Goal: Task Accomplishment & Management: Use online tool/utility

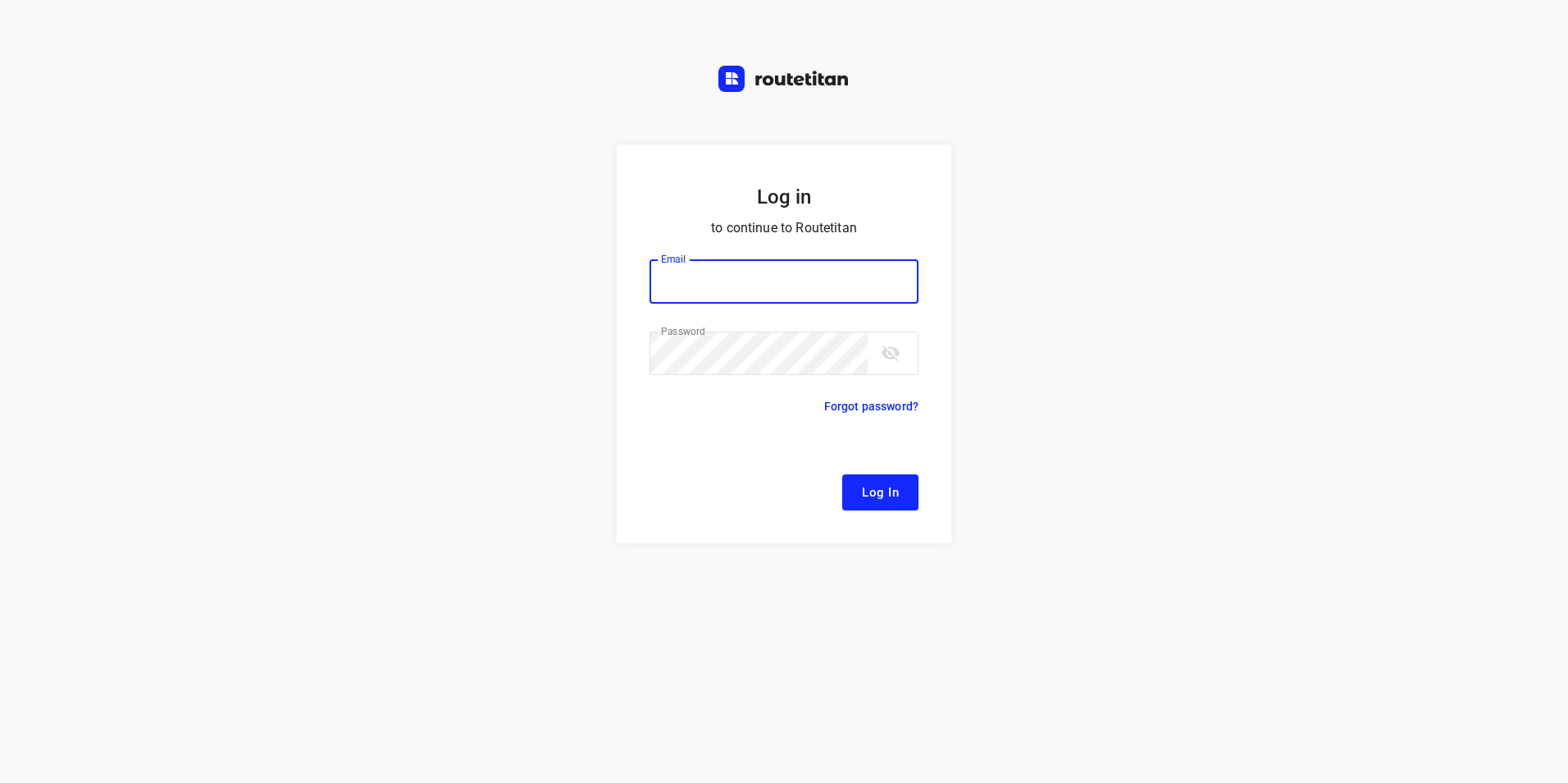
type input "[EMAIL_ADDRESS][DOMAIN_NAME]"
click at [887, 478] on button "Log In" at bounding box center [880, 492] width 76 height 36
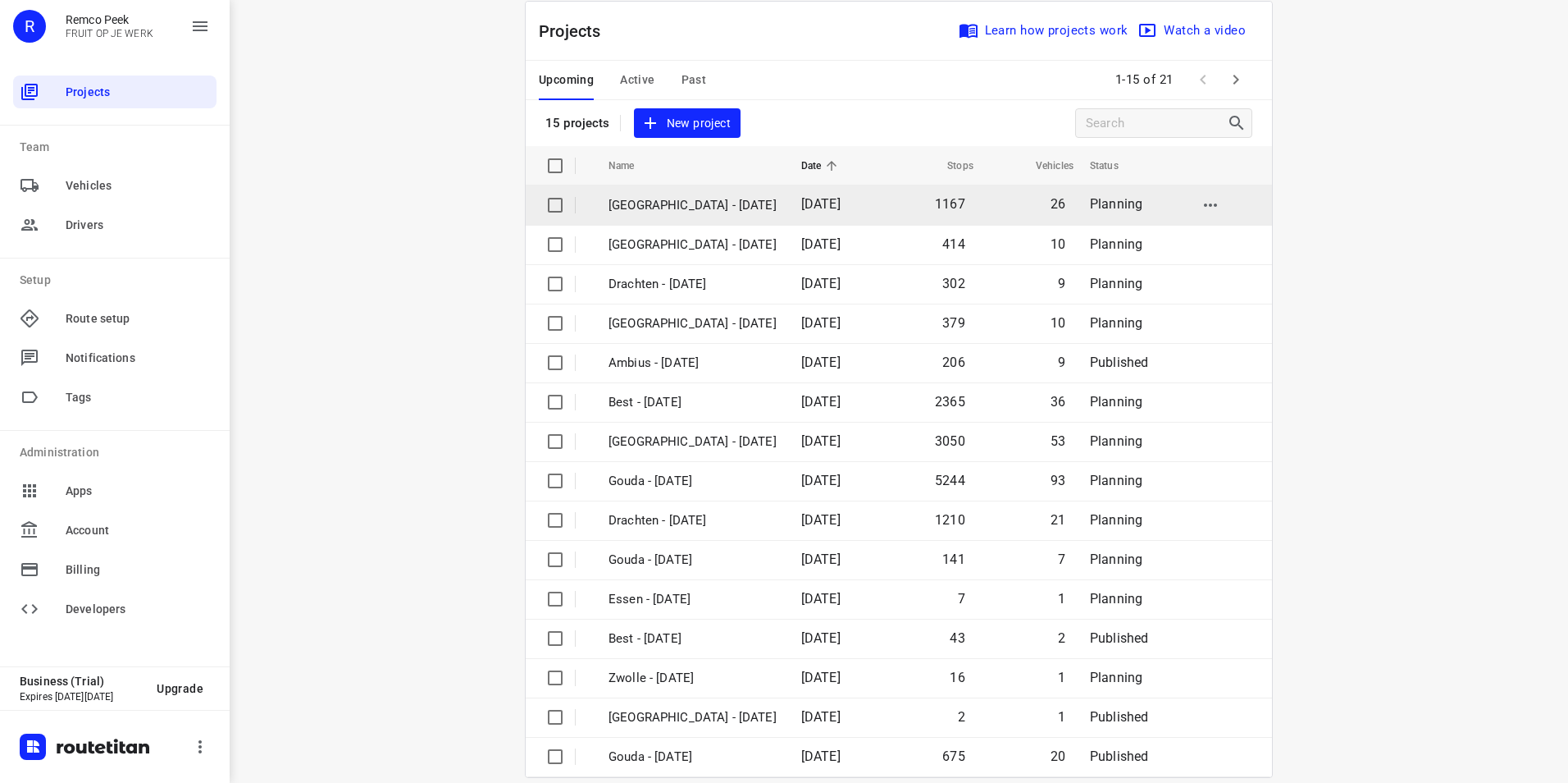
scroll to position [47, 0]
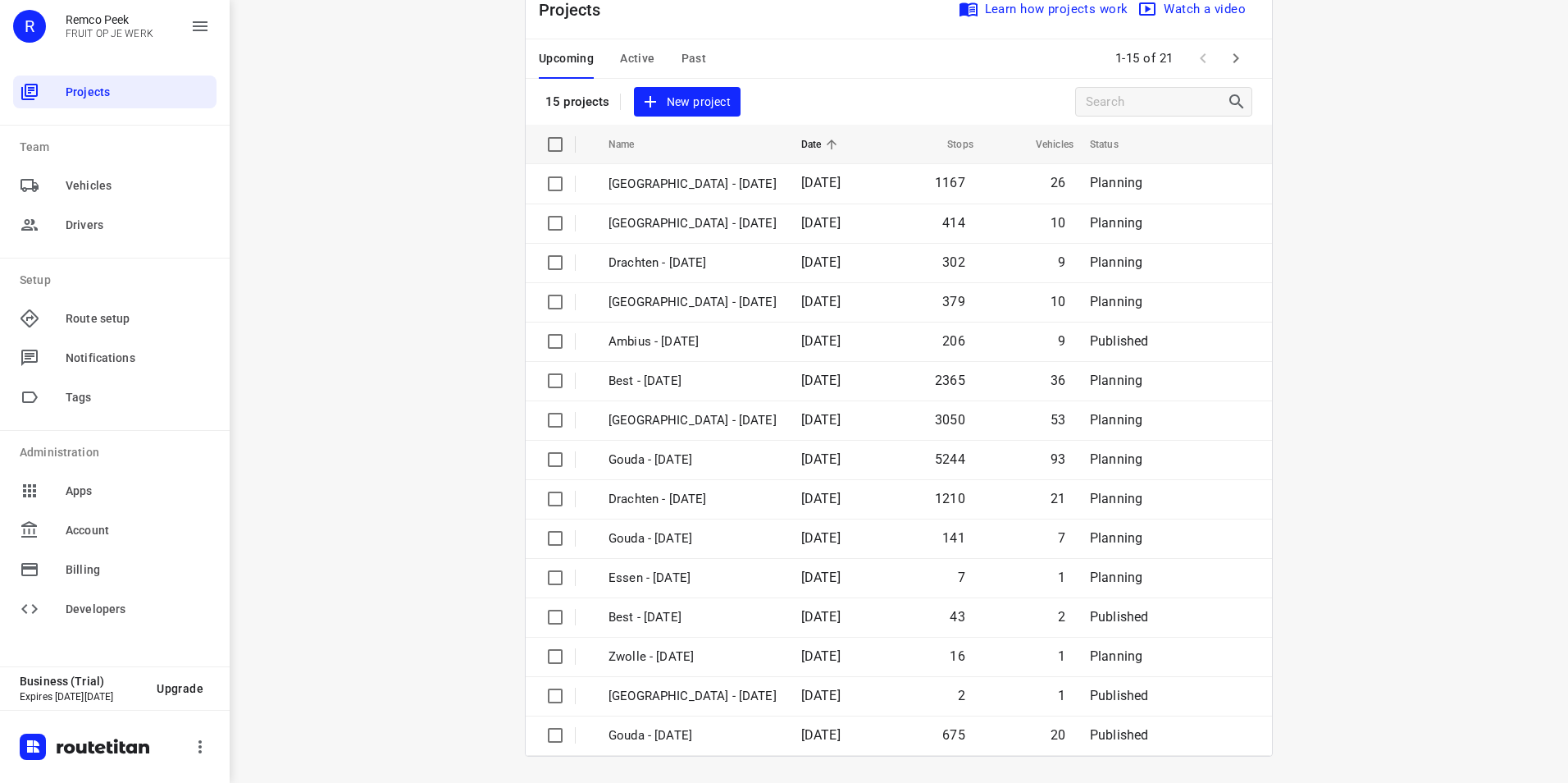
click at [687, 60] on span "Past" at bounding box center [694, 58] width 25 height 20
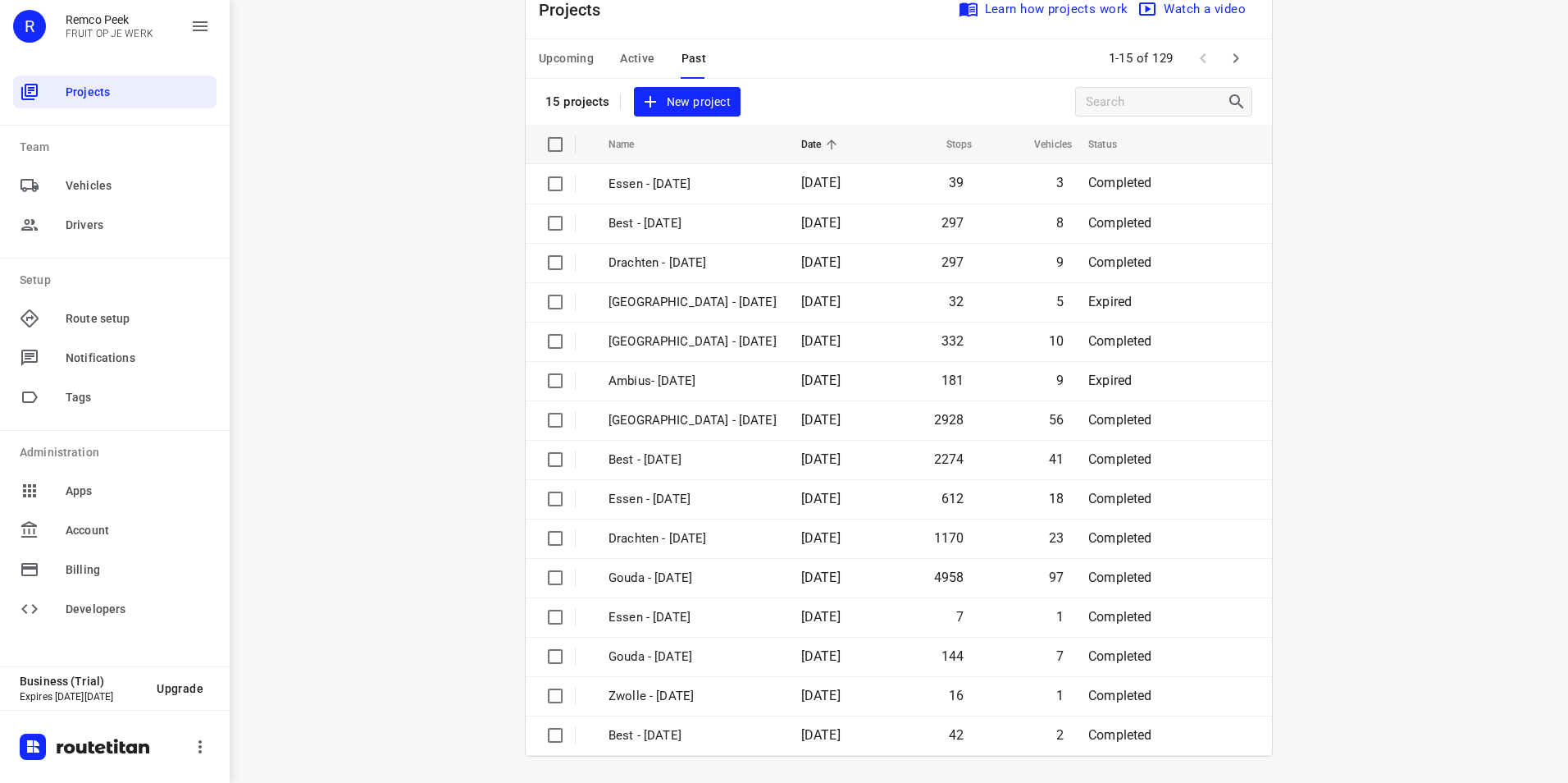
click at [1234, 56] on icon "button" at bounding box center [1235, 58] width 19 height 19
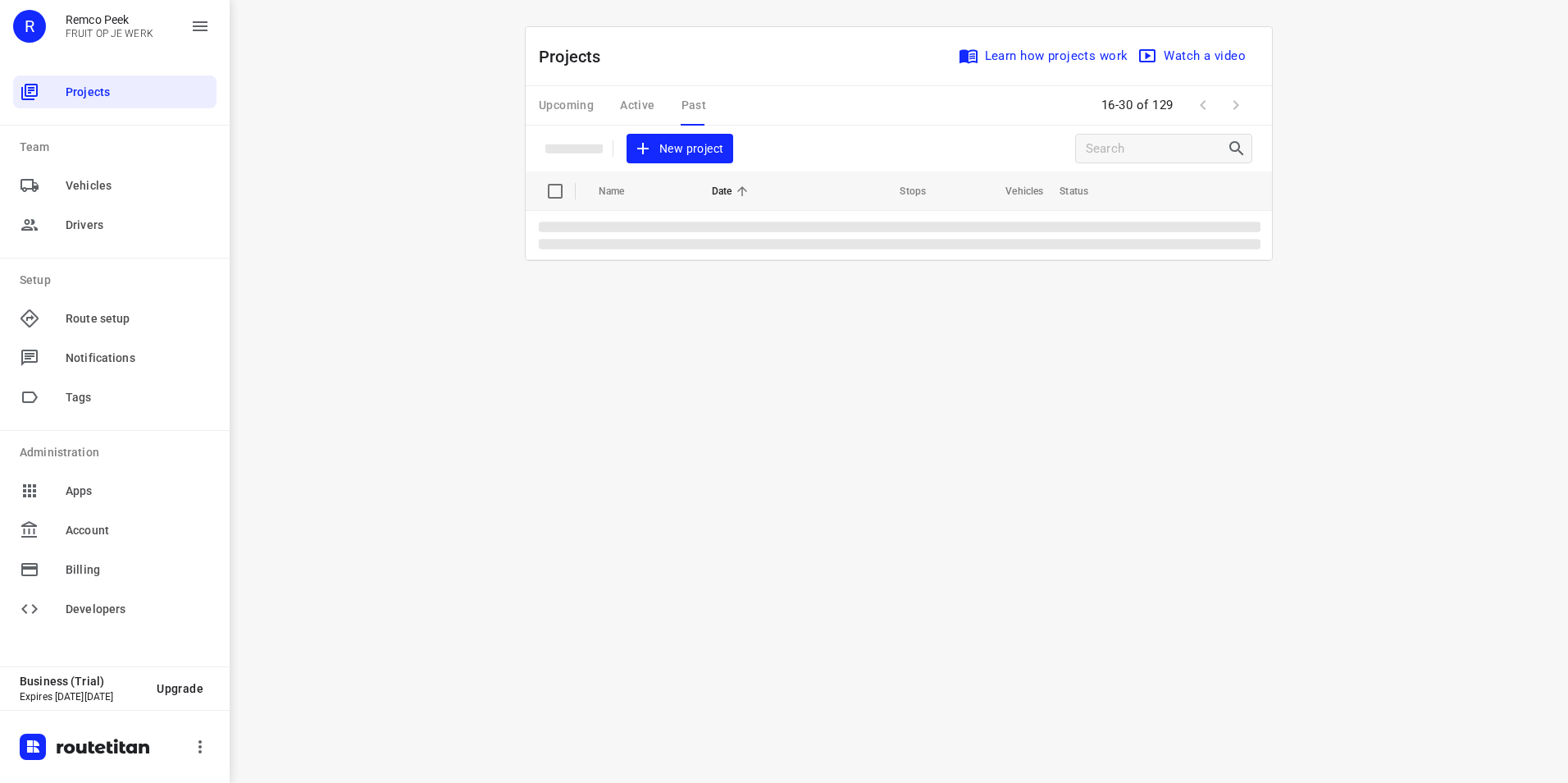
scroll to position [0, 0]
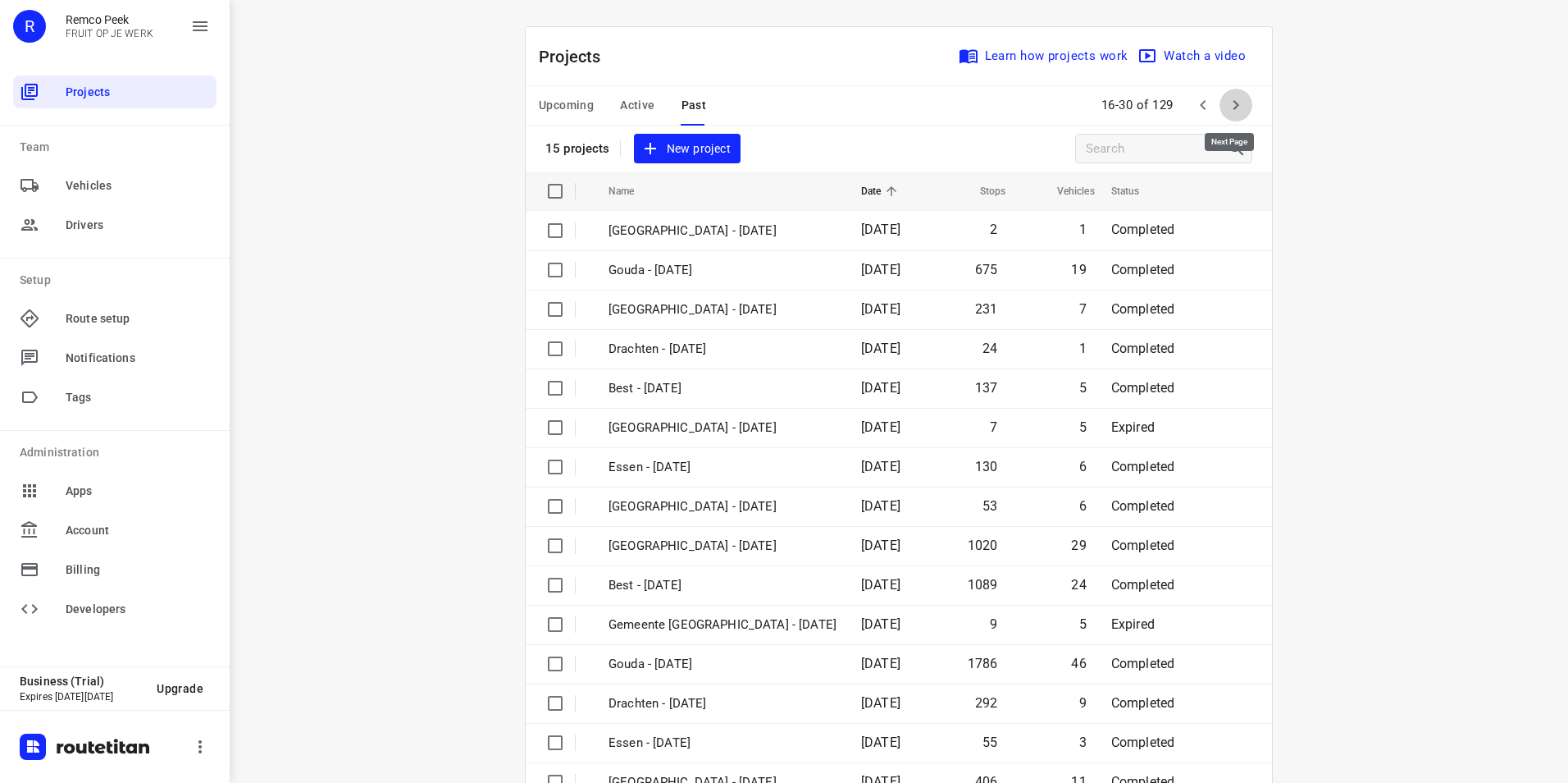
click at [1237, 104] on icon "button" at bounding box center [1235, 104] width 19 height 19
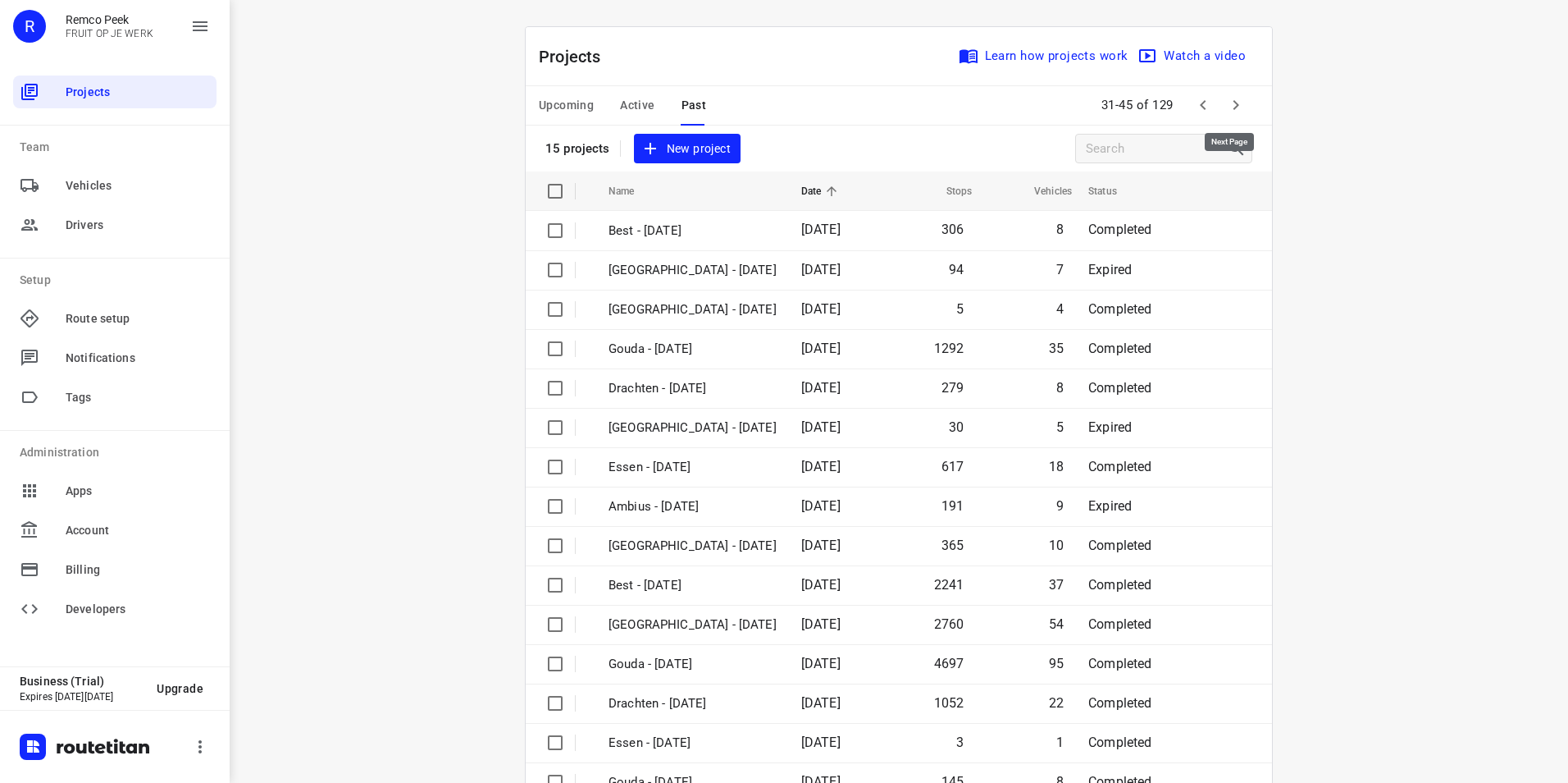
click at [1232, 103] on icon "button" at bounding box center [1235, 104] width 19 height 19
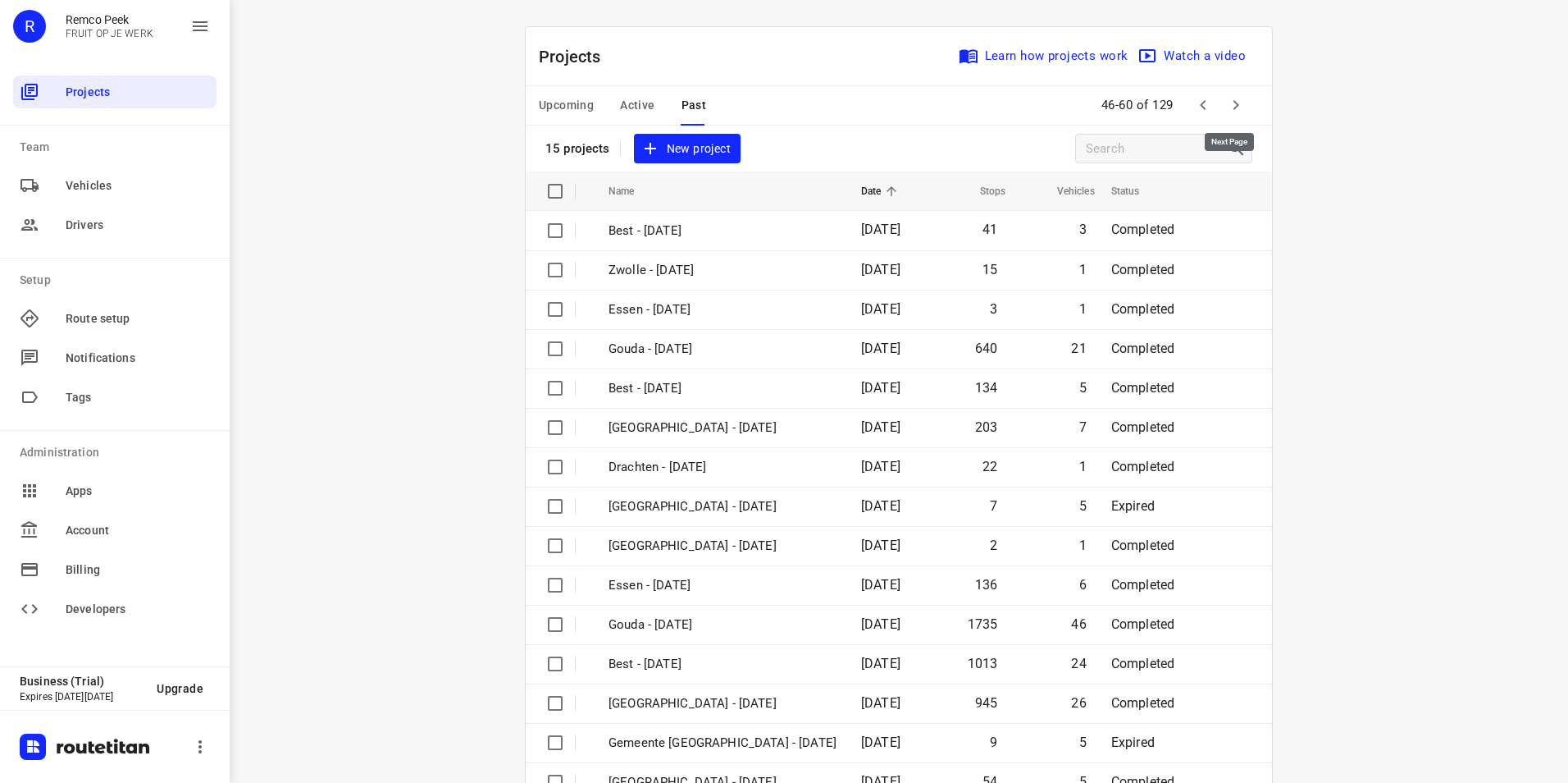
click at [1232, 103] on icon "button" at bounding box center [1235, 104] width 19 height 19
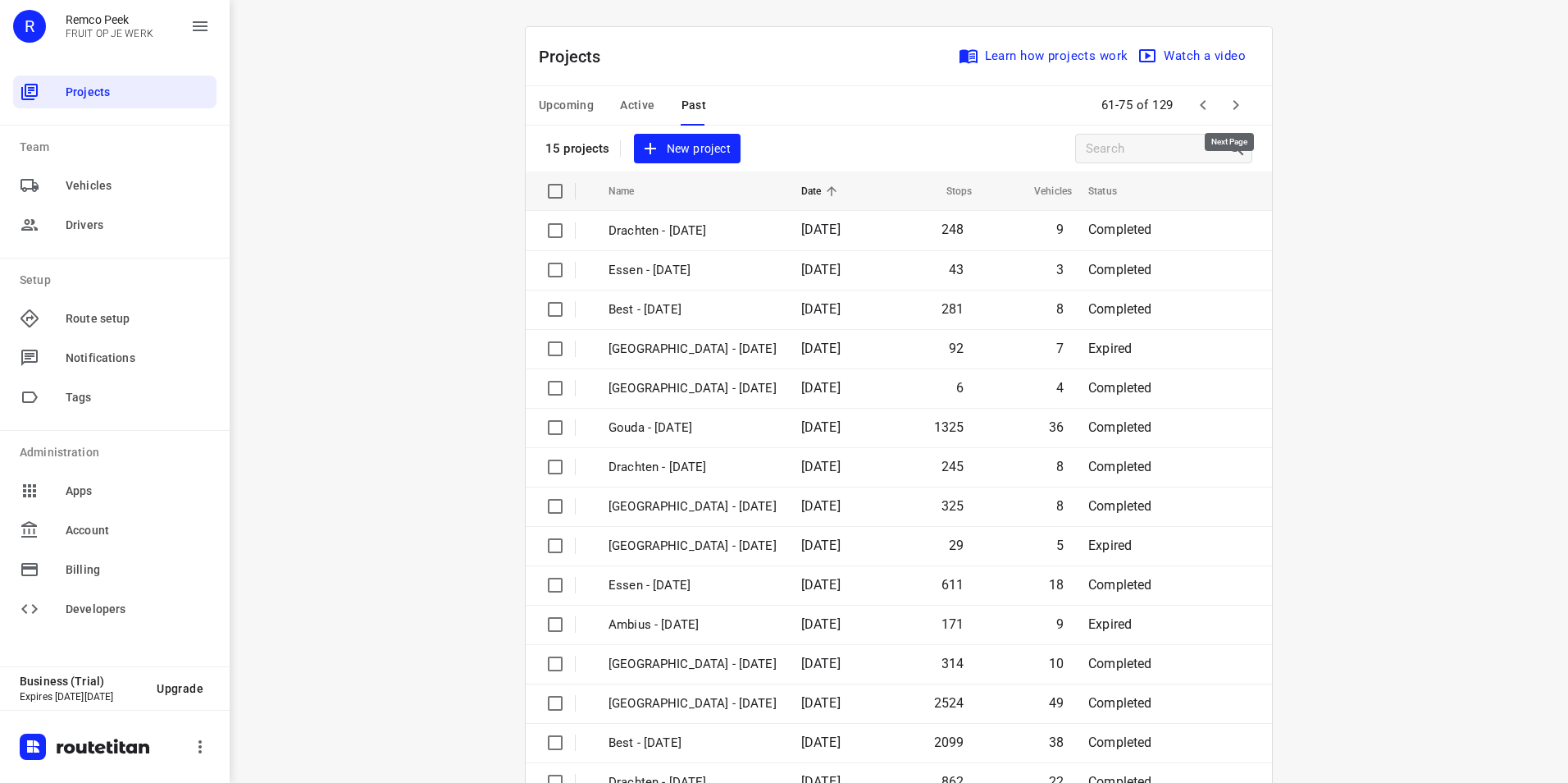
click at [1232, 103] on icon "button" at bounding box center [1235, 104] width 19 height 19
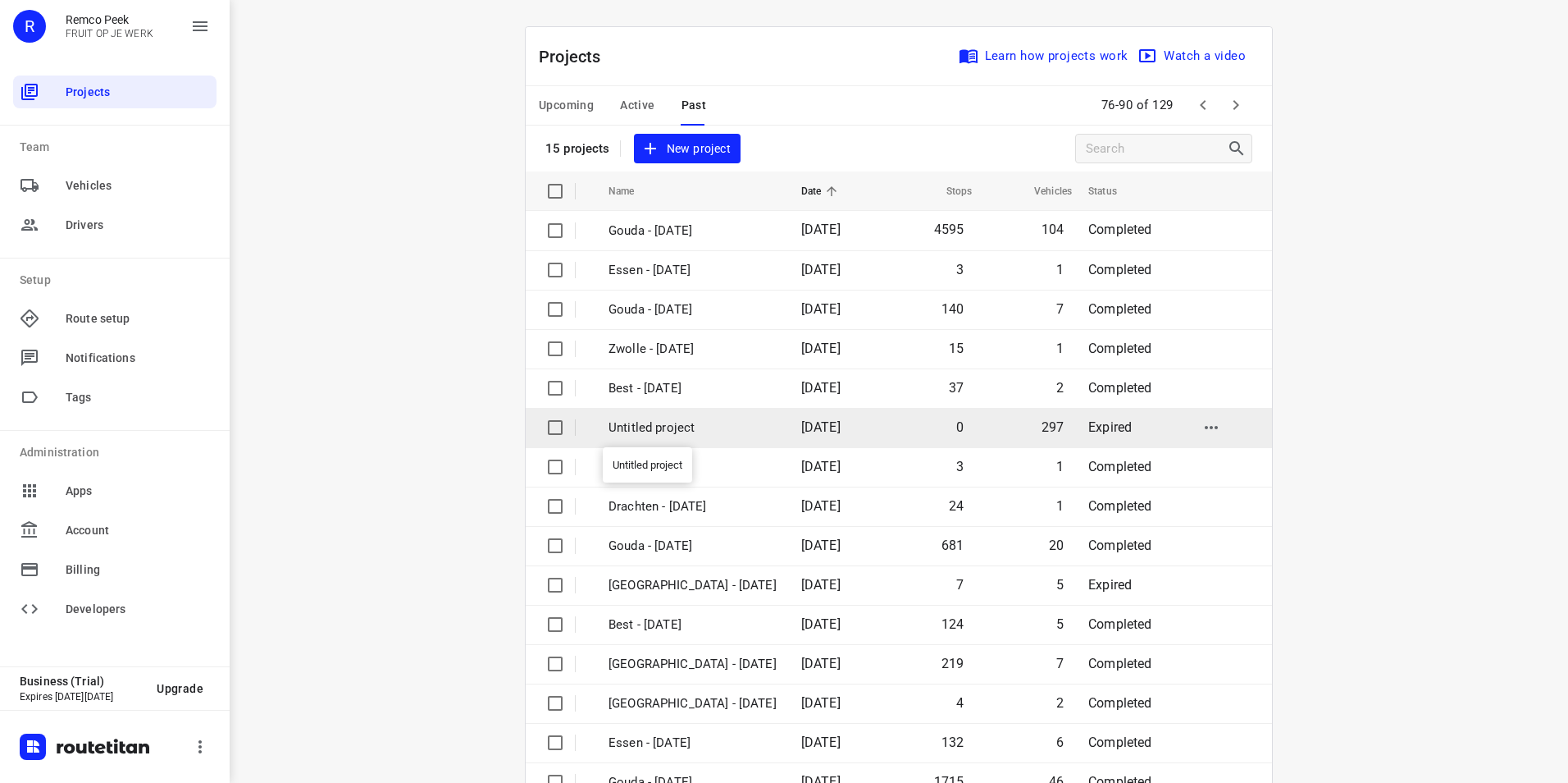
scroll to position [47, 0]
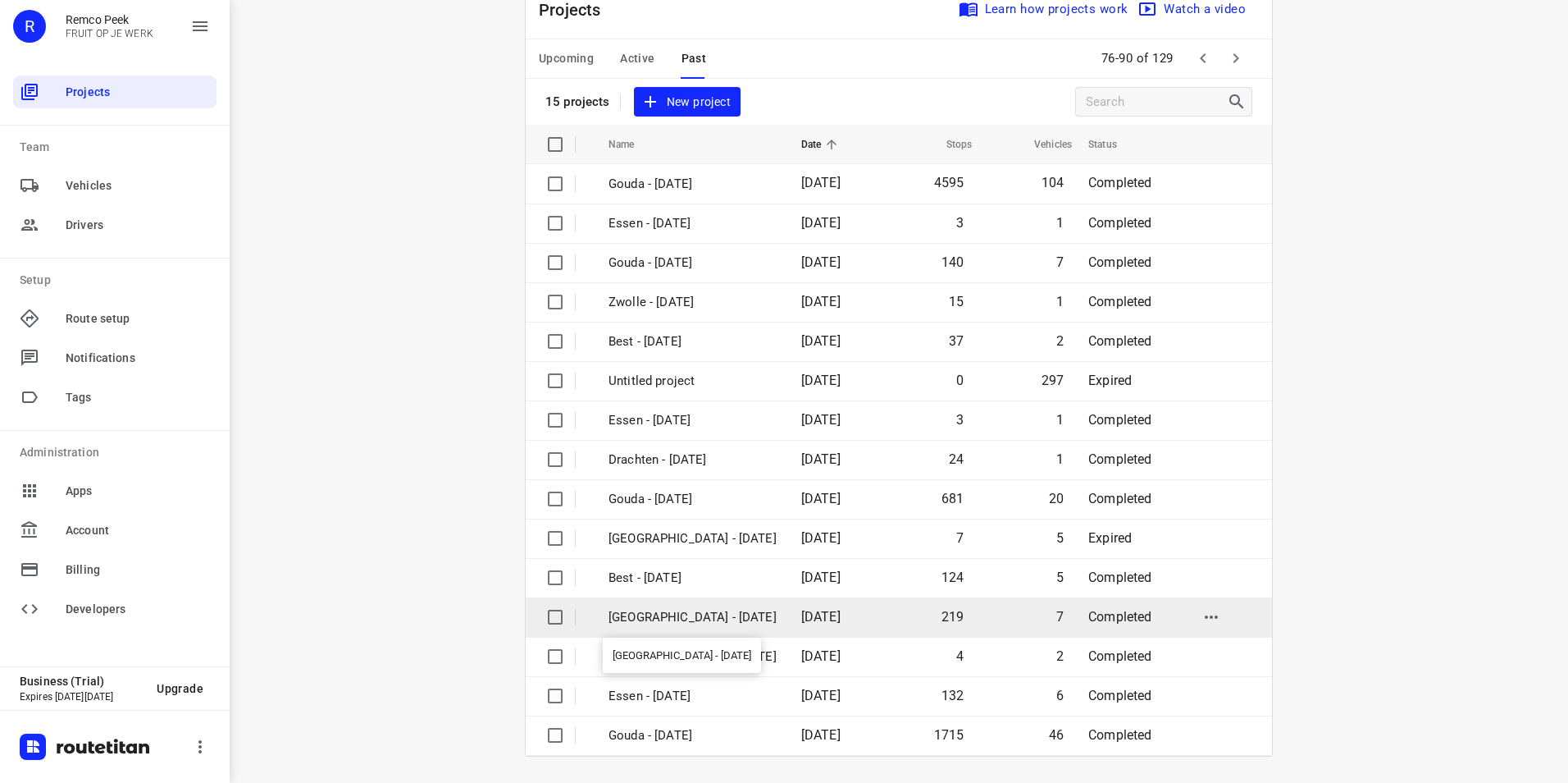
click at [648, 616] on p "[GEOGRAPHIC_DATA] - [DATE]" at bounding box center [692, 617] width 168 height 19
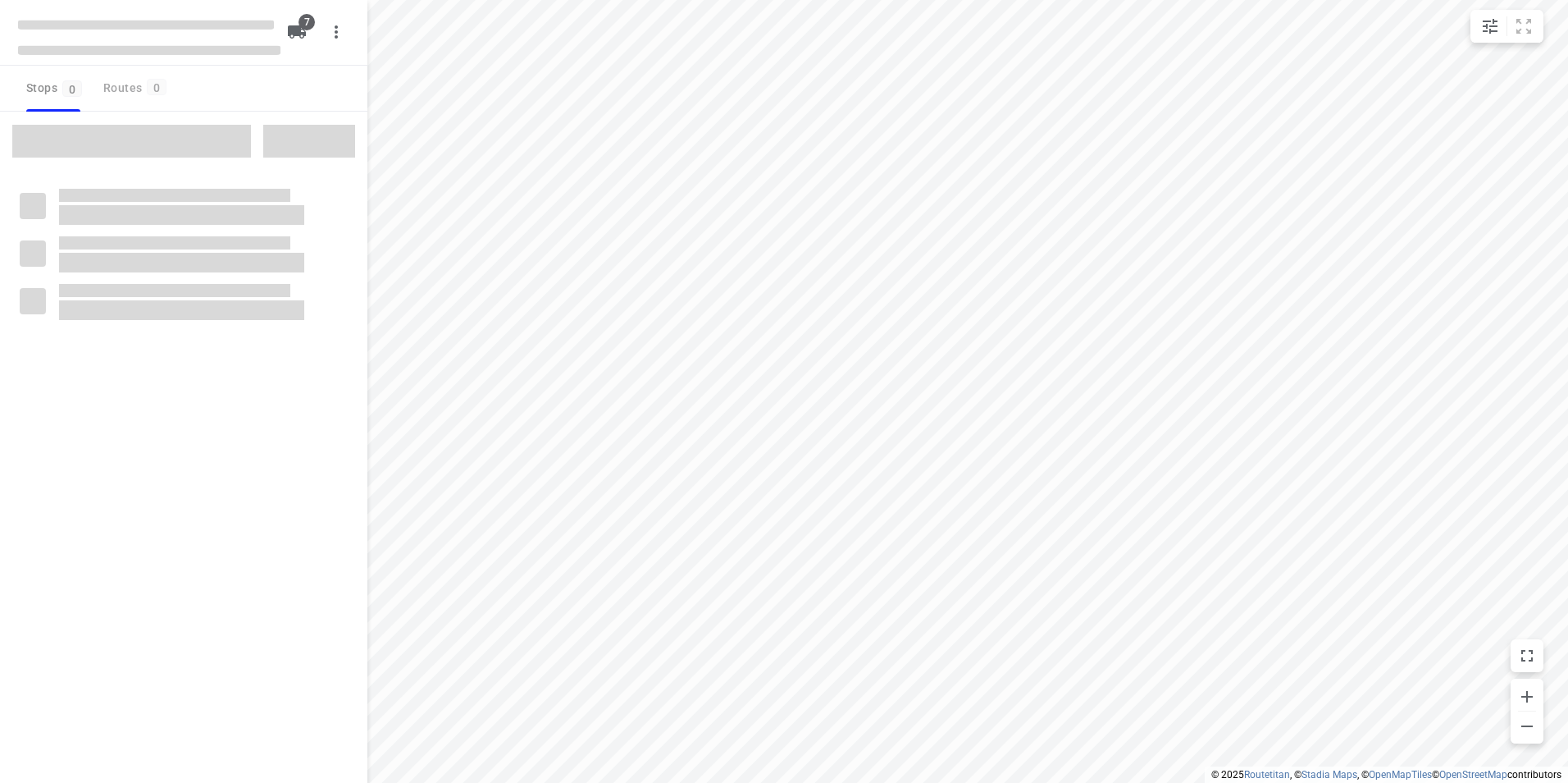
type input "distance"
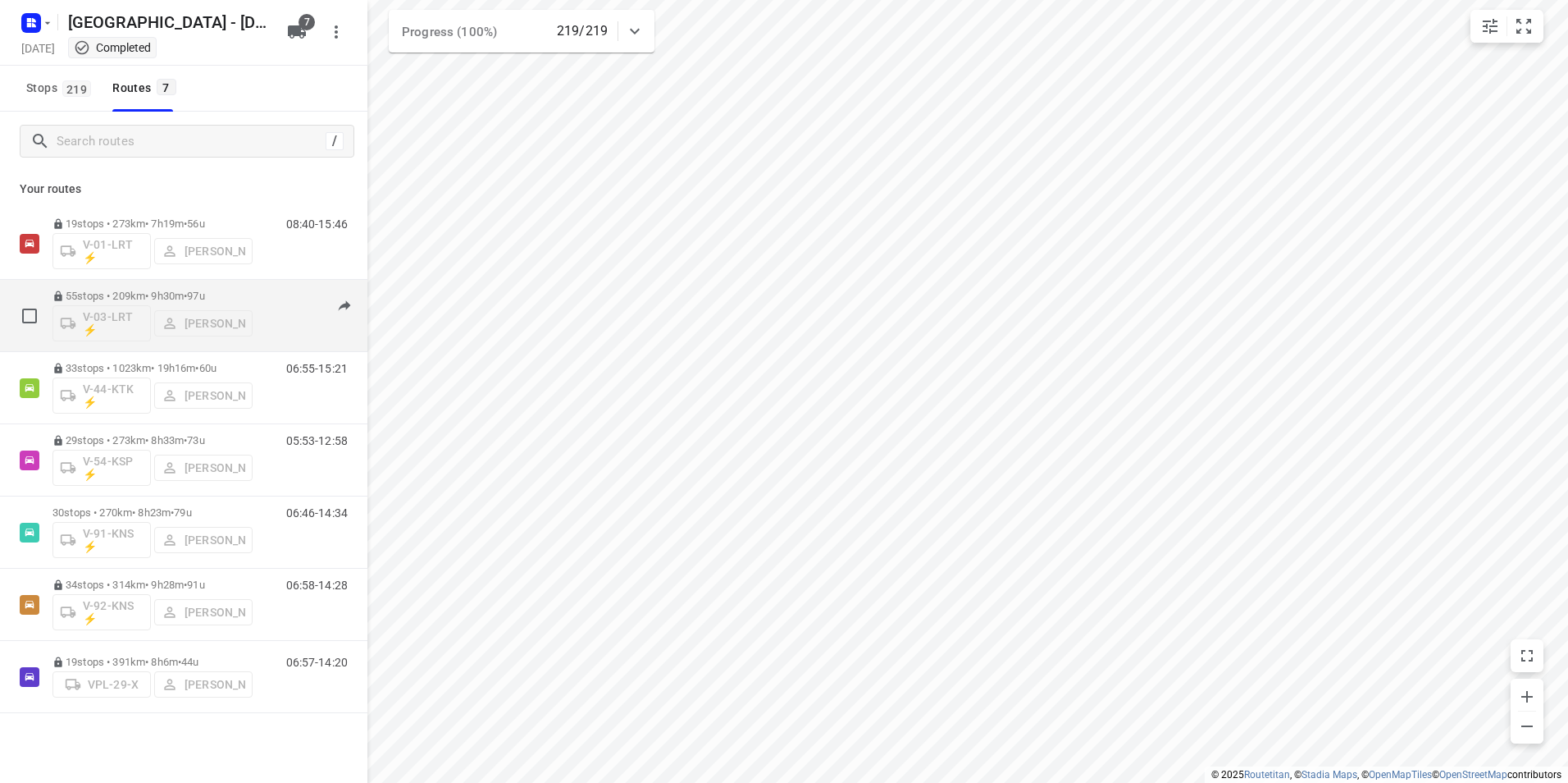
click at [269, 295] on div "06:25-13:16" at bounding box center [306, 319] width 82 height 60
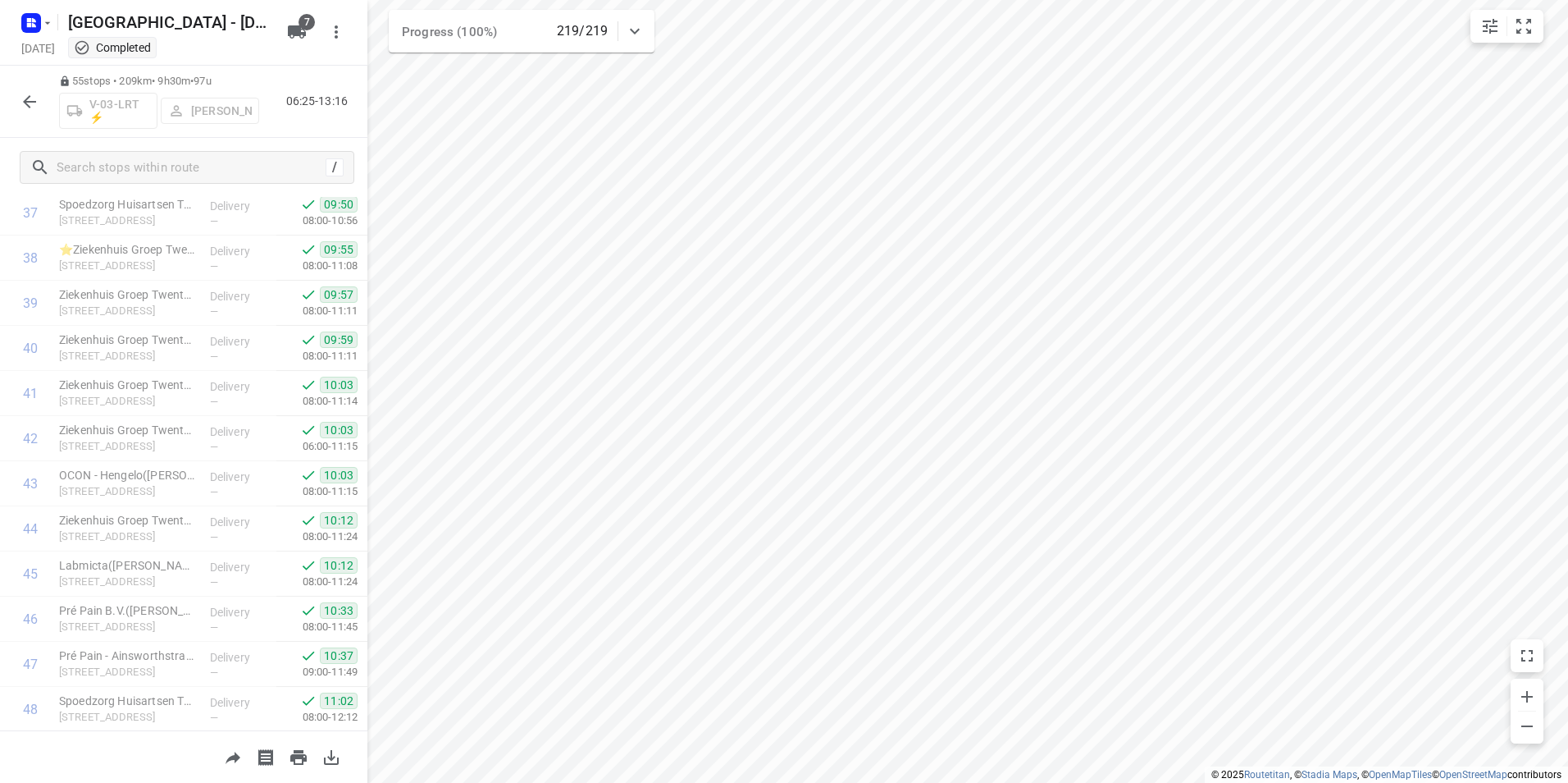
scroll to position [1717, 0]
click at [146, 561] on p "Labmicta([PERSON_NAME])" at bounding box center [128, 560] width 138 height 16
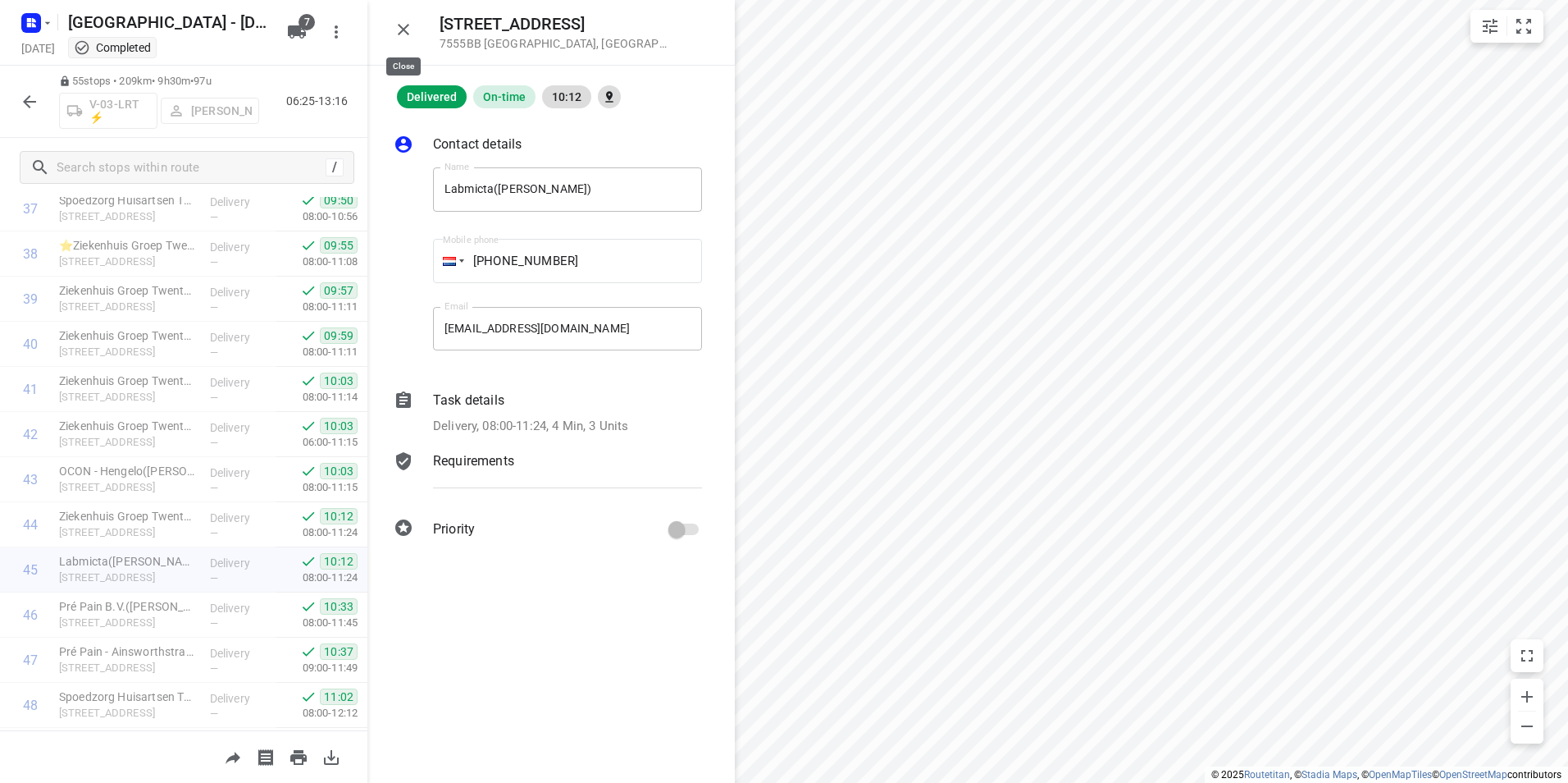
click at [396, 36] on icon "button" at bounding box center [403, 29] width 19 height 19
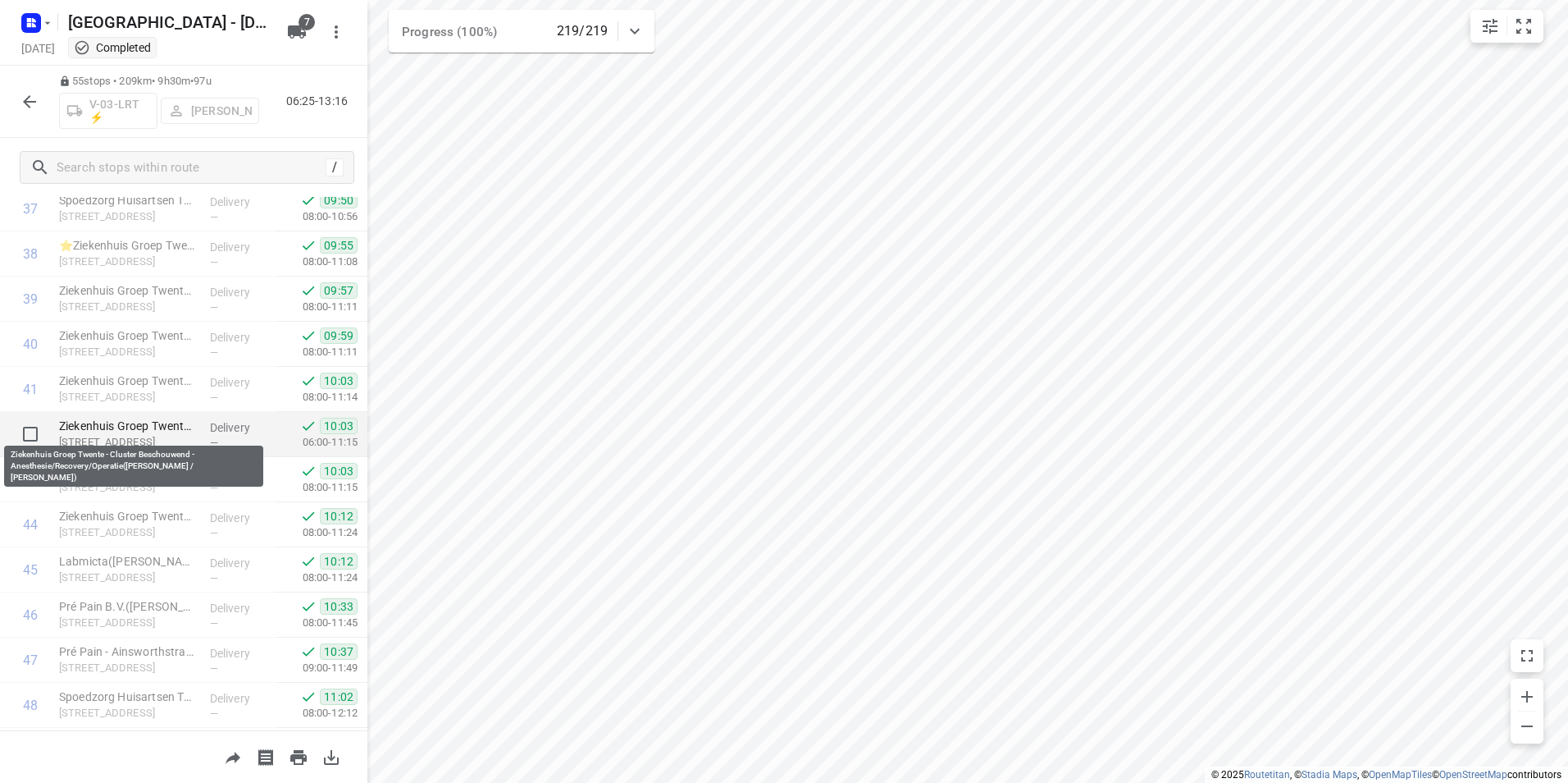
click at [109, 425] on p "Ziekenhuis Groep Twente - Cluster Beschouwend - Anesthesie/Recovery/Operatie([P…" at bounding box center [128, 425] width 138 height 16
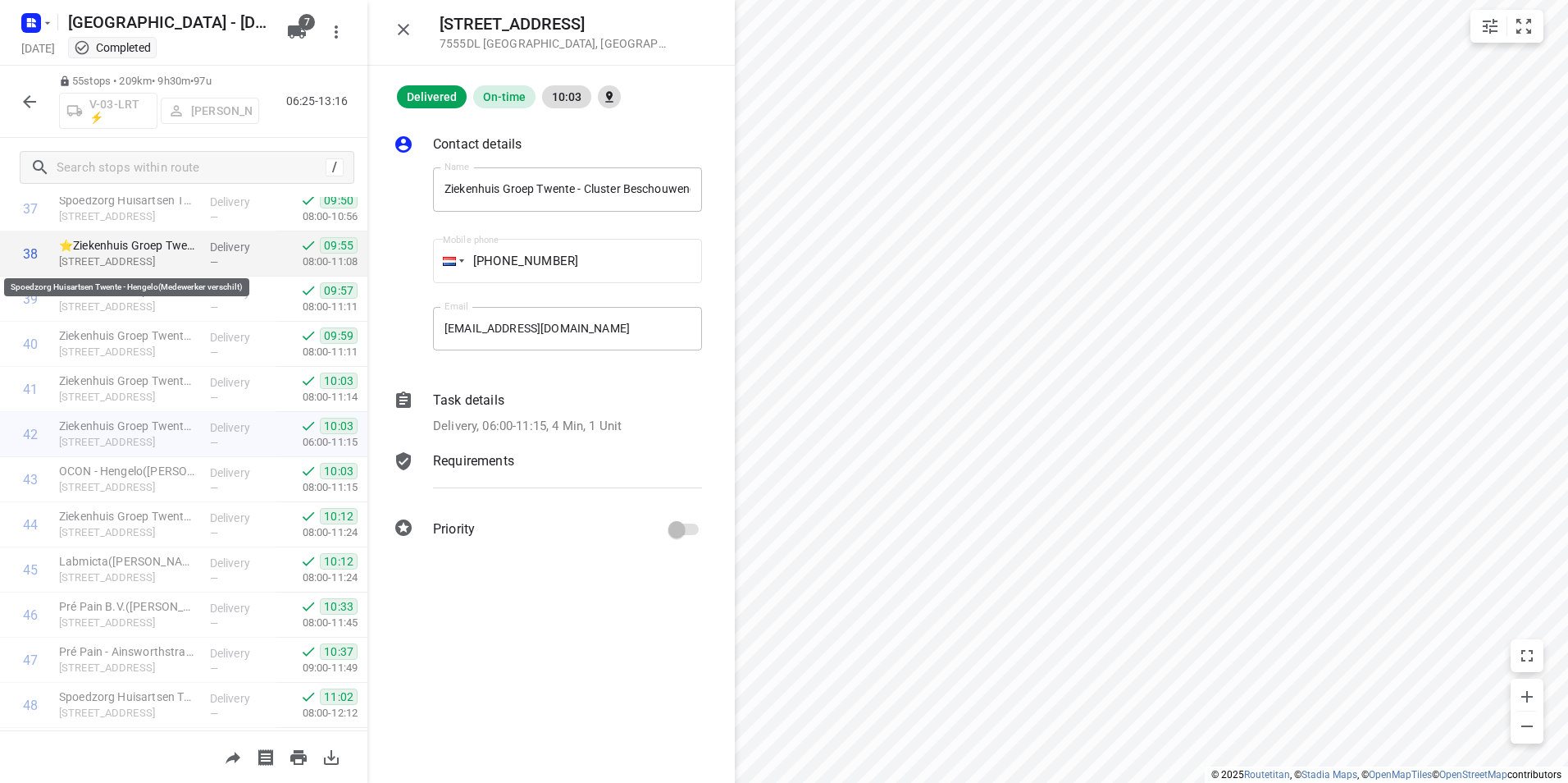
scroll to position [1635, 0]
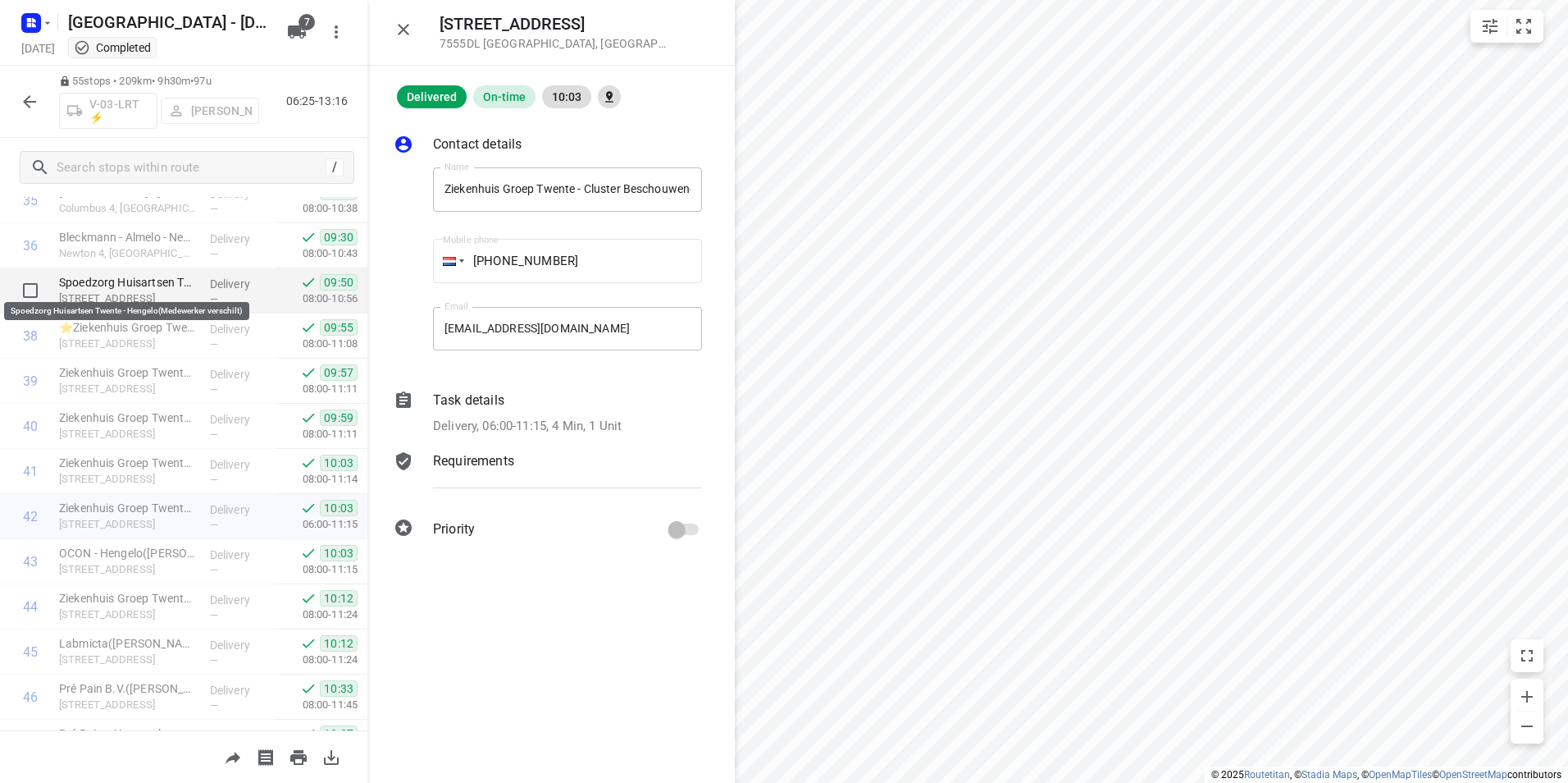
click at [119, 280] on p "Spoedzorg Huisartsen Twente - Hengelo(Medewerker verschilt)" at bounding box center [128, 282] width 138 height 16
click at [454, 393] on p "Task details" at bounding box center [469, 400] width 71 height 19
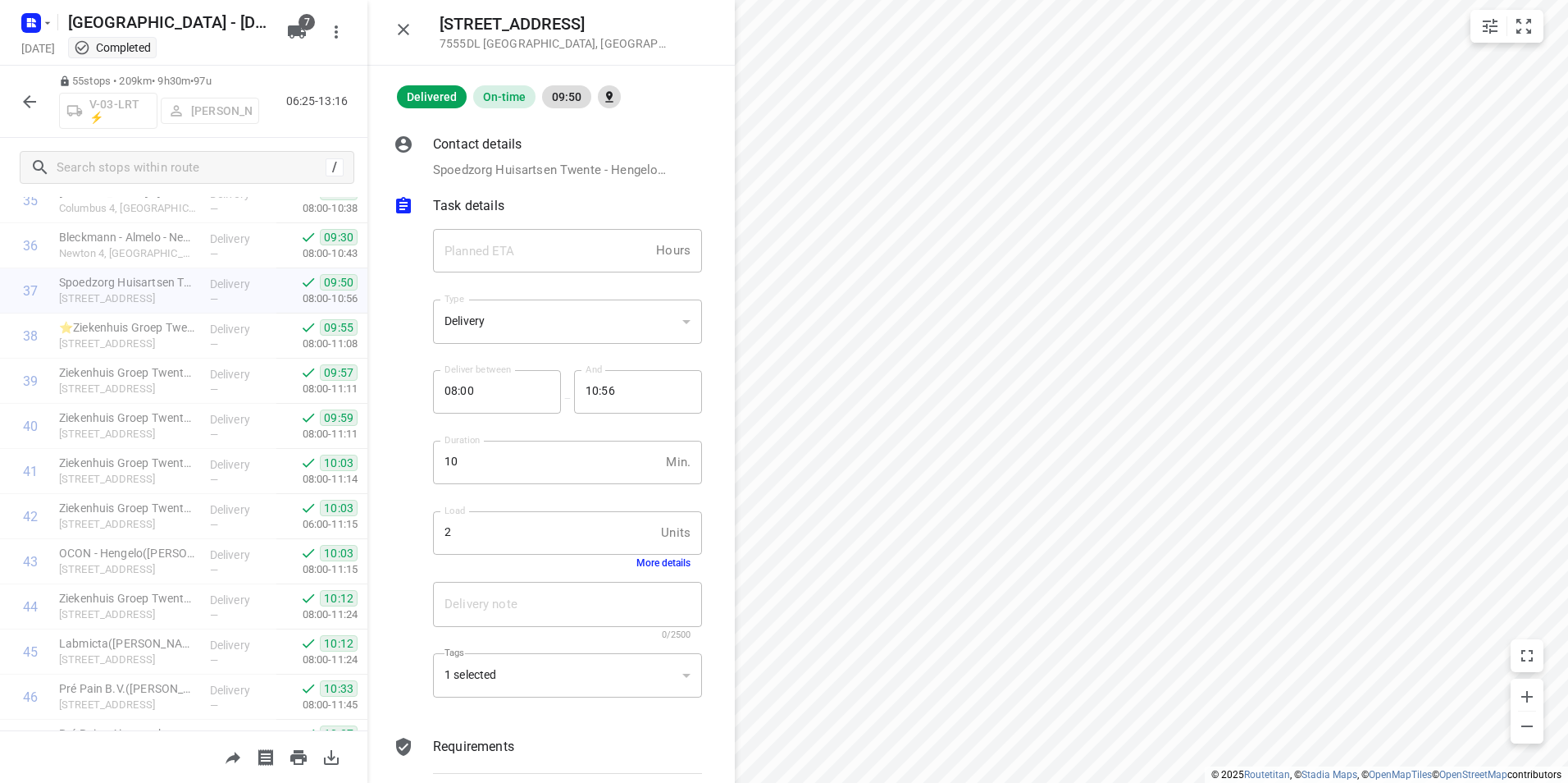
click at [649, 564] on button "More details" at bounding box center [663, 563] width 54 height 12
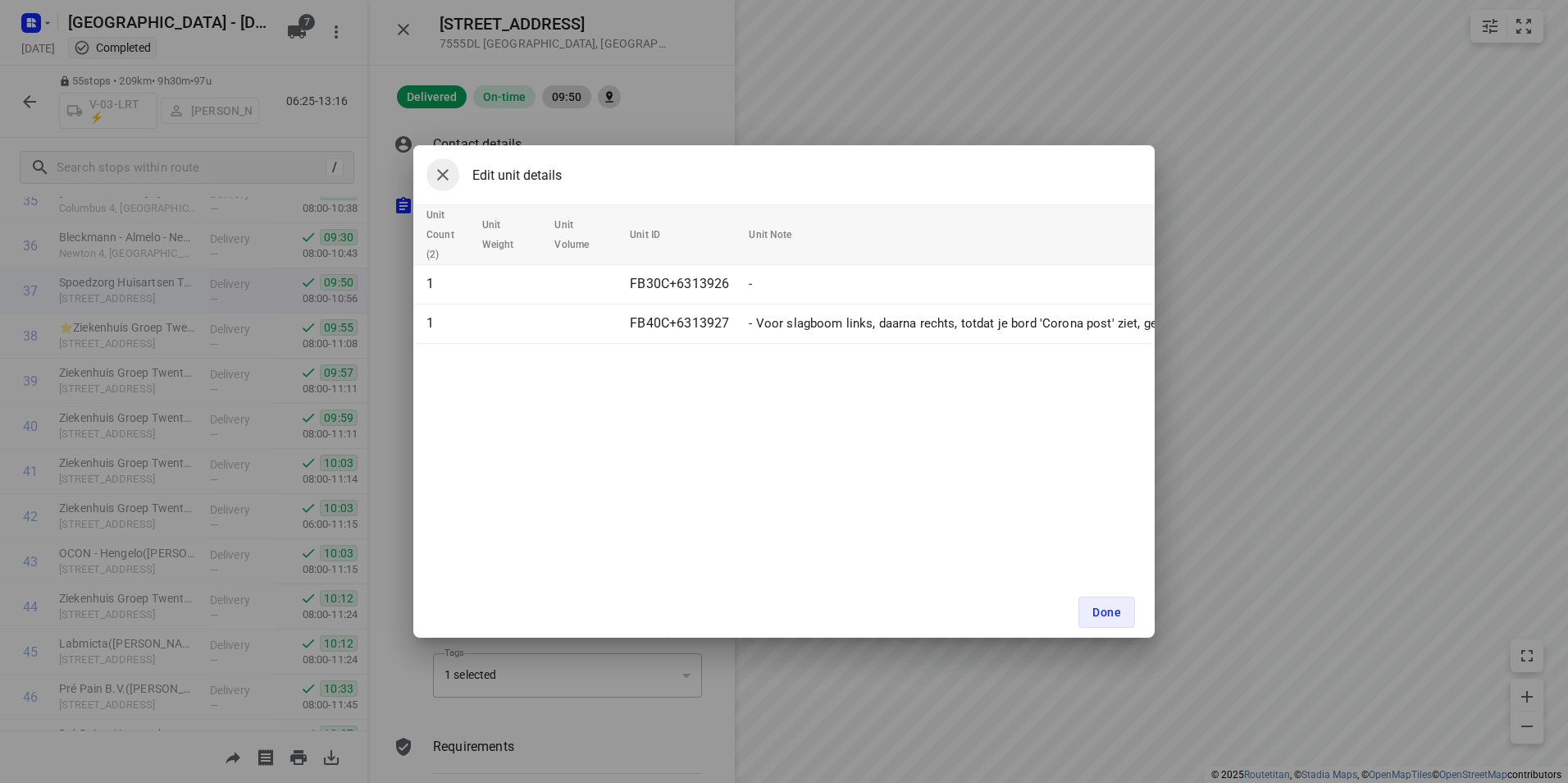
click at [445, 178] on icon "button" at bounding box center [443, 174] width 19 height 19
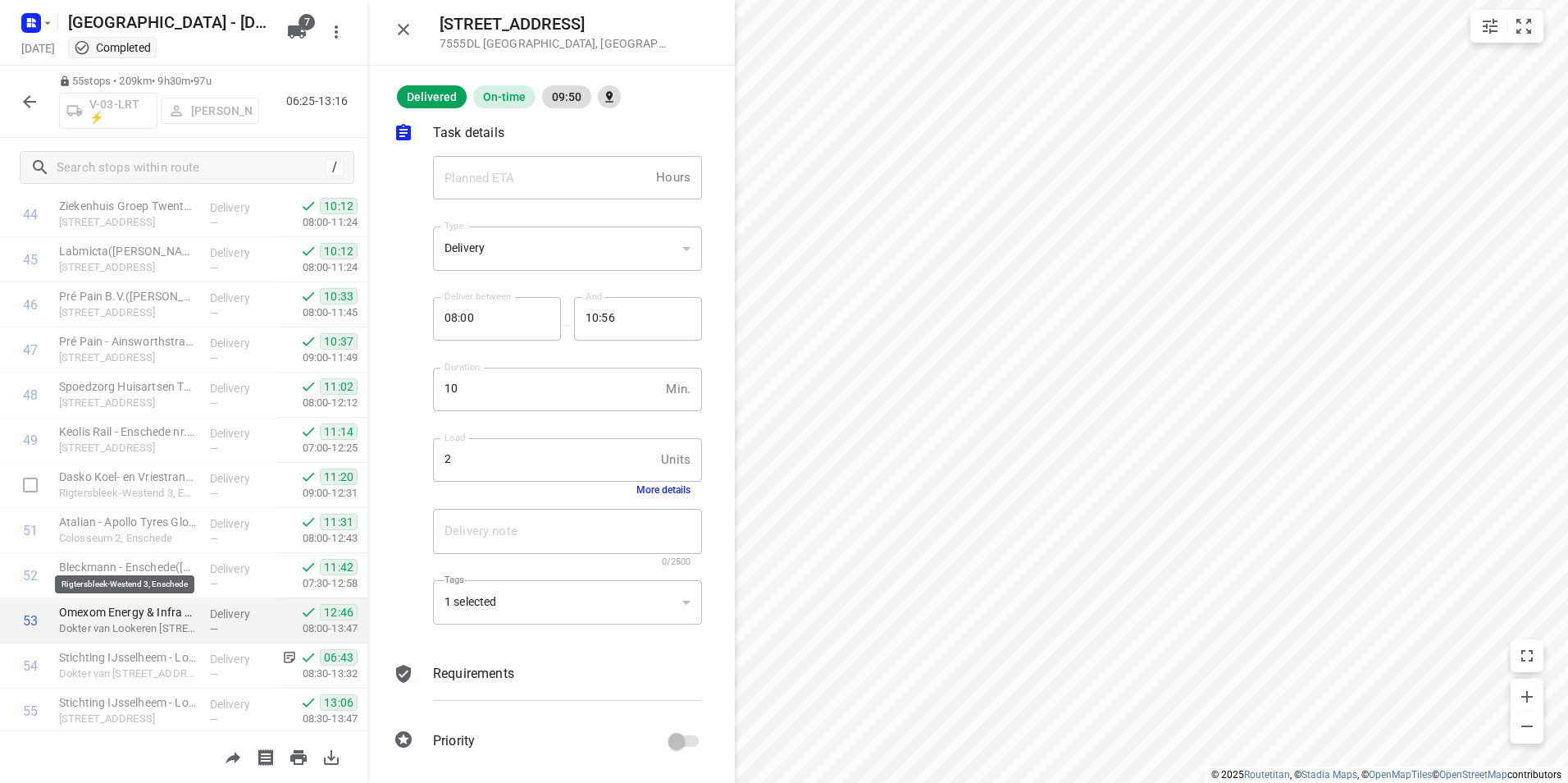
scroll to position [2076, 0]
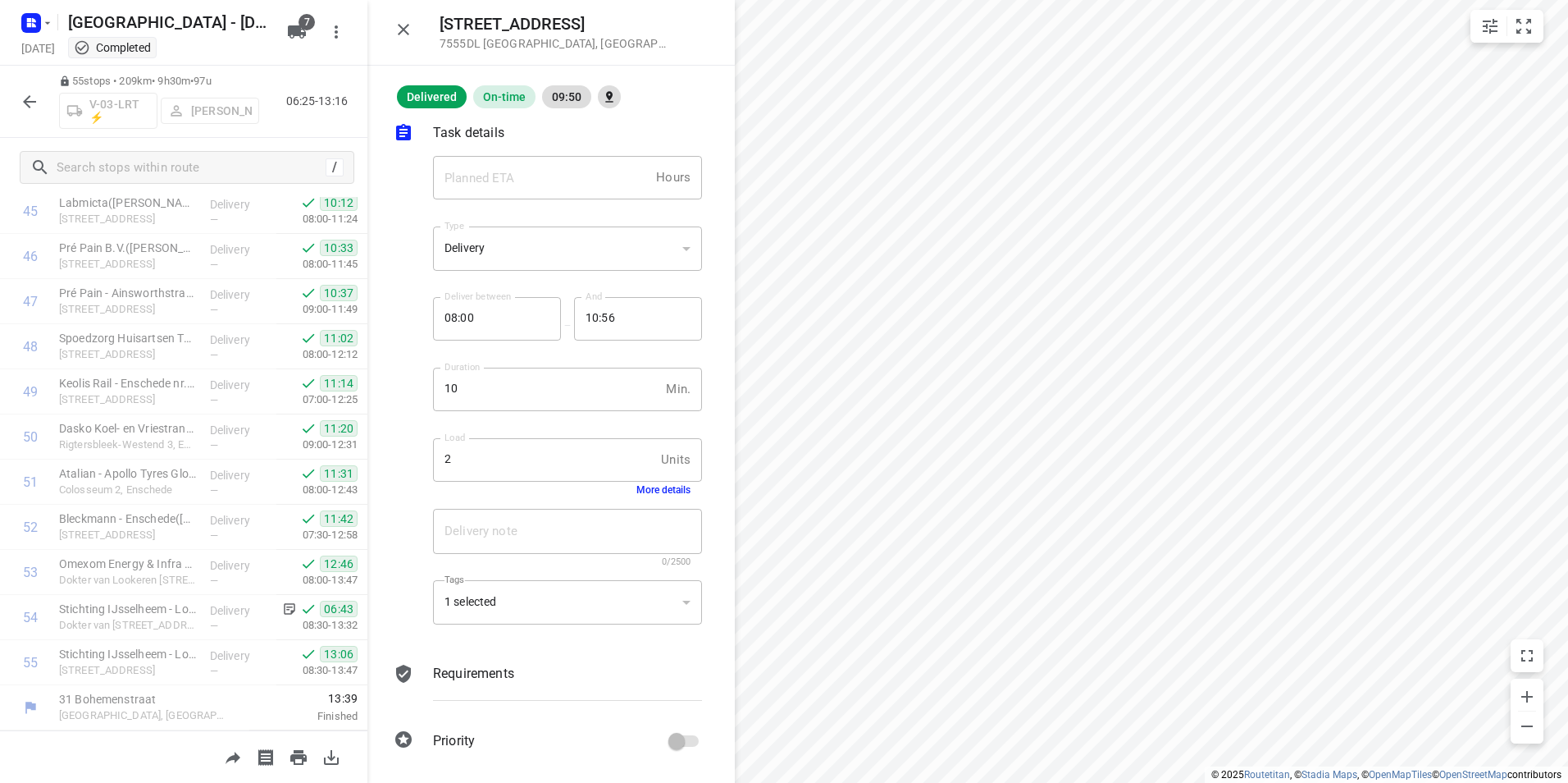
click at [33, 107] on icon "button" at bounding box center [29, 102] width 19 height 19
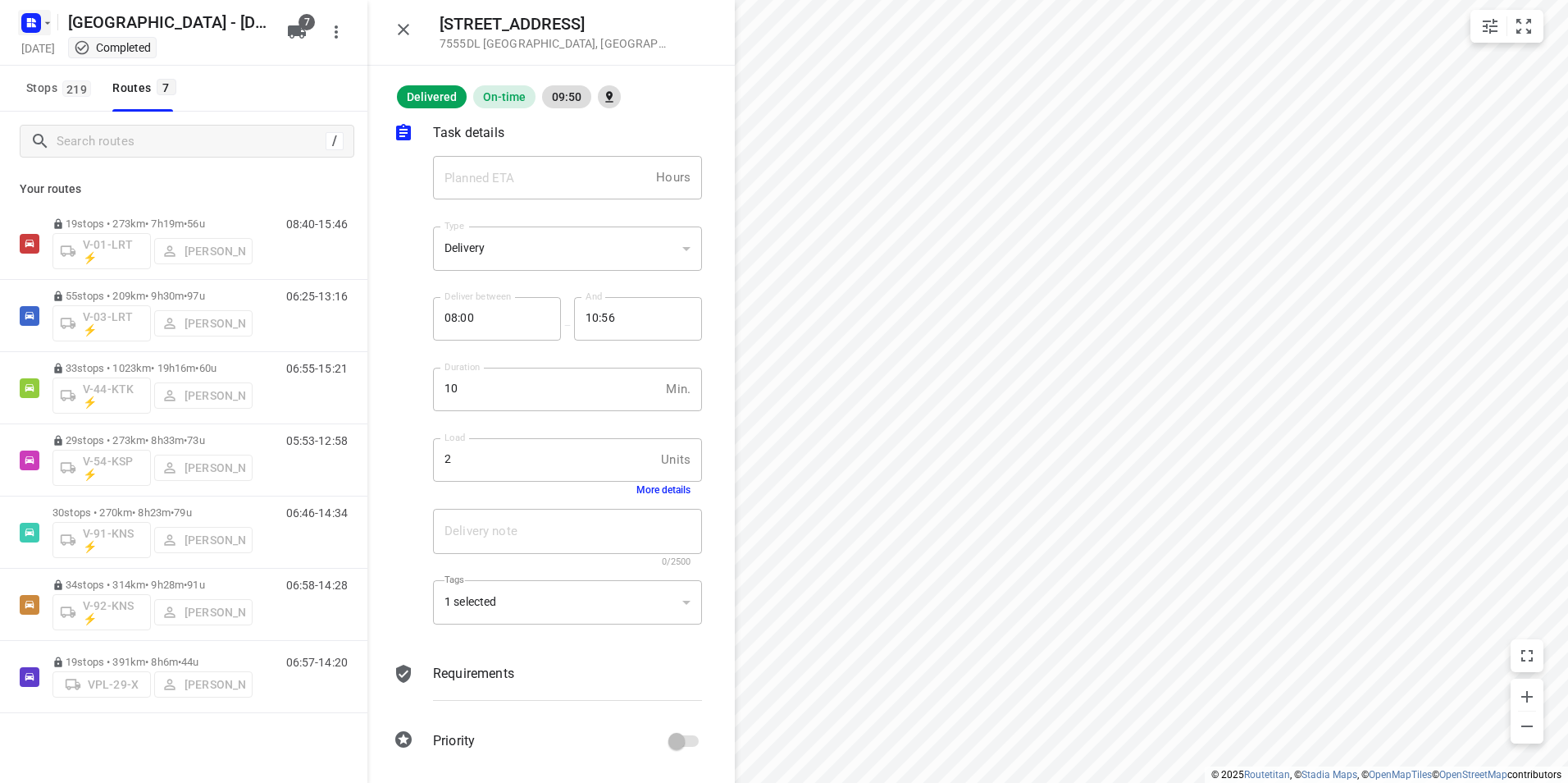
click at [32, 15] on rect "button" at bounding box center [30, 23] width 19 height 19
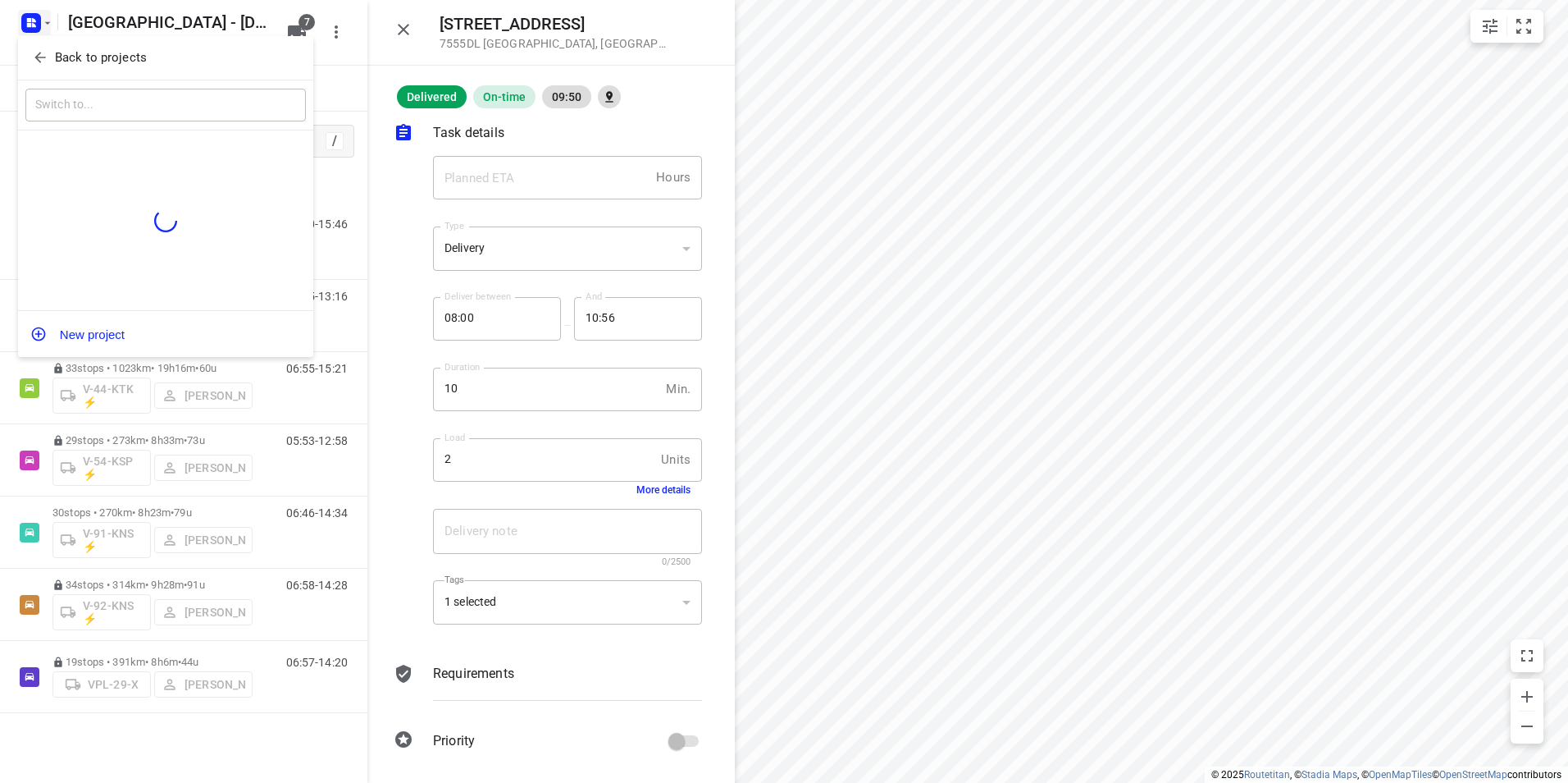
click at [111, 57] on p "Back to projects" at bounding box center [101, 58] width 92 height 19
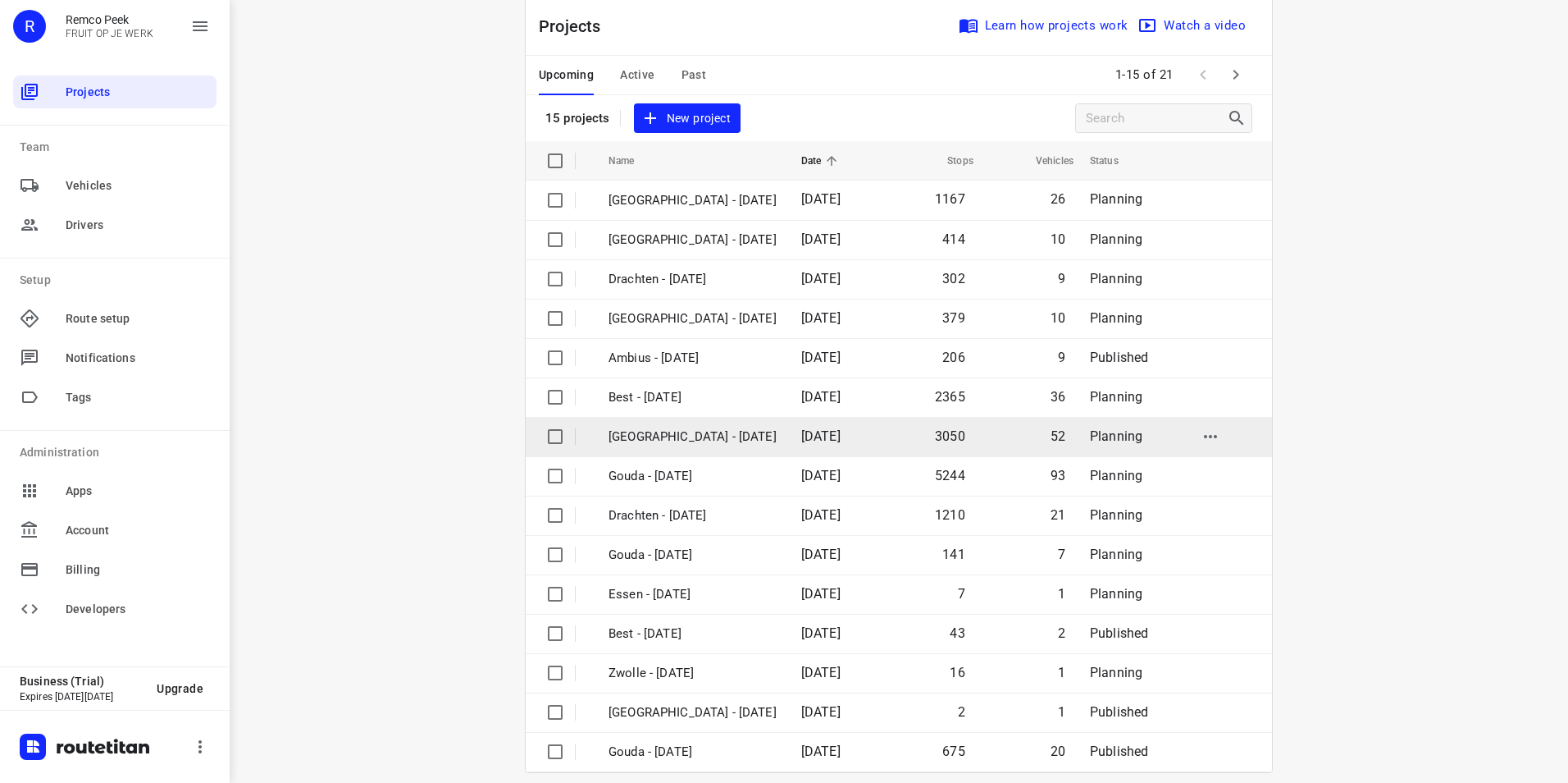
scroll to position [47, 0]
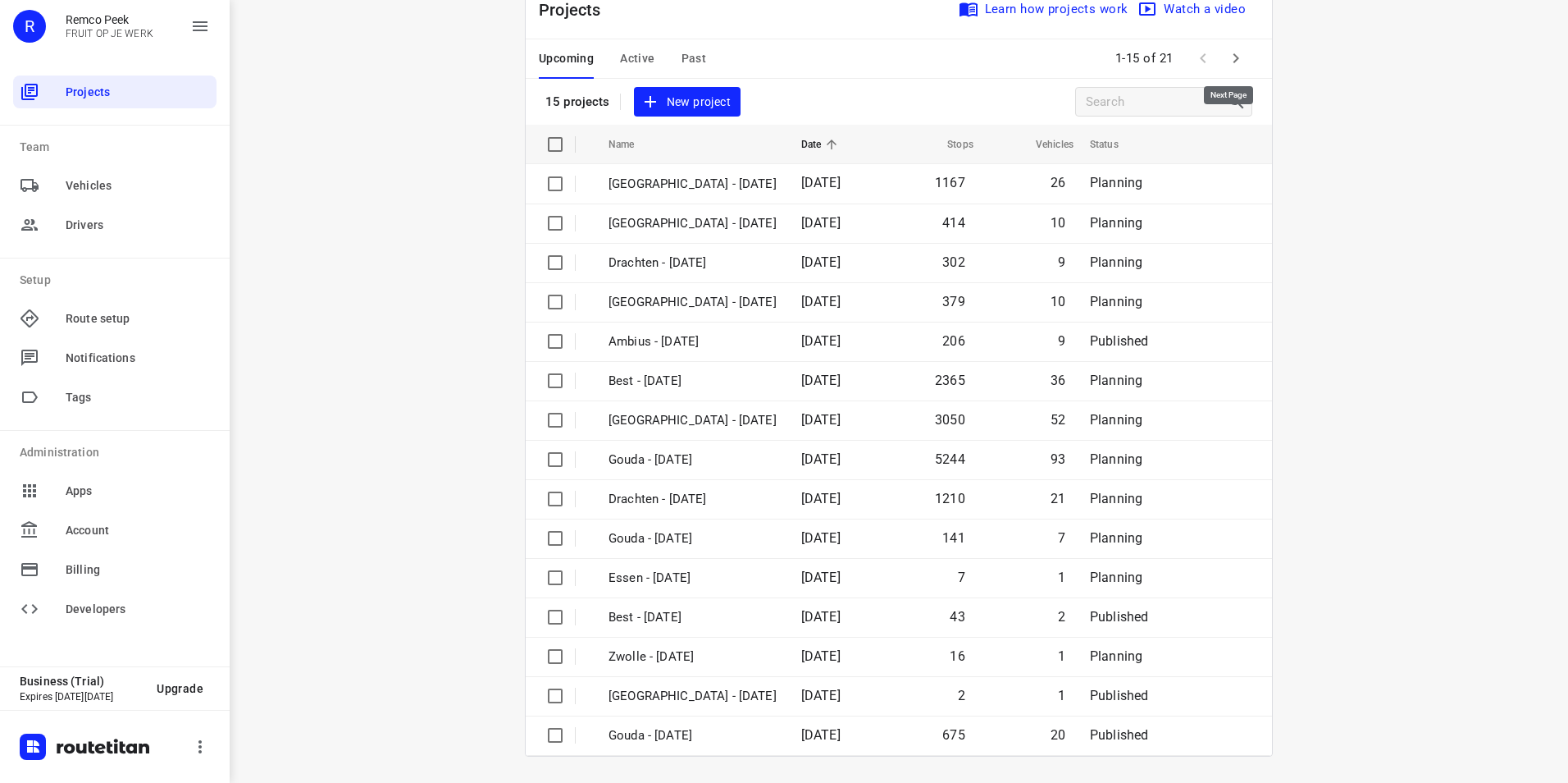
click at [1226, 58] on icon "button" at bounding box center [1235, 58] width 19 height 19
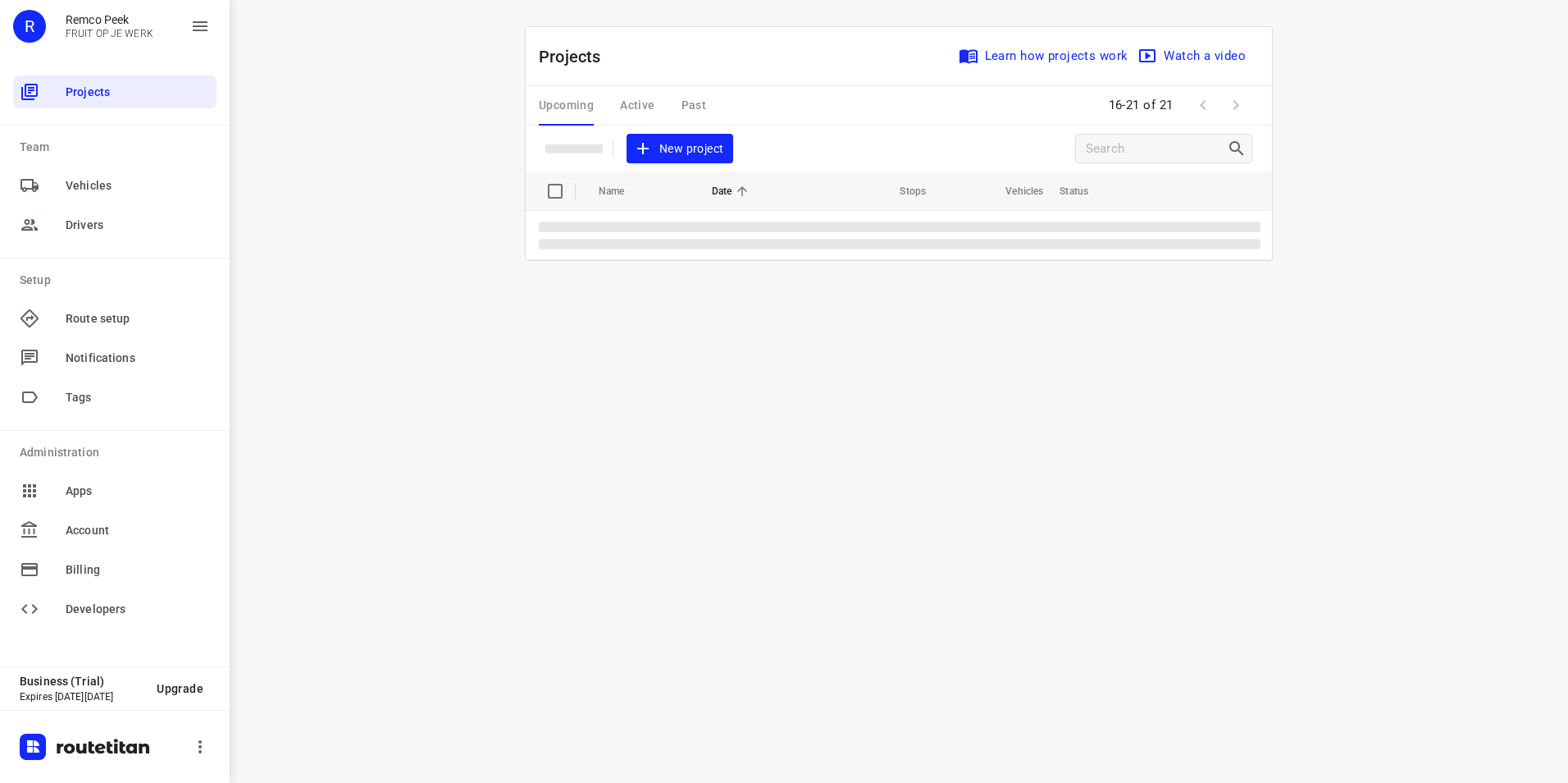
scroll to position [0, 0]
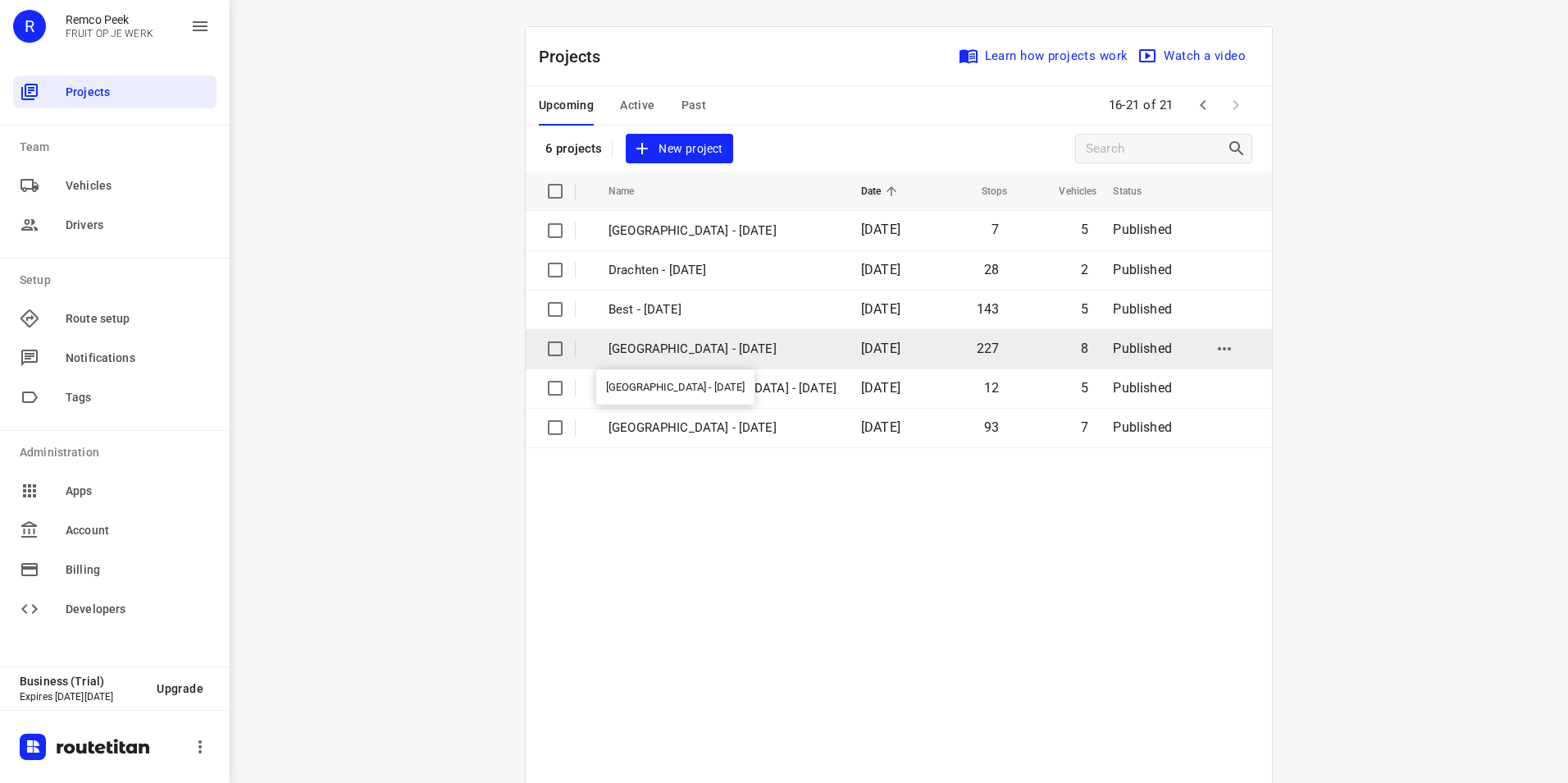
click at [615, 351] on p "[GEOGRAPHIC_DATA] - [DATE]" at bounding box center [722, 349] width 228 height 19
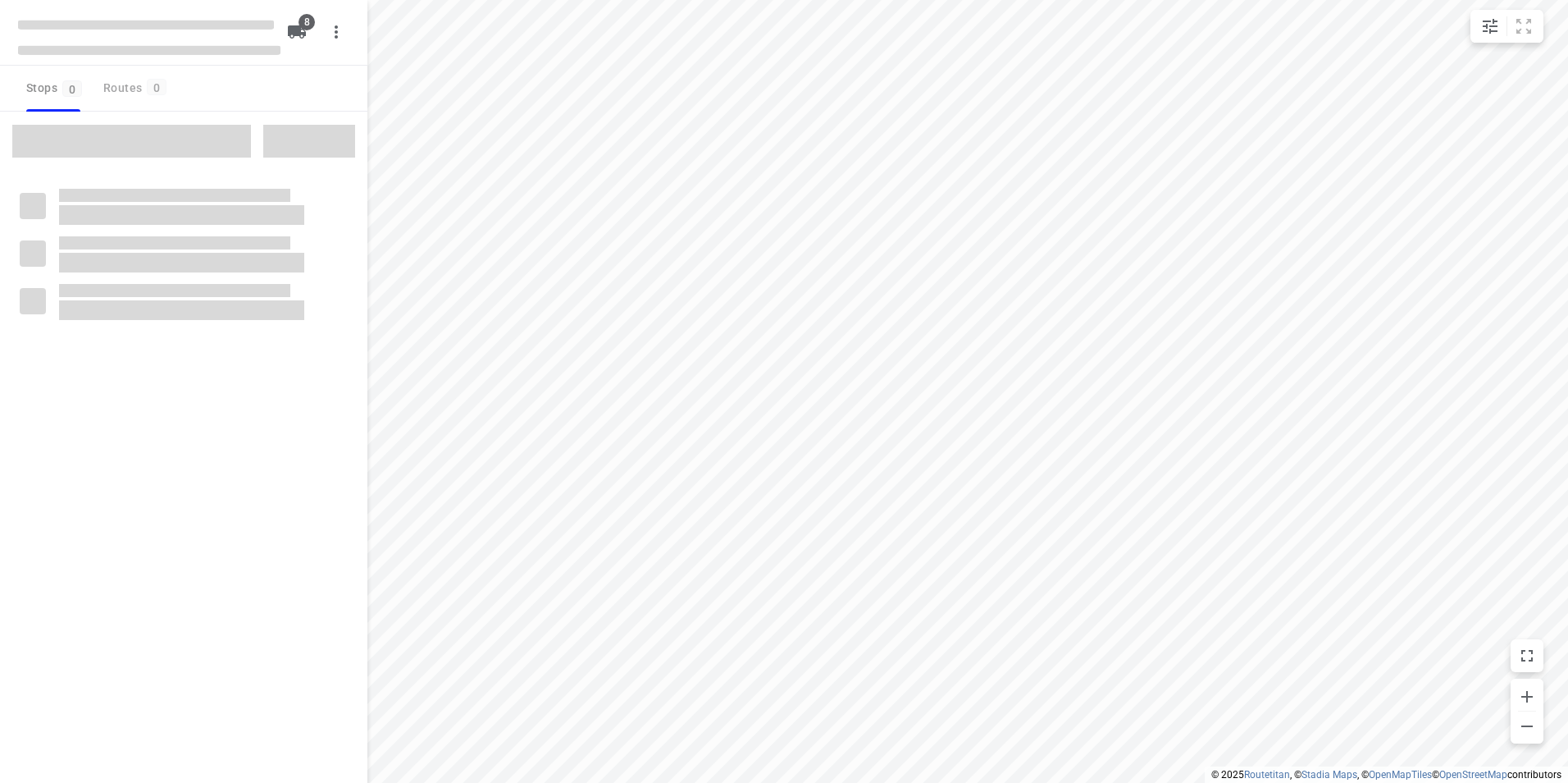
checkbox input "true"
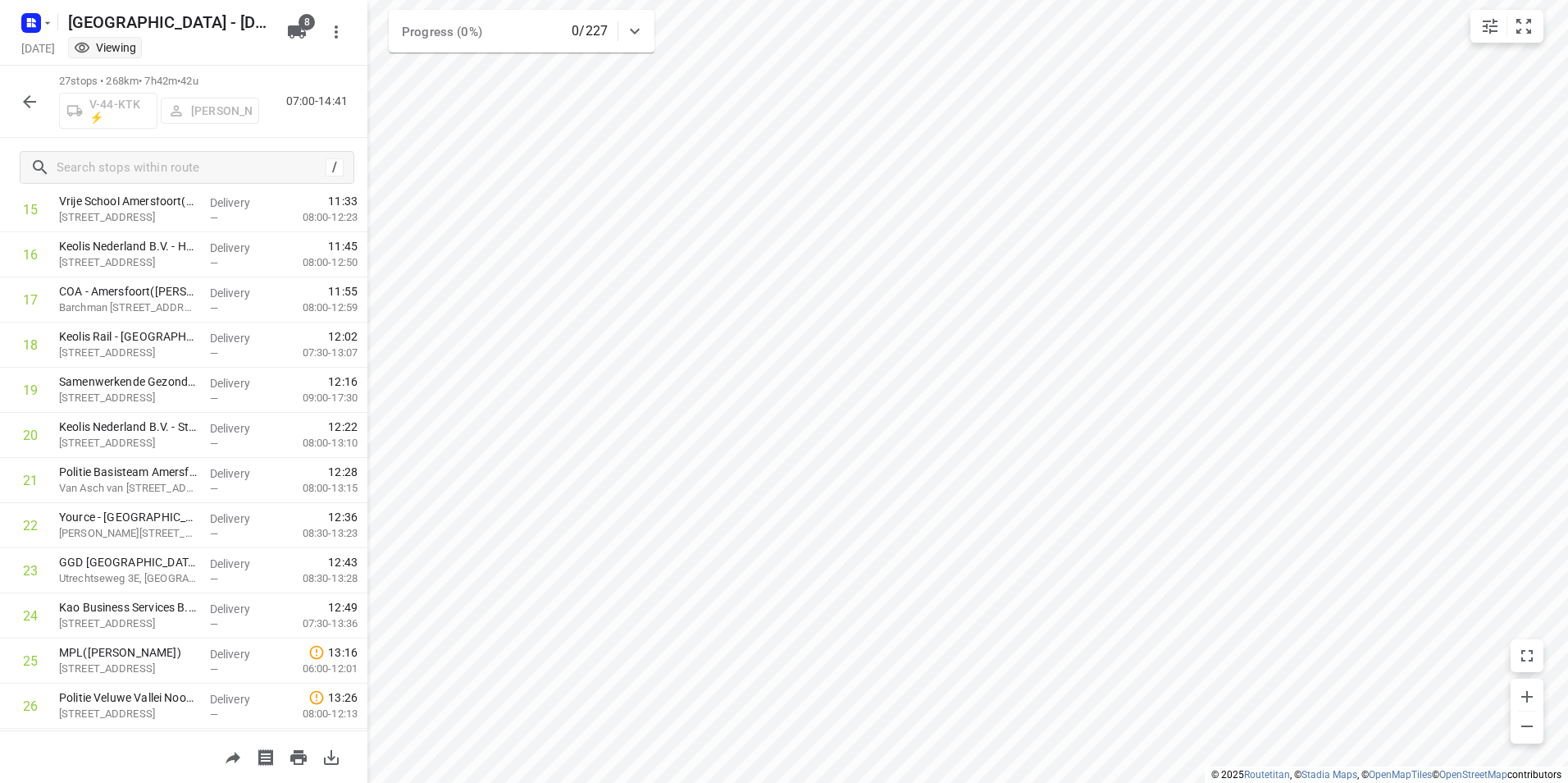
scroll to position [719, 0]
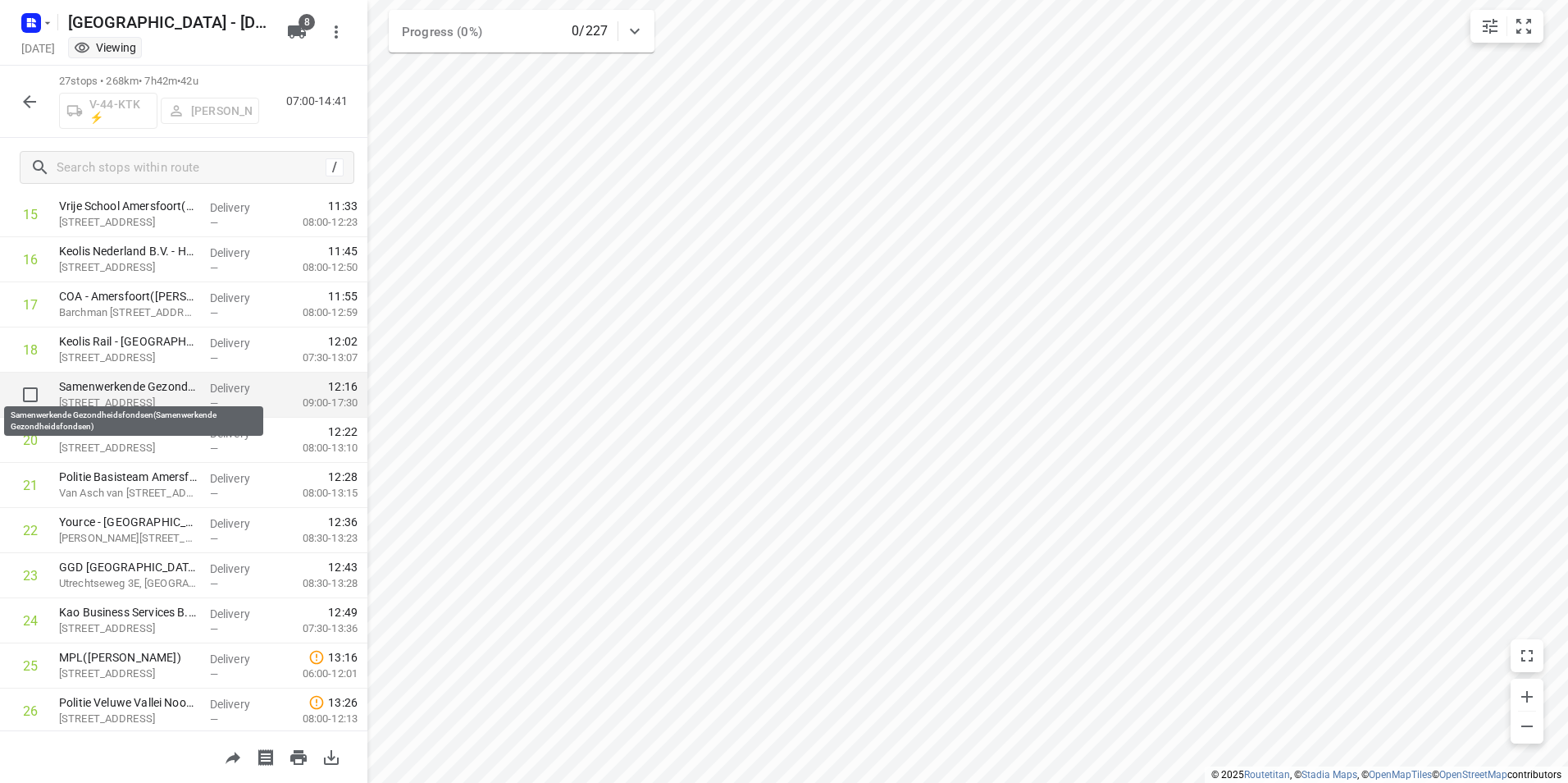
click at [126, 383] on p "Samenwerkende Gezondheidsfondsen(Samenwerkende Gezondheidsfondsen)" at bounding box center [128, 386] width 138 height 16
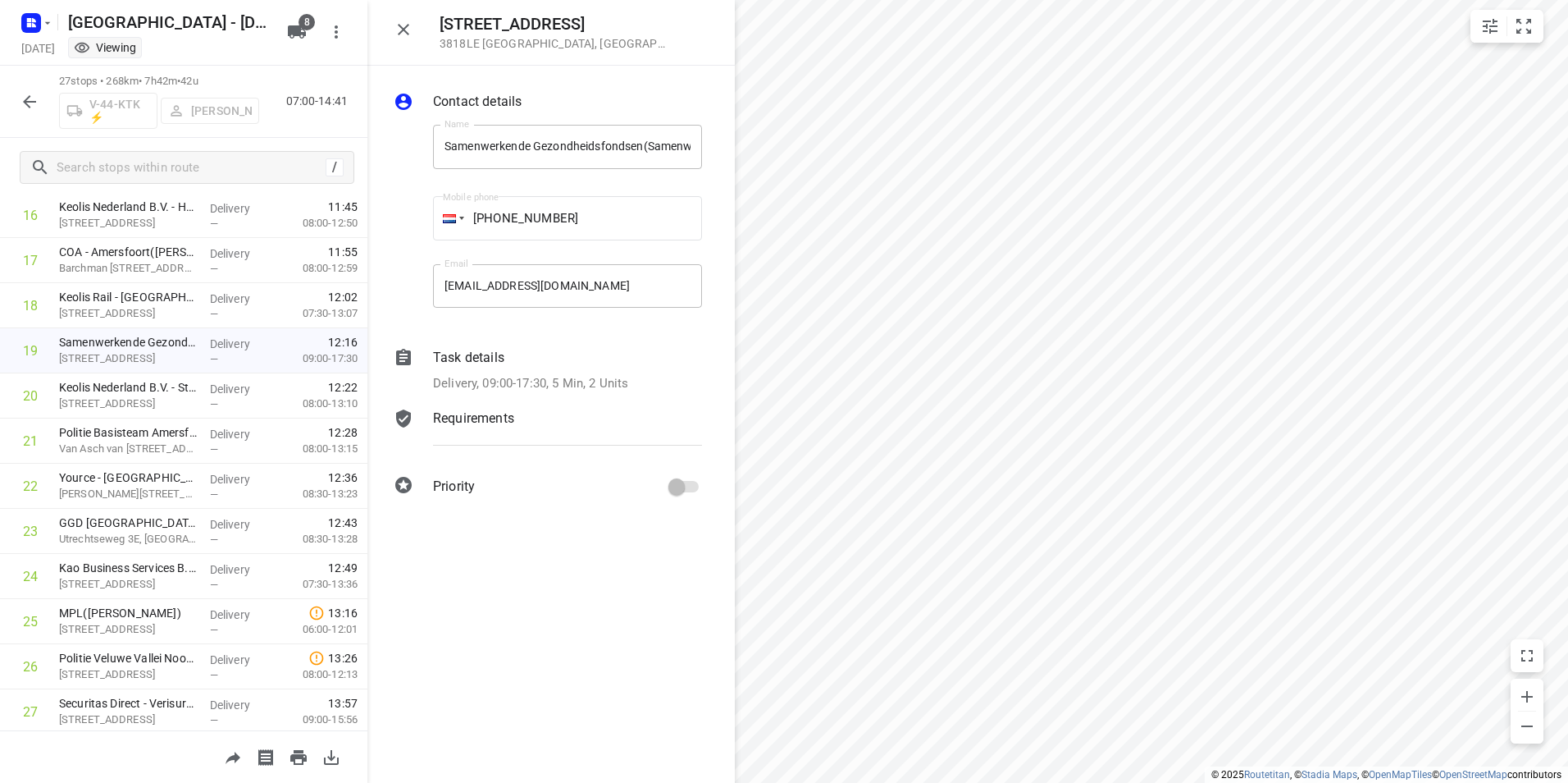
scroll to position [743, 0]
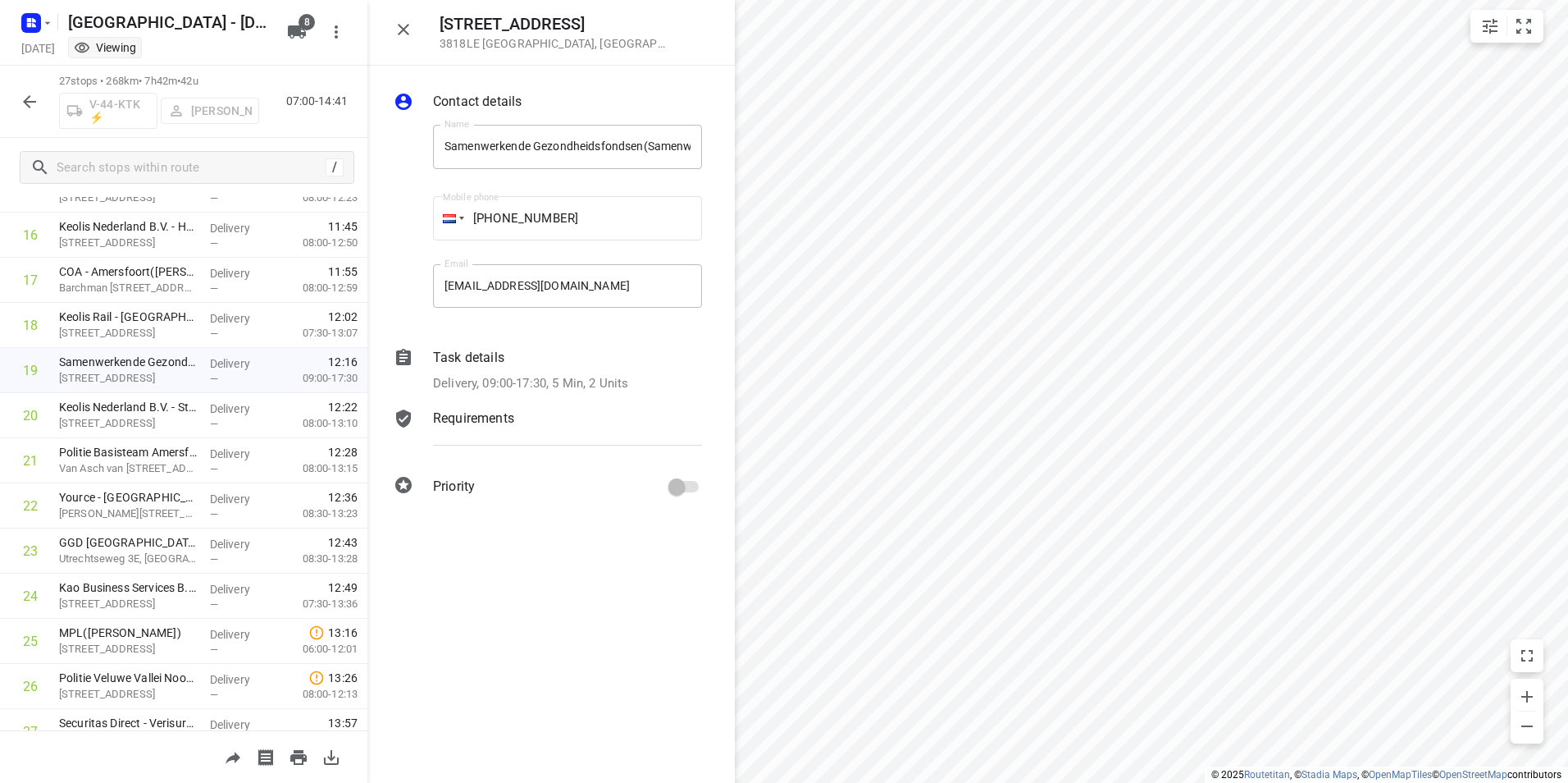
click at [25, 102] on icon "button" at bounding box center [30, 102] width 14 height 14
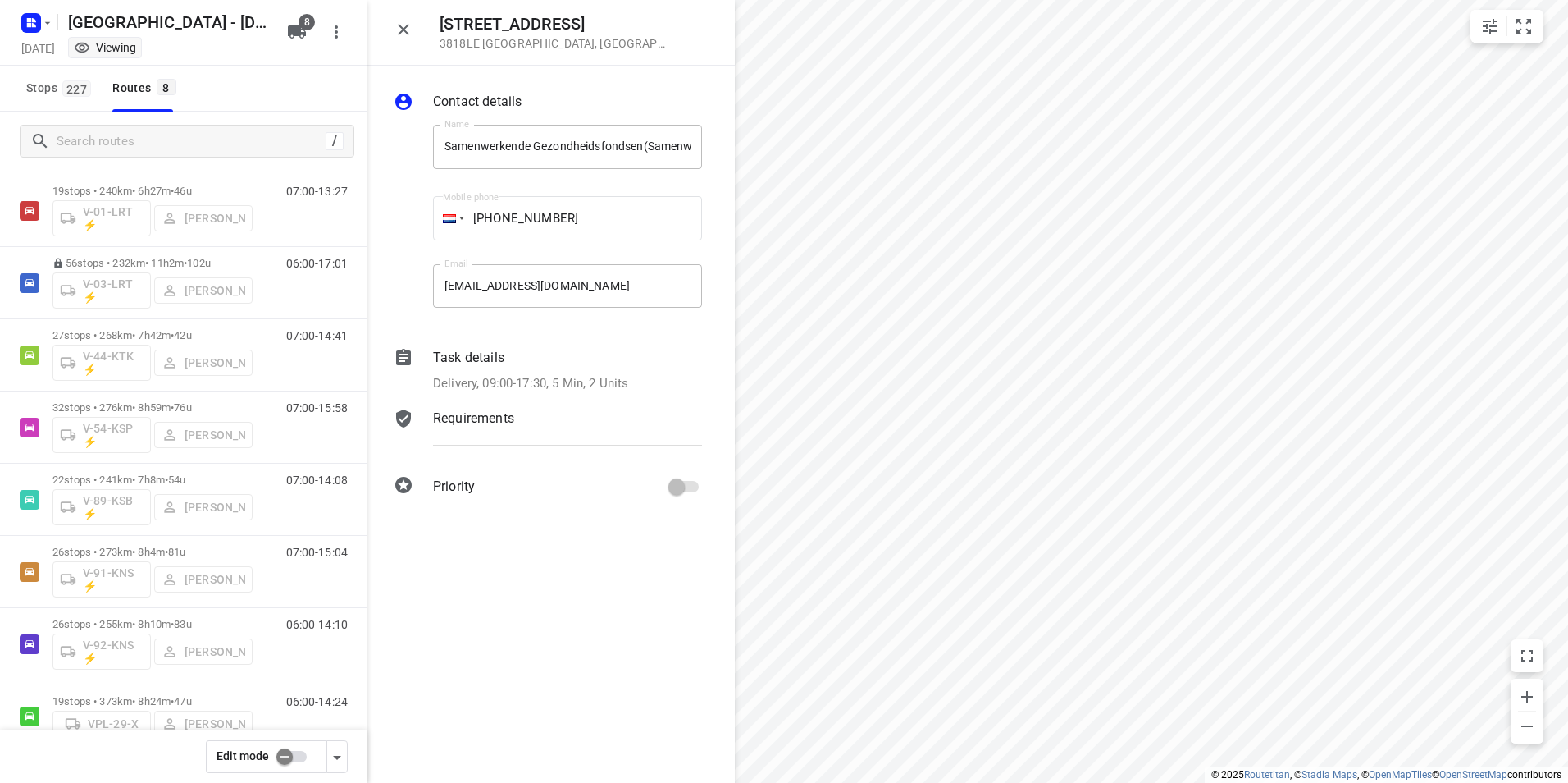
scroll to position [0, 0]
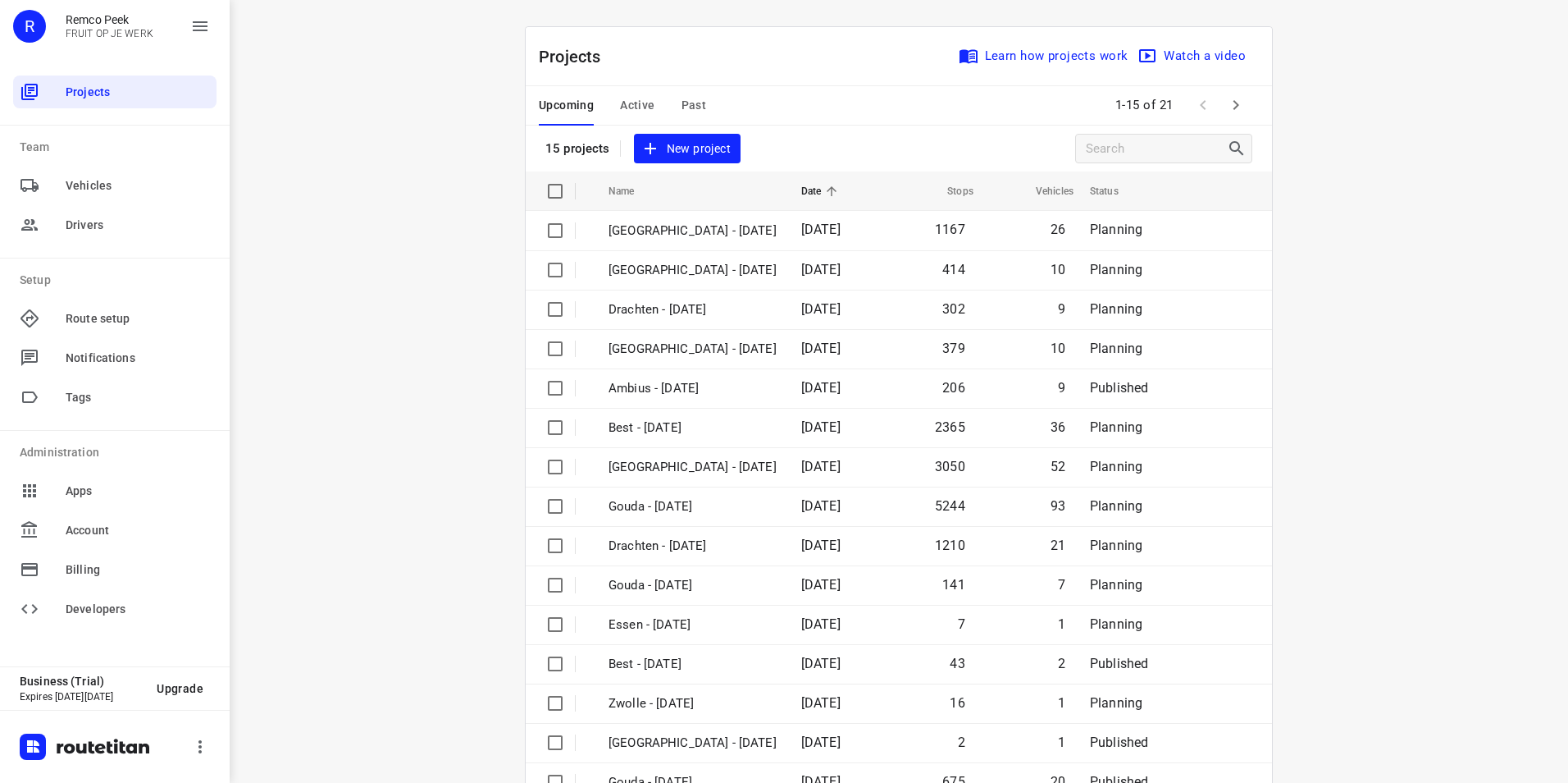
click at [323, 124] on div "i © 2025 Routetitan , © Stadia Maps , © OpenMapTiles © OpenStreetMap contributo…" at bounding box center [899, 391] width 1339 height 783
click at [1226, 107] on icon "button" at bounding box center [1235, 104] width 19 height 19
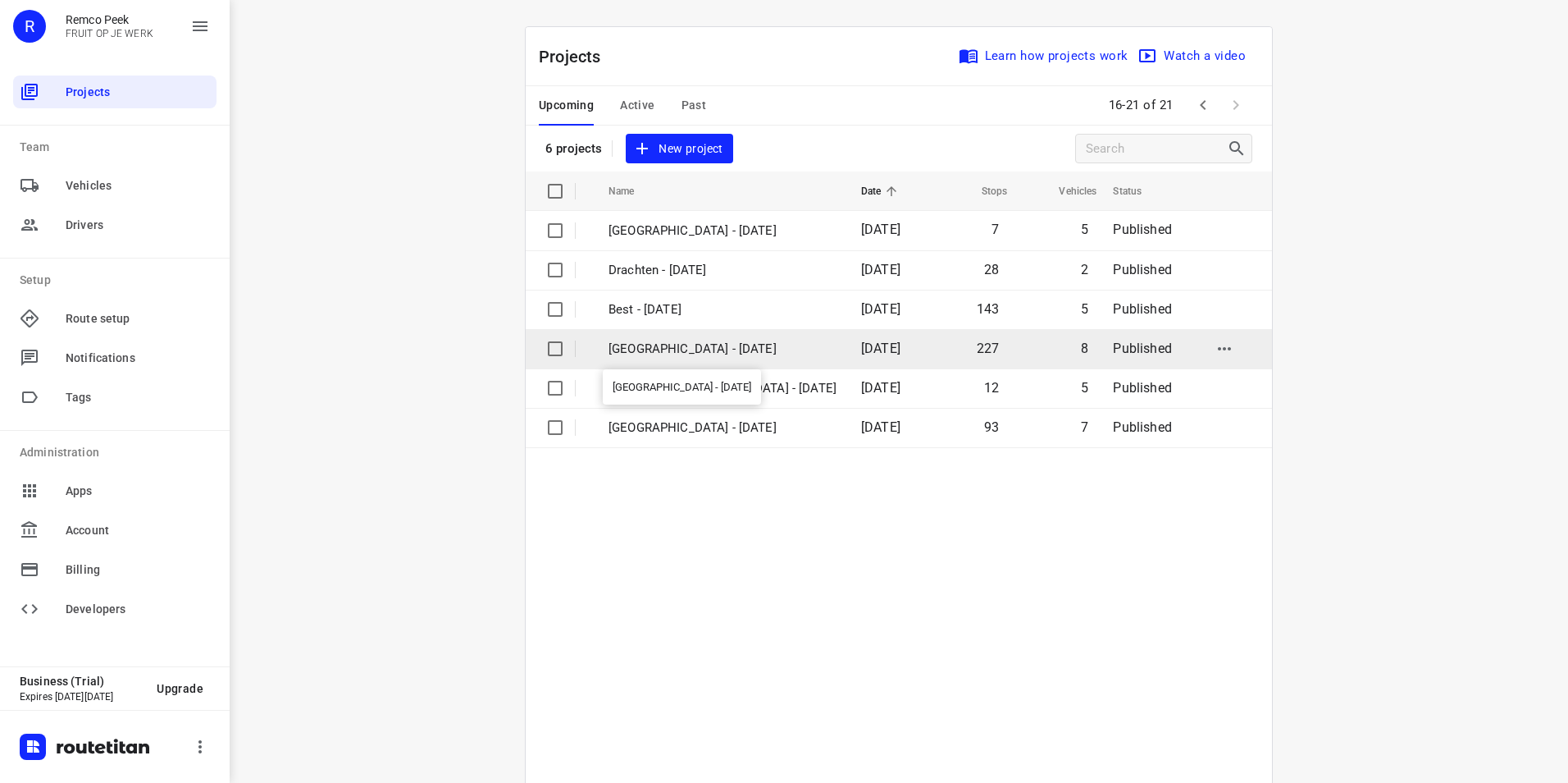
click at [623, 350] on p "[GEOGRAPHIC_DATA] - [DATE]" at bounding box center [722, 349] width 228 height 19
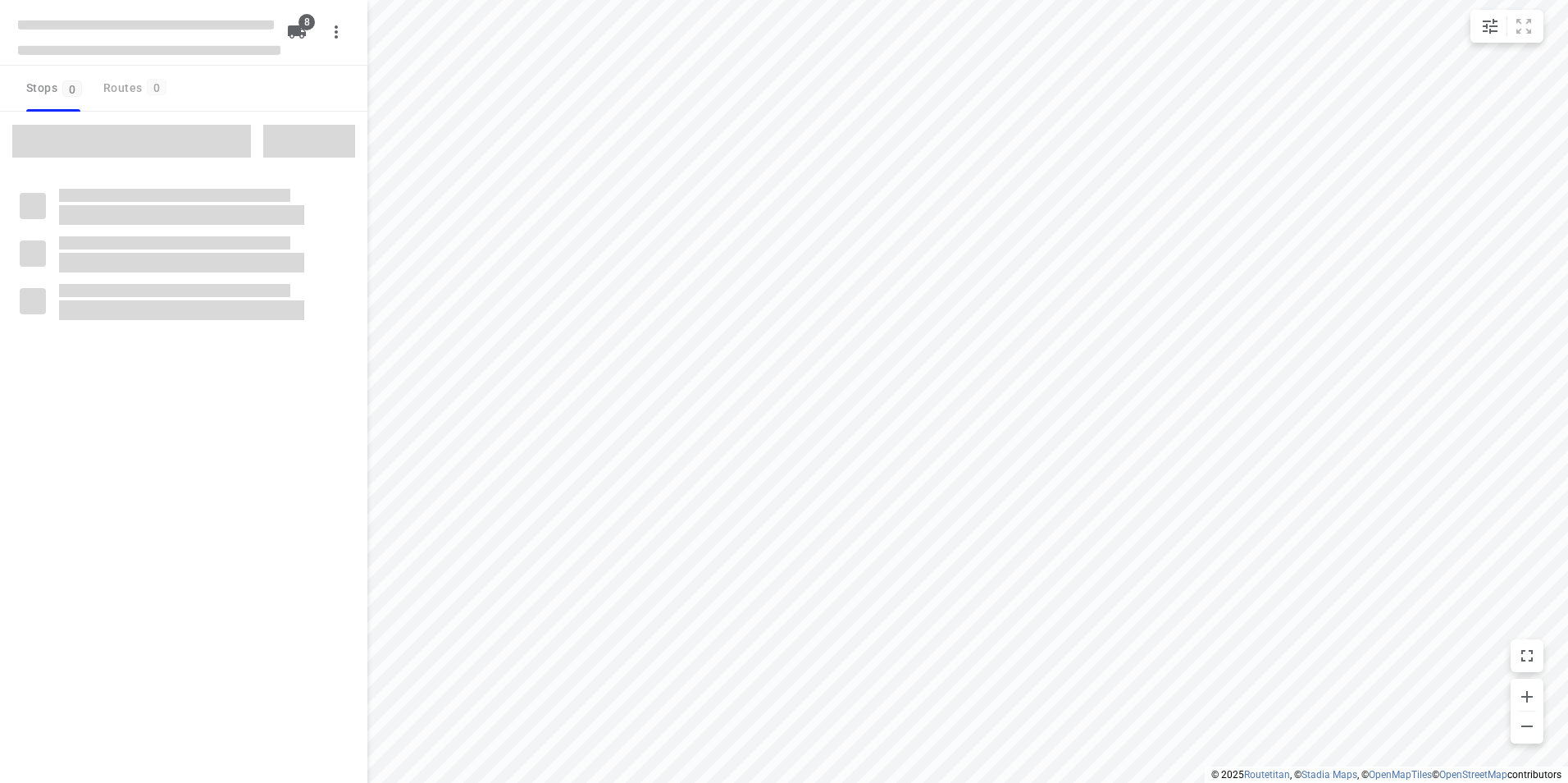
checkbox input "true"
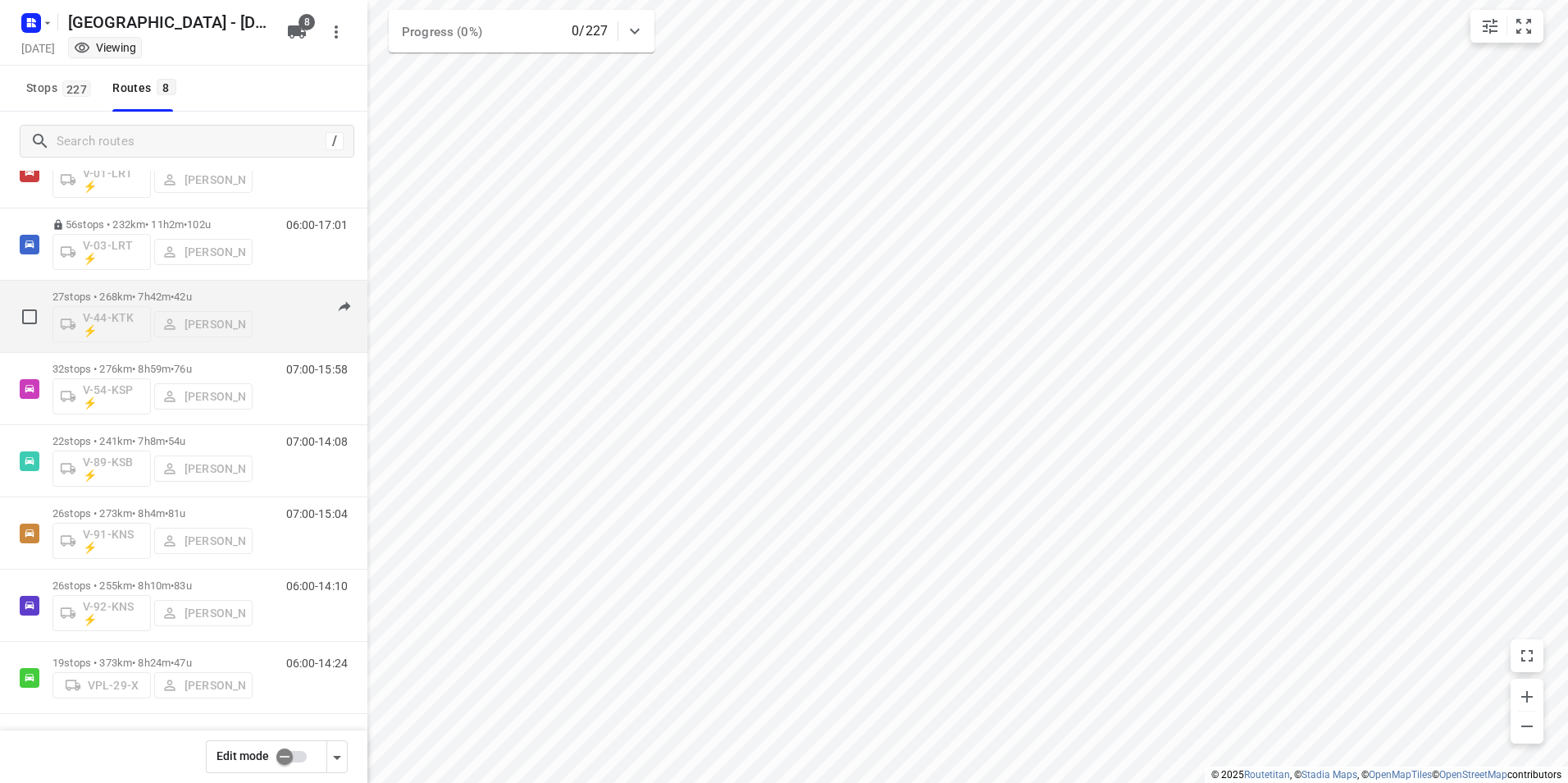
scroll to position [32, 0]
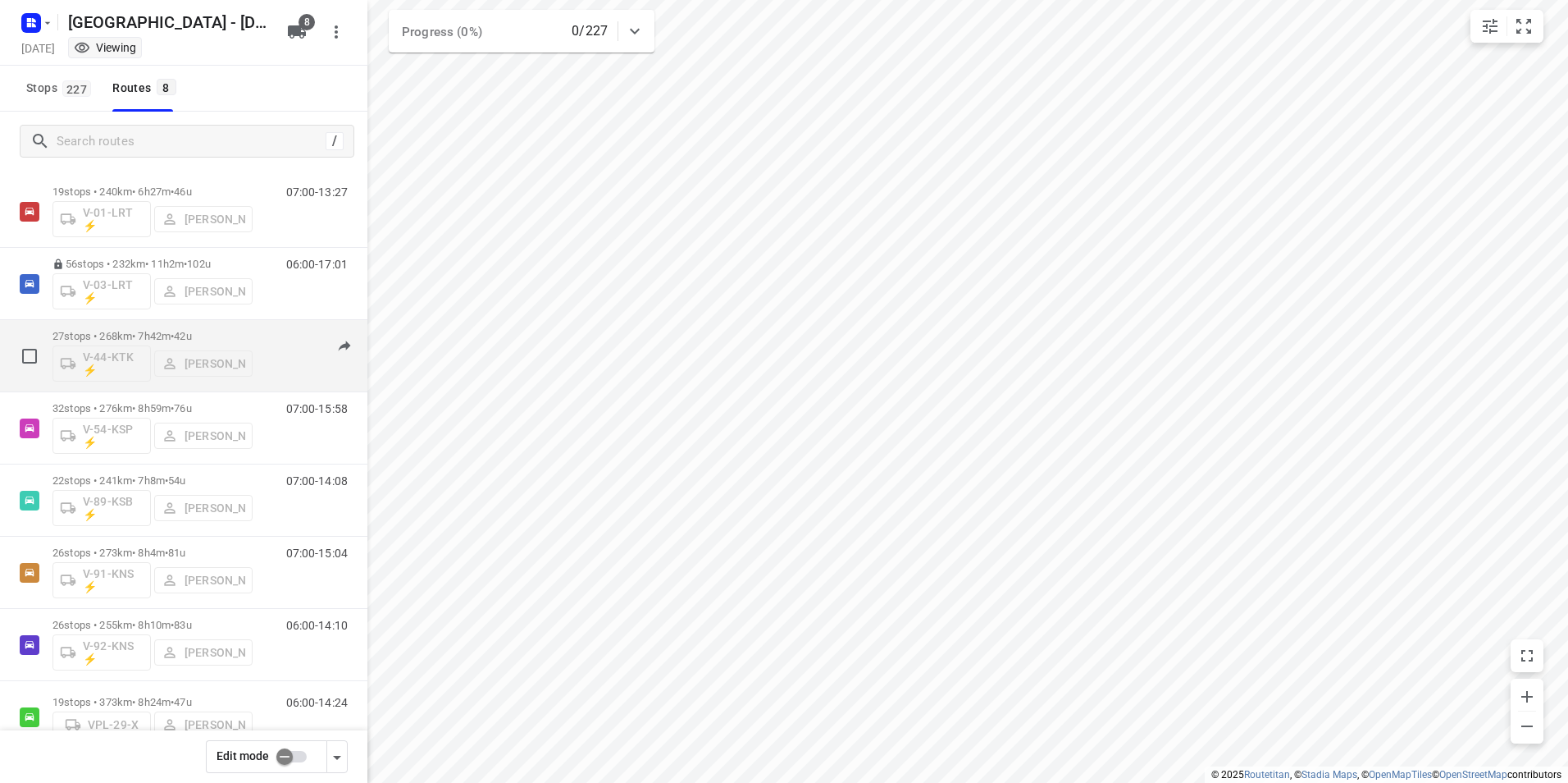
click at [272, 336] on div "07:00-14:41" at bounding box center [306, 360] width 82 height 60
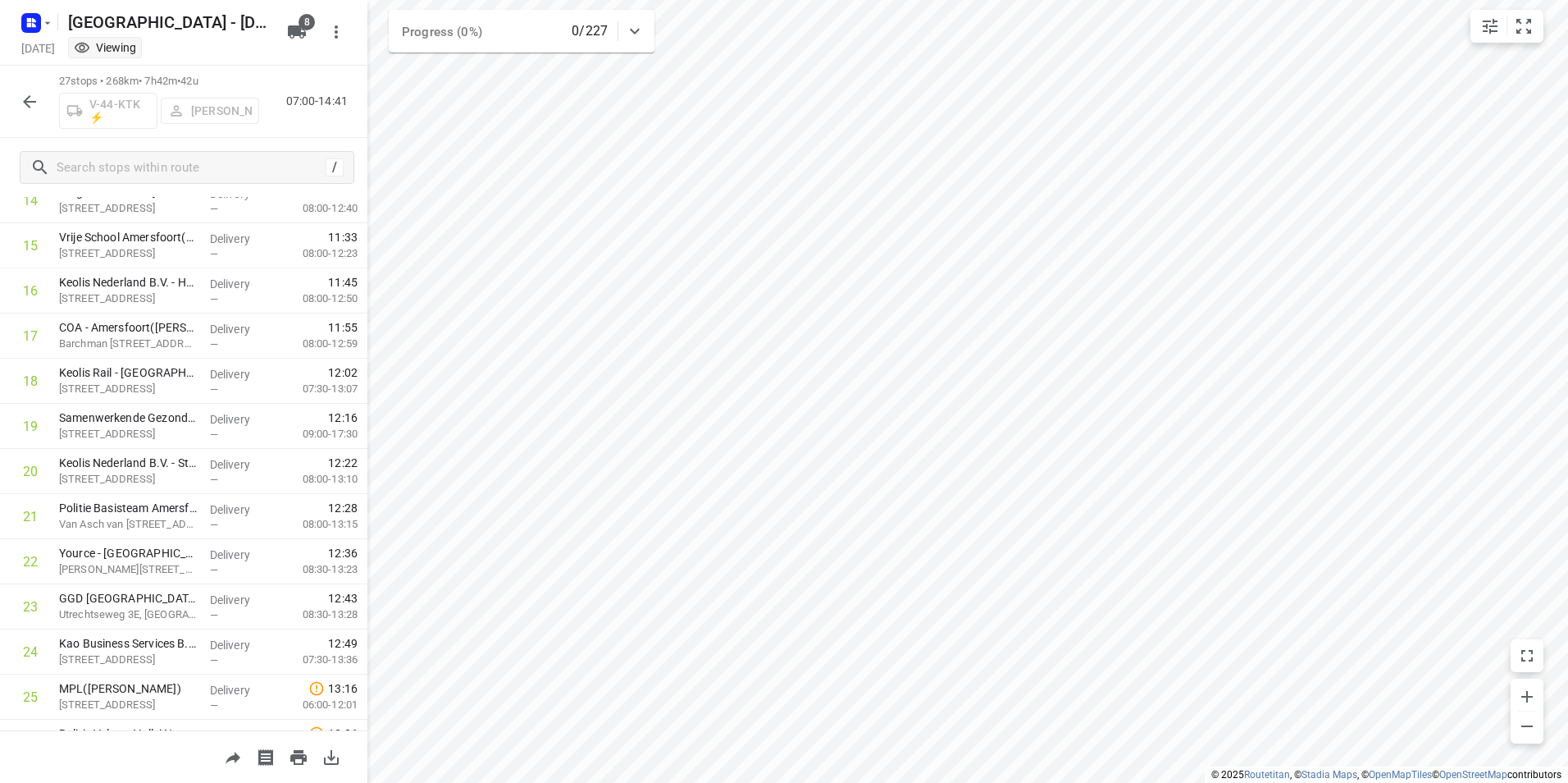
scroll to position [675, 0]
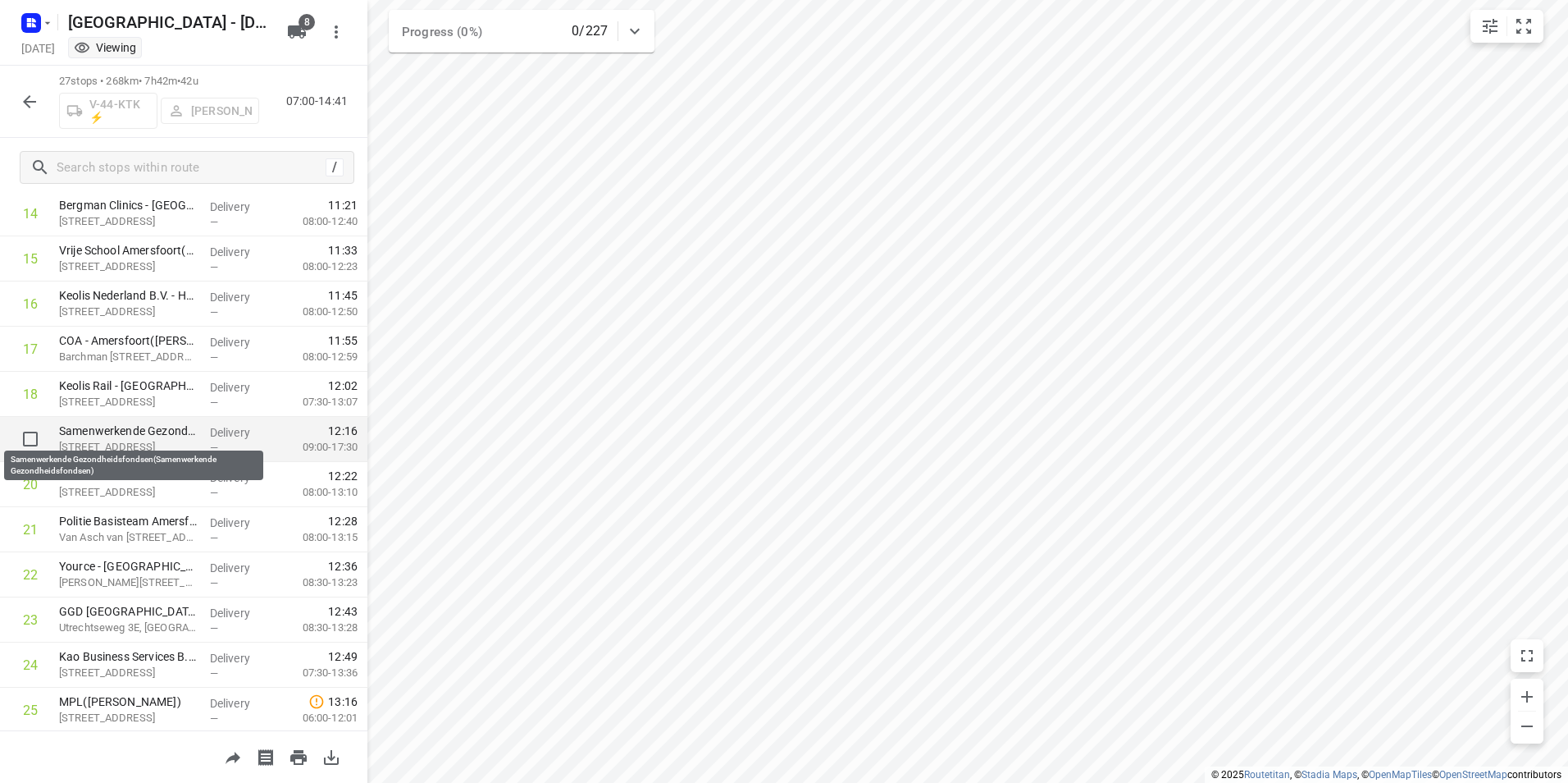
click at [145, 427] on p "Samenwerkende Gezondheidsfondsen(Samenwerkende Gezondheidsfondsen)" at bounding box center [128, 430] width 138 height 16
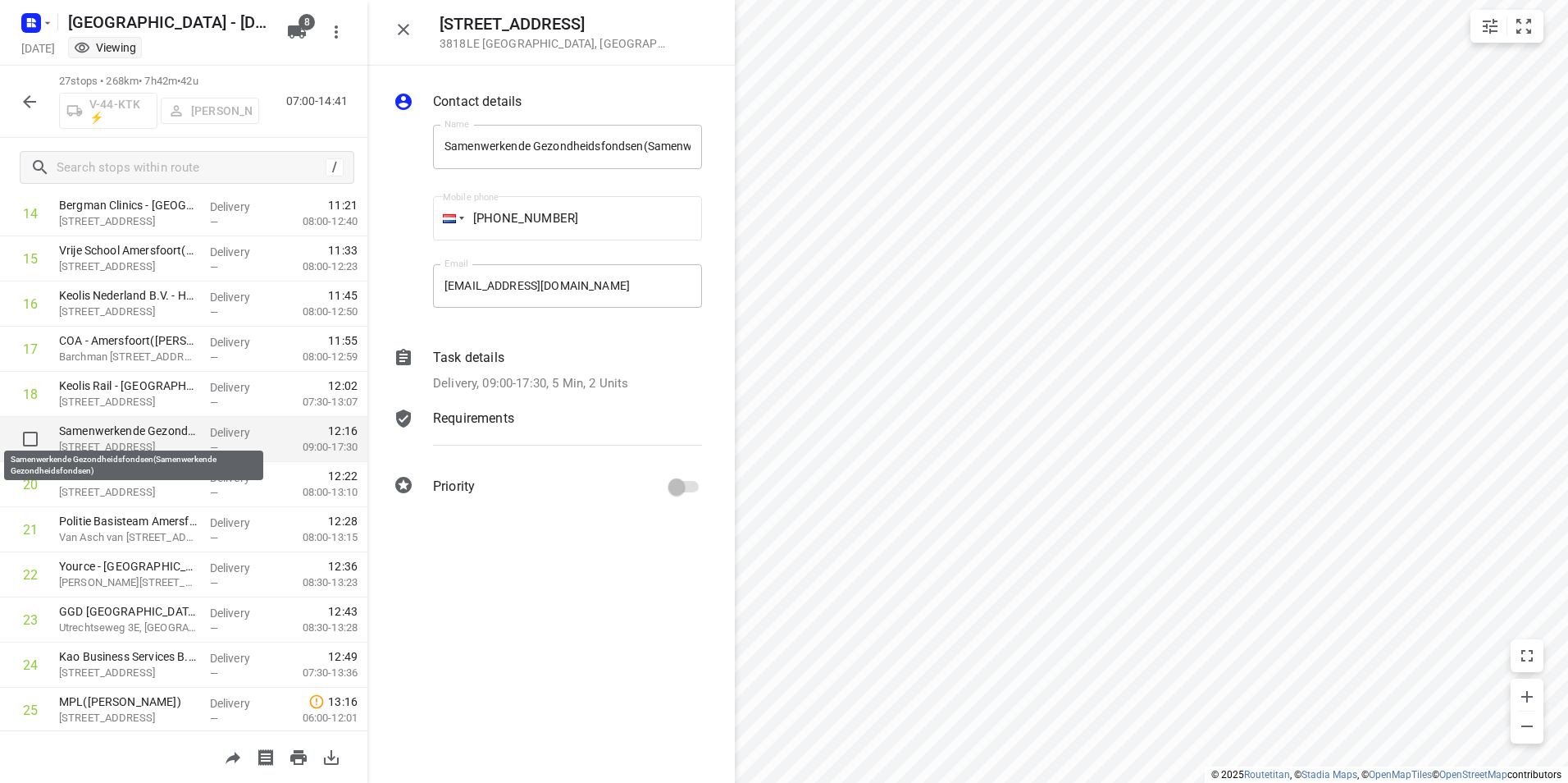
click at [114, 428] on p "Samenwerkende Gezondheidsfondsen(Samenwerkende Gezondheidsfondsen)" at bounding box center [128, 430] width 138 height 16
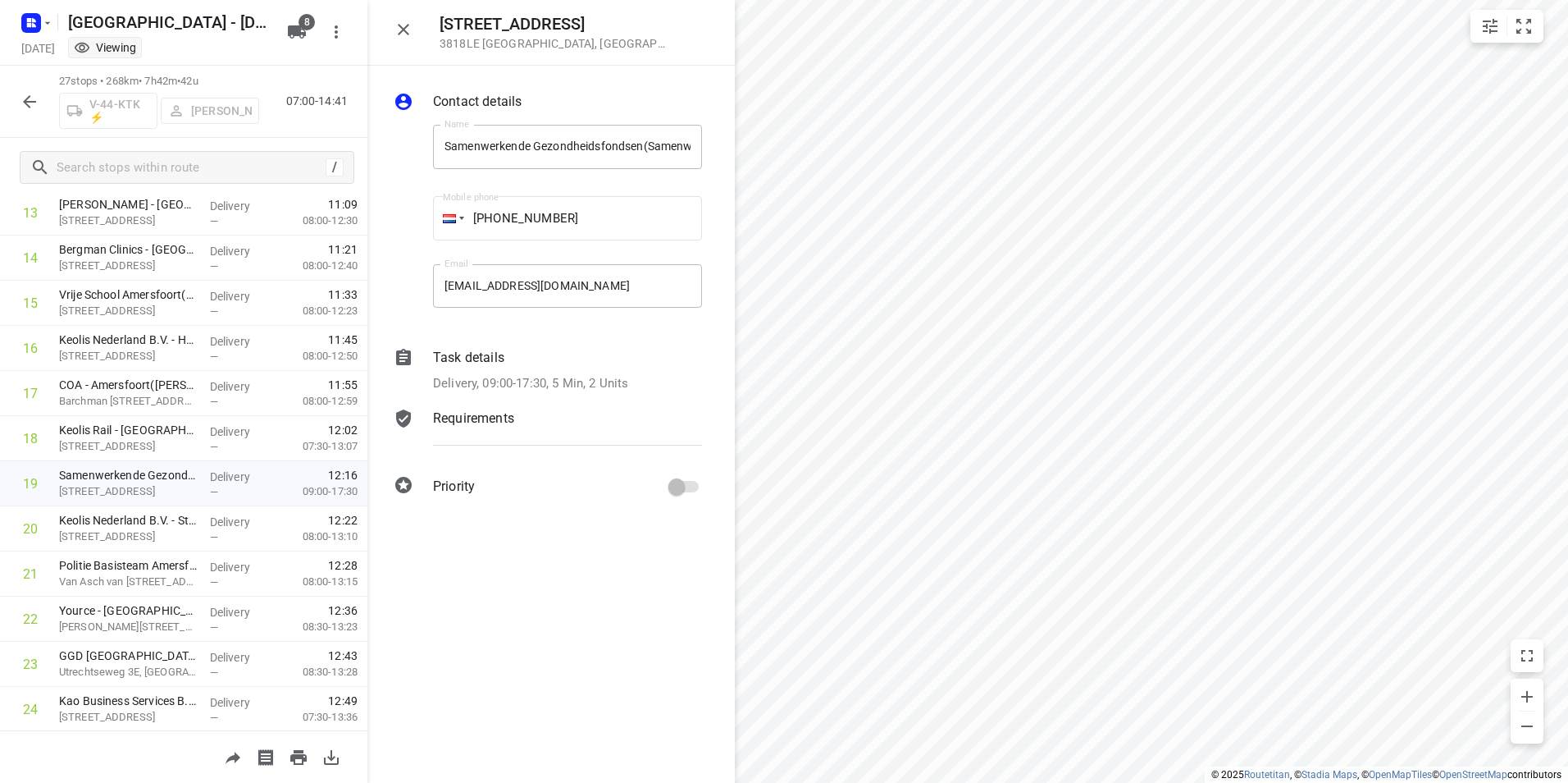
scroll to position [616, 0]
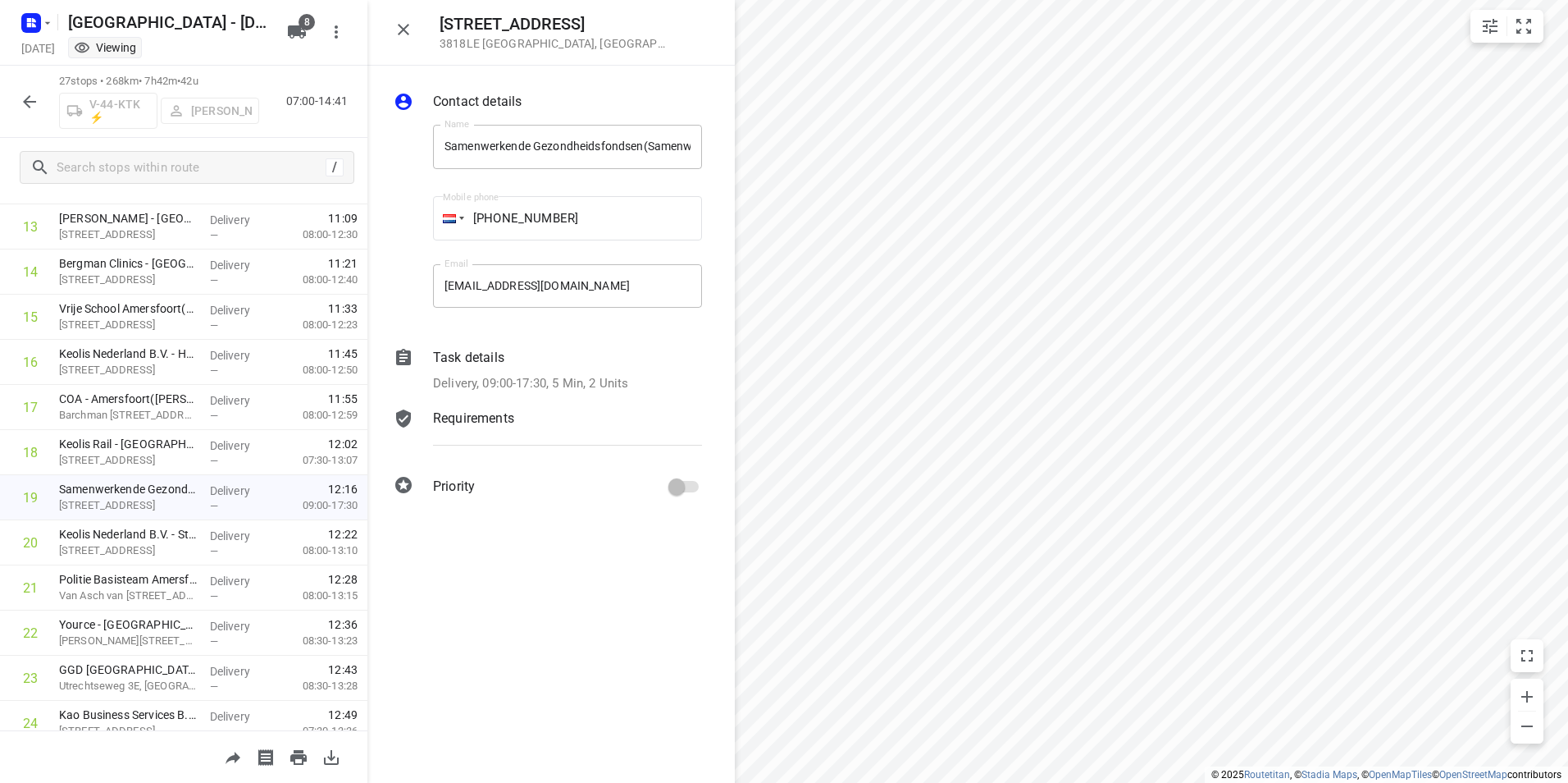
click at [35, 103] on icon "button" at bounding box center [29, 102] width 19 height 19
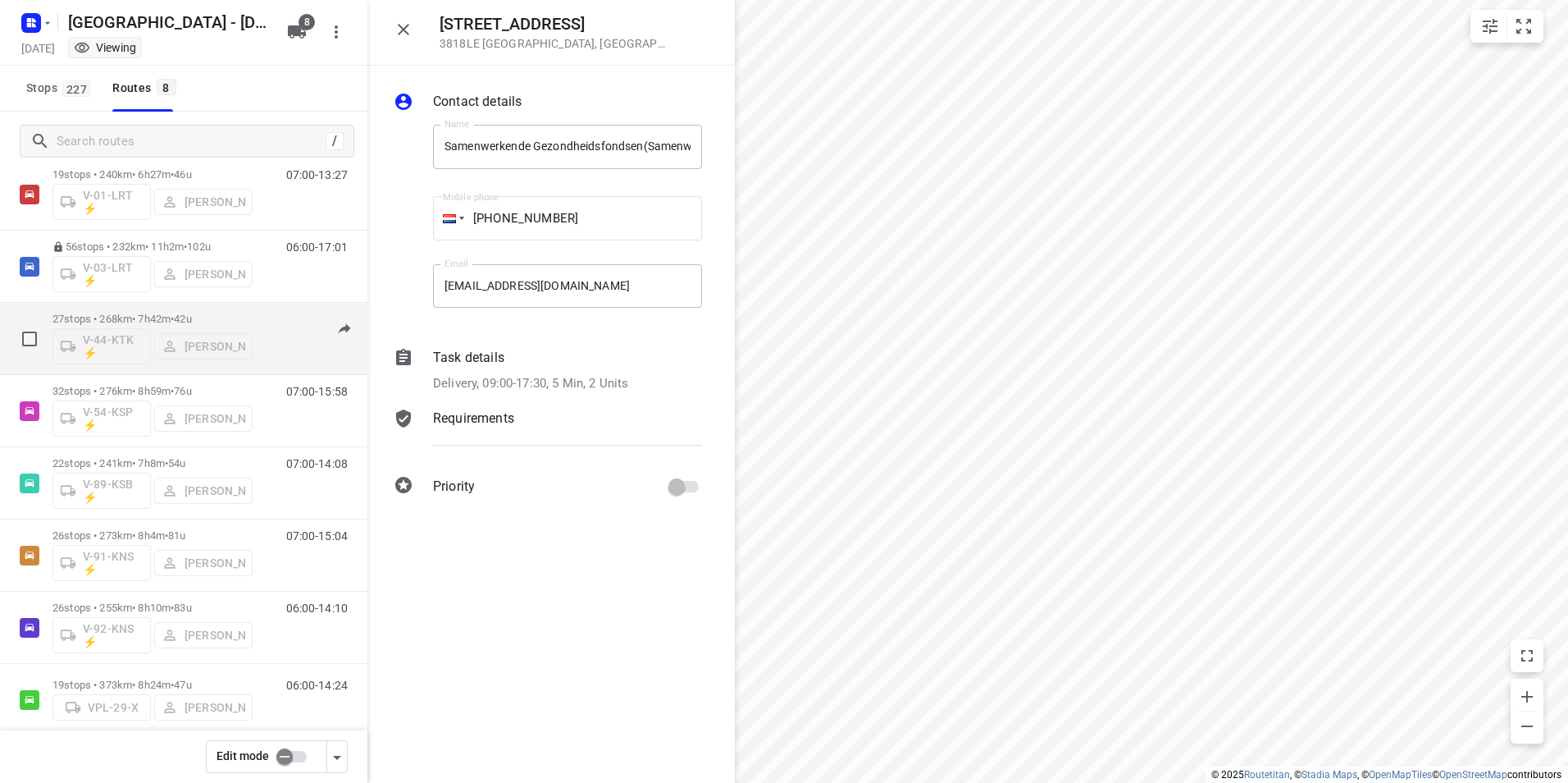
scroll to position [71, 0]
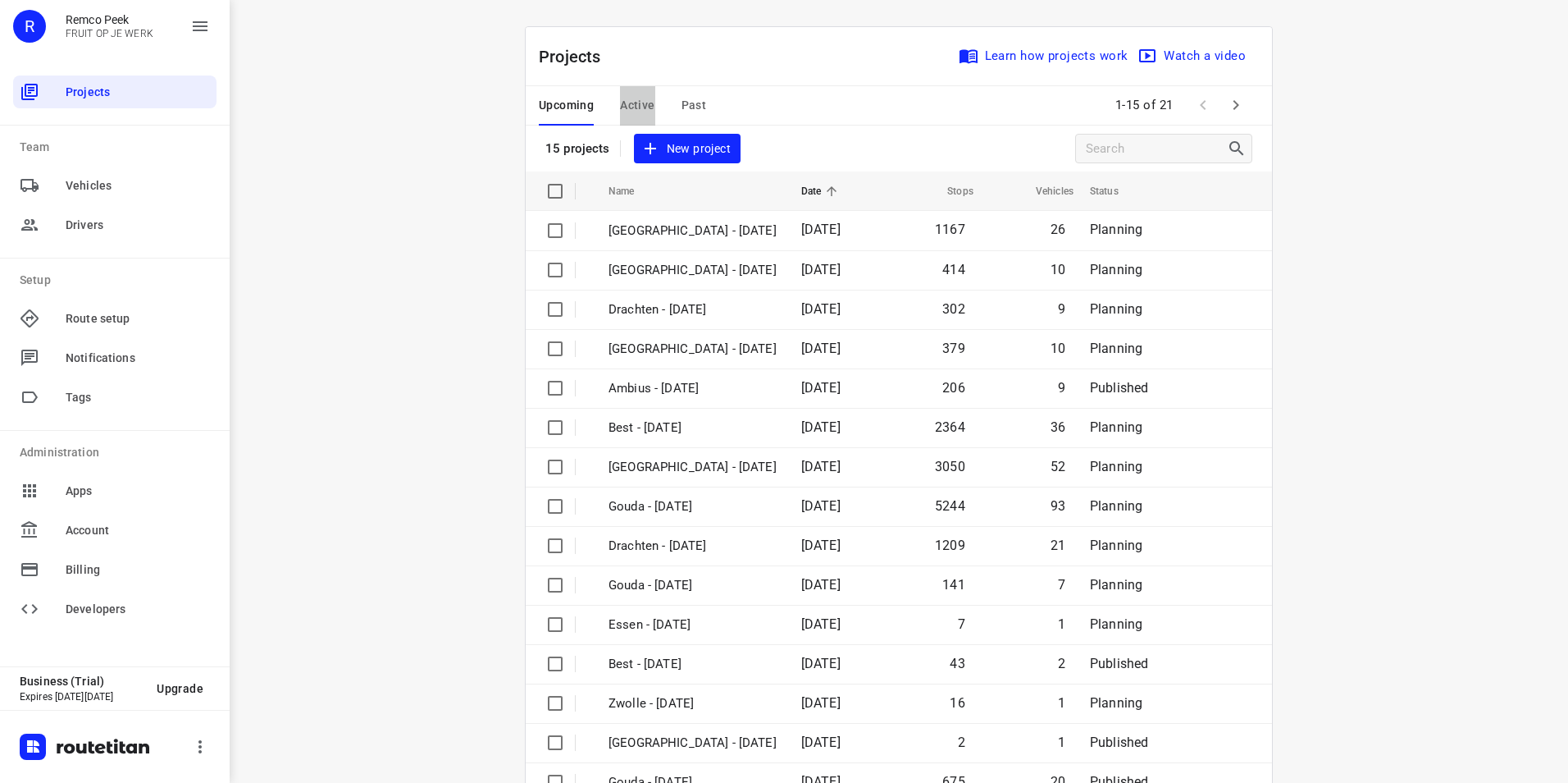
click at [627, 105] on span "Active" at bounding box center [637, 105] width 35 height 20
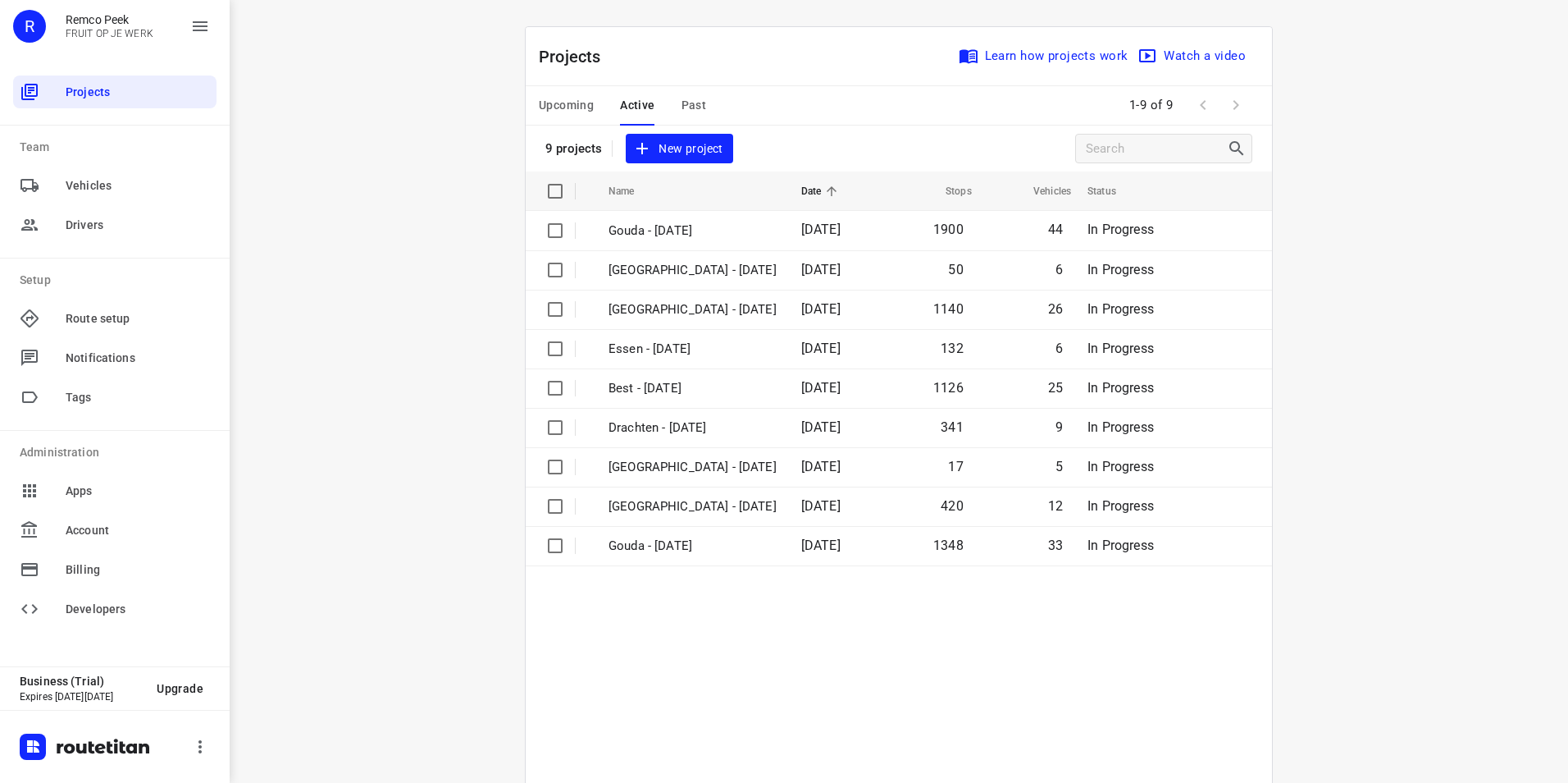
click at [556, 105] on span "Upcoming" at bounding box center [566, 105] width 55 height 20
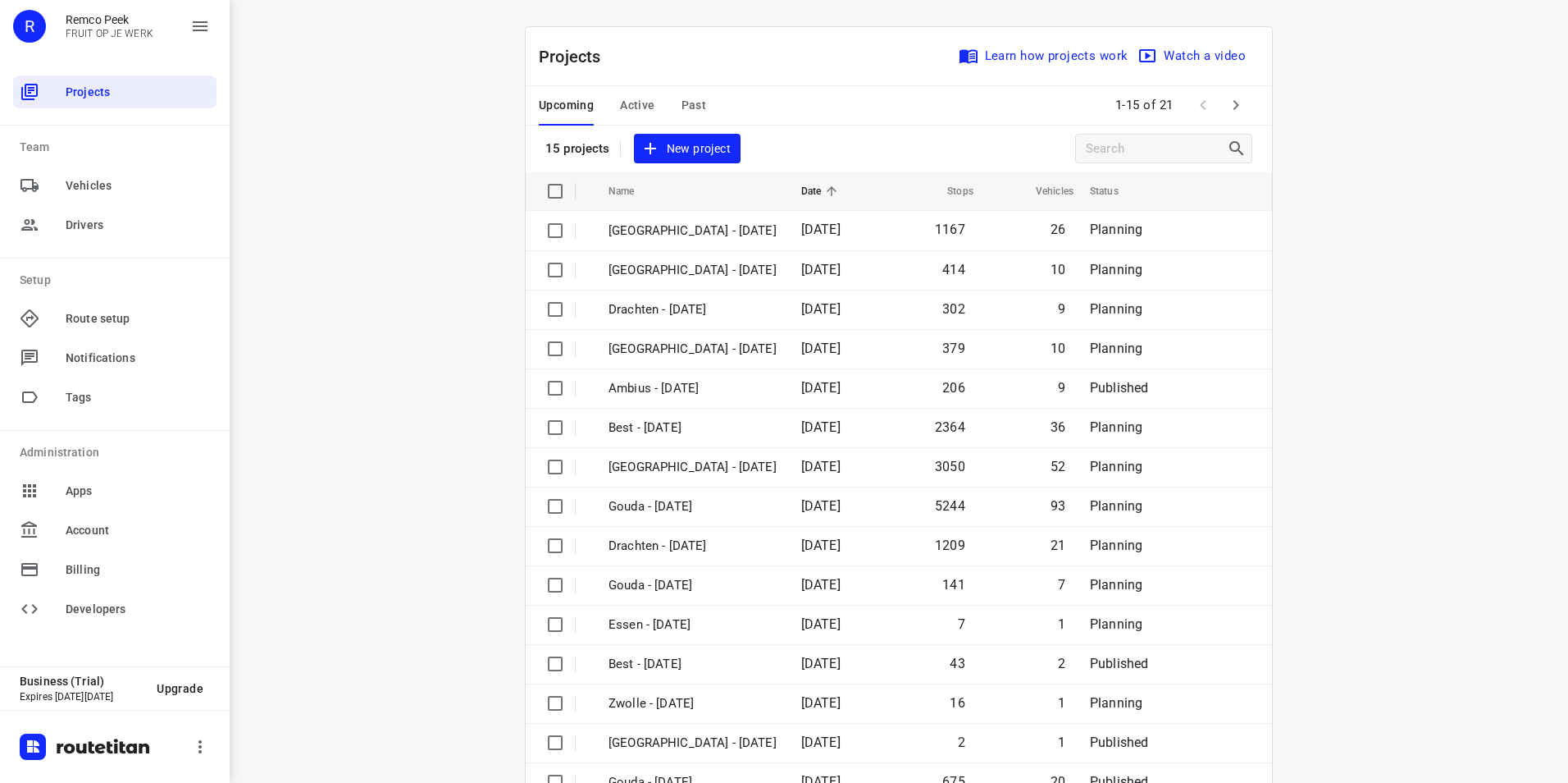
click at [630, 107] on span "Active" at bounding box center [637, 105] width 35 height 20
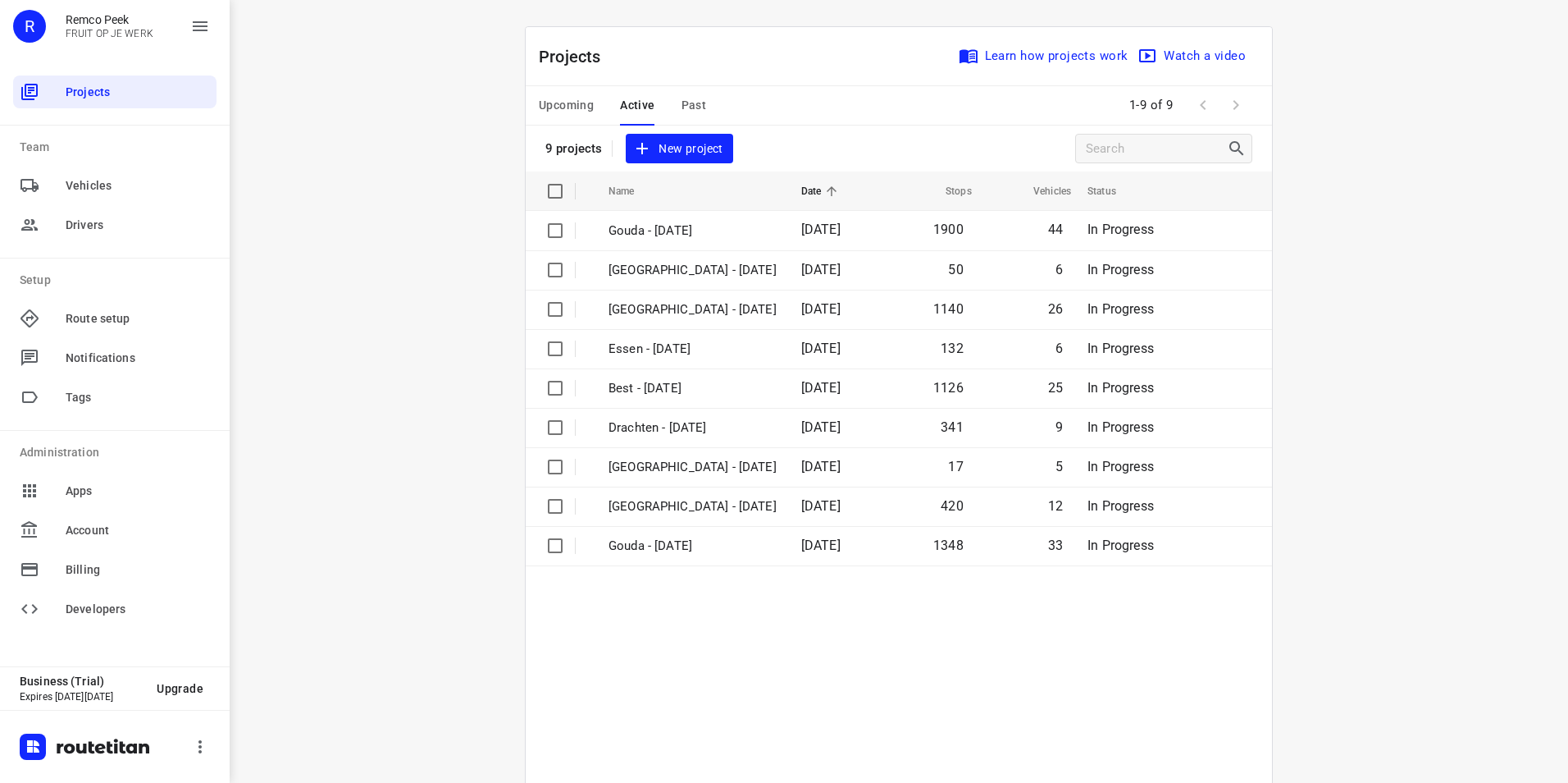
click at [564, 108] on span "Upcoming" at bounding box center [566, 105] width 55 height 20
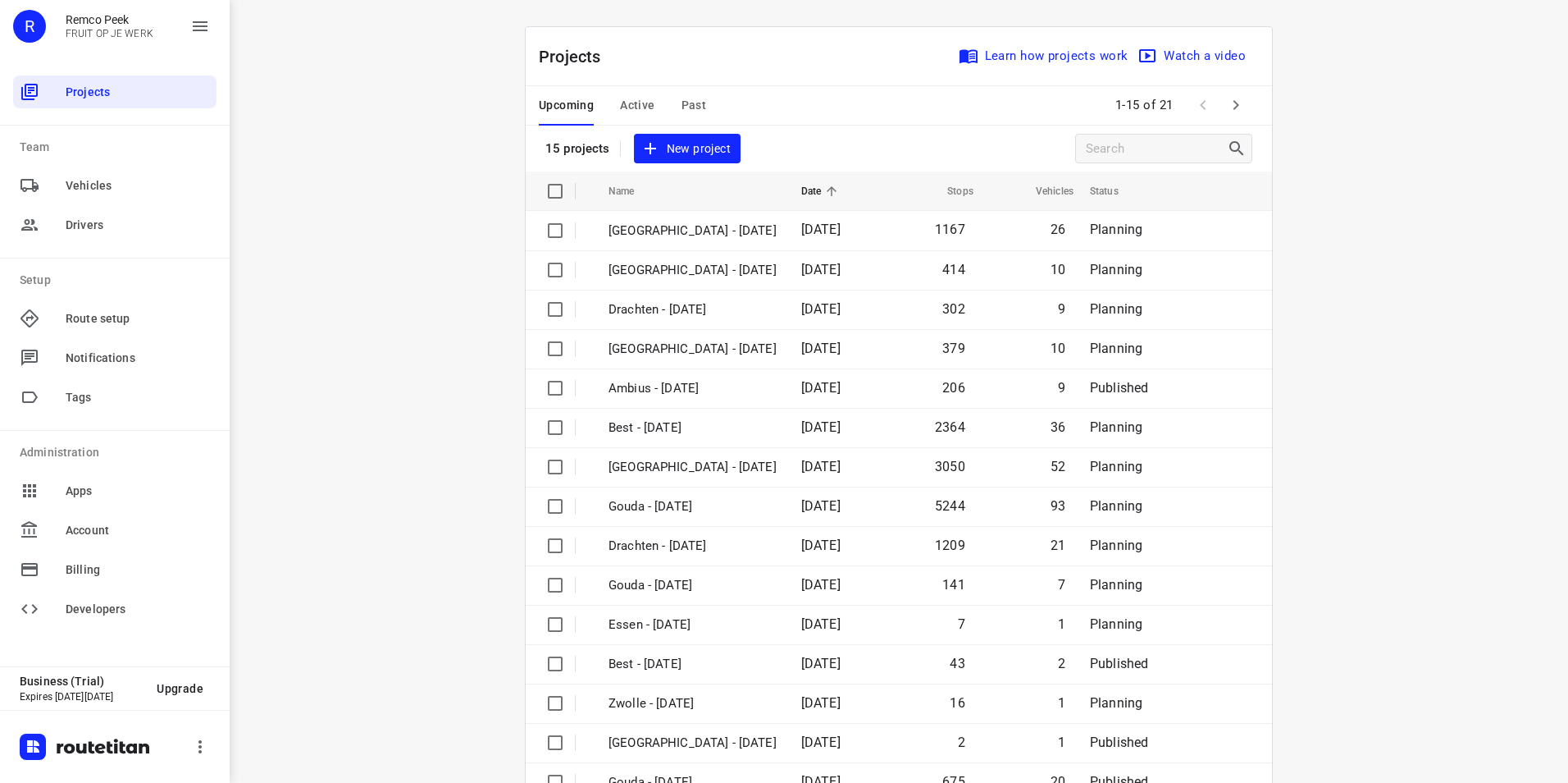
click at [638, 110] on span "Active" at bounding box center [637, 105] width 35 height 20
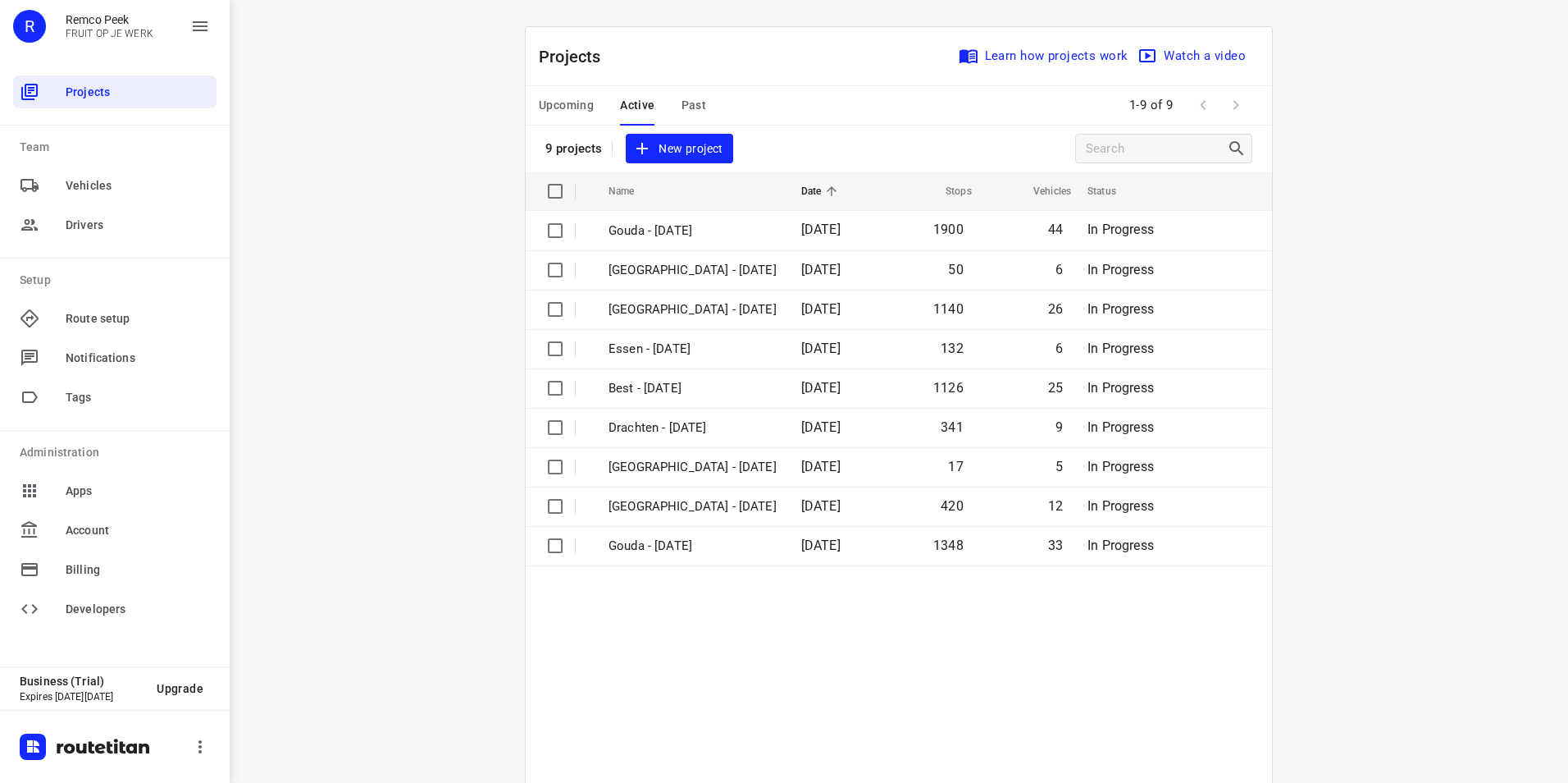
click at [696, 96] on span "Past" at bounding box center [694, 105] width 25 height 20
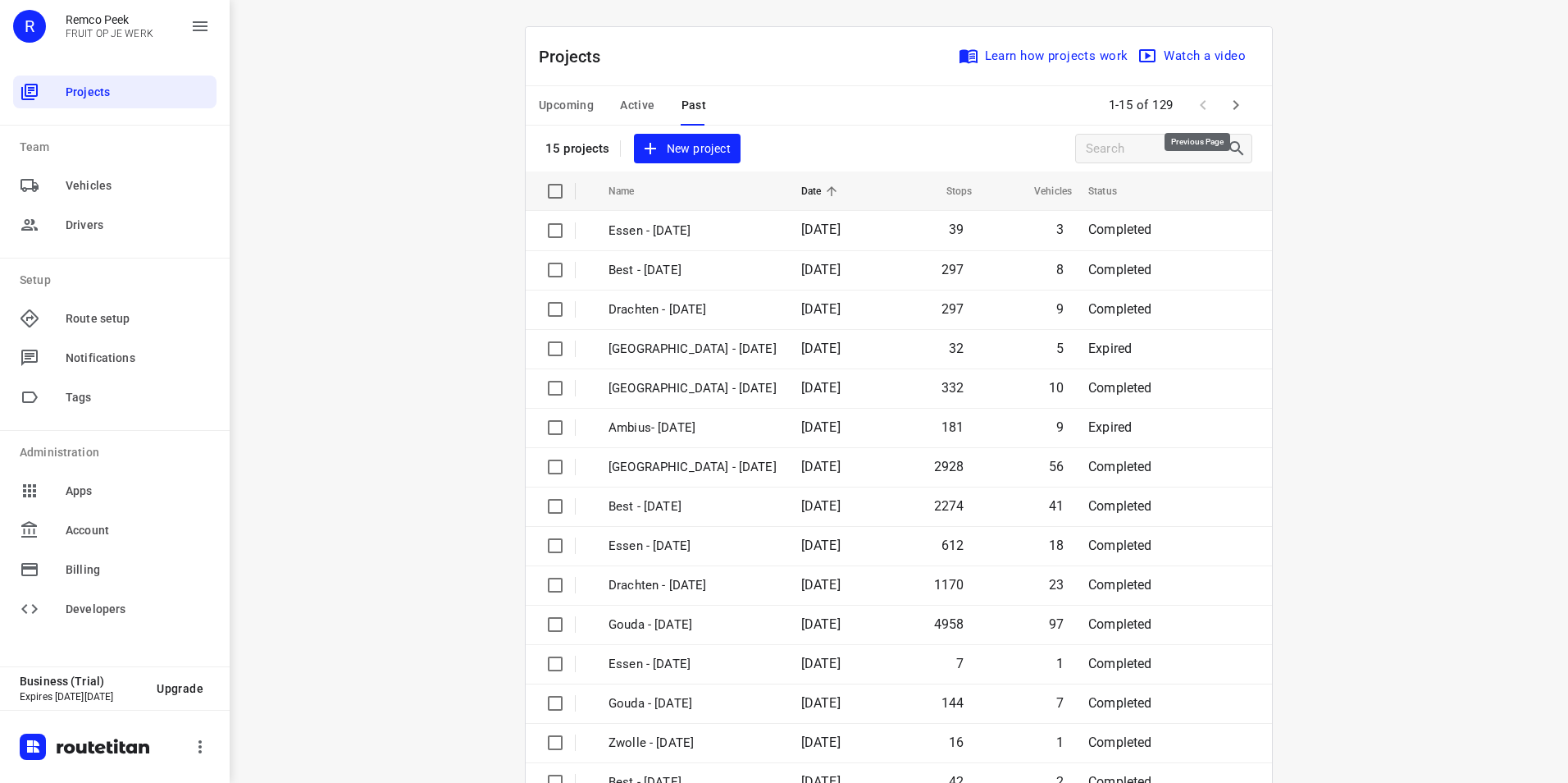
click at [1194, 97] on span at bounding box center [1202, 105] width 33 height 33
click at [1240, 99] on button "button" at bounding box center [1235, 105] width 33 height 33
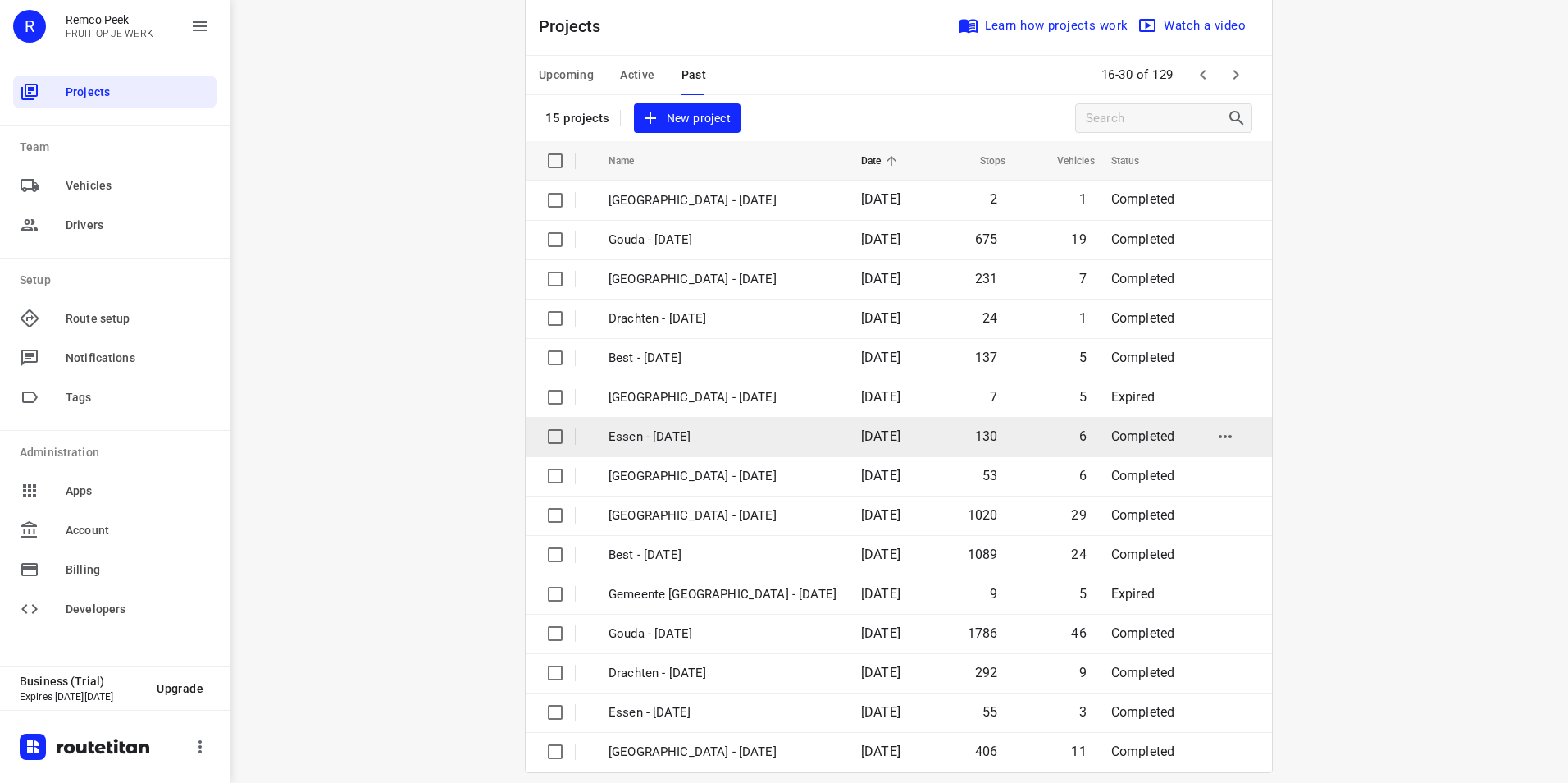
scroll to position [47, 0]
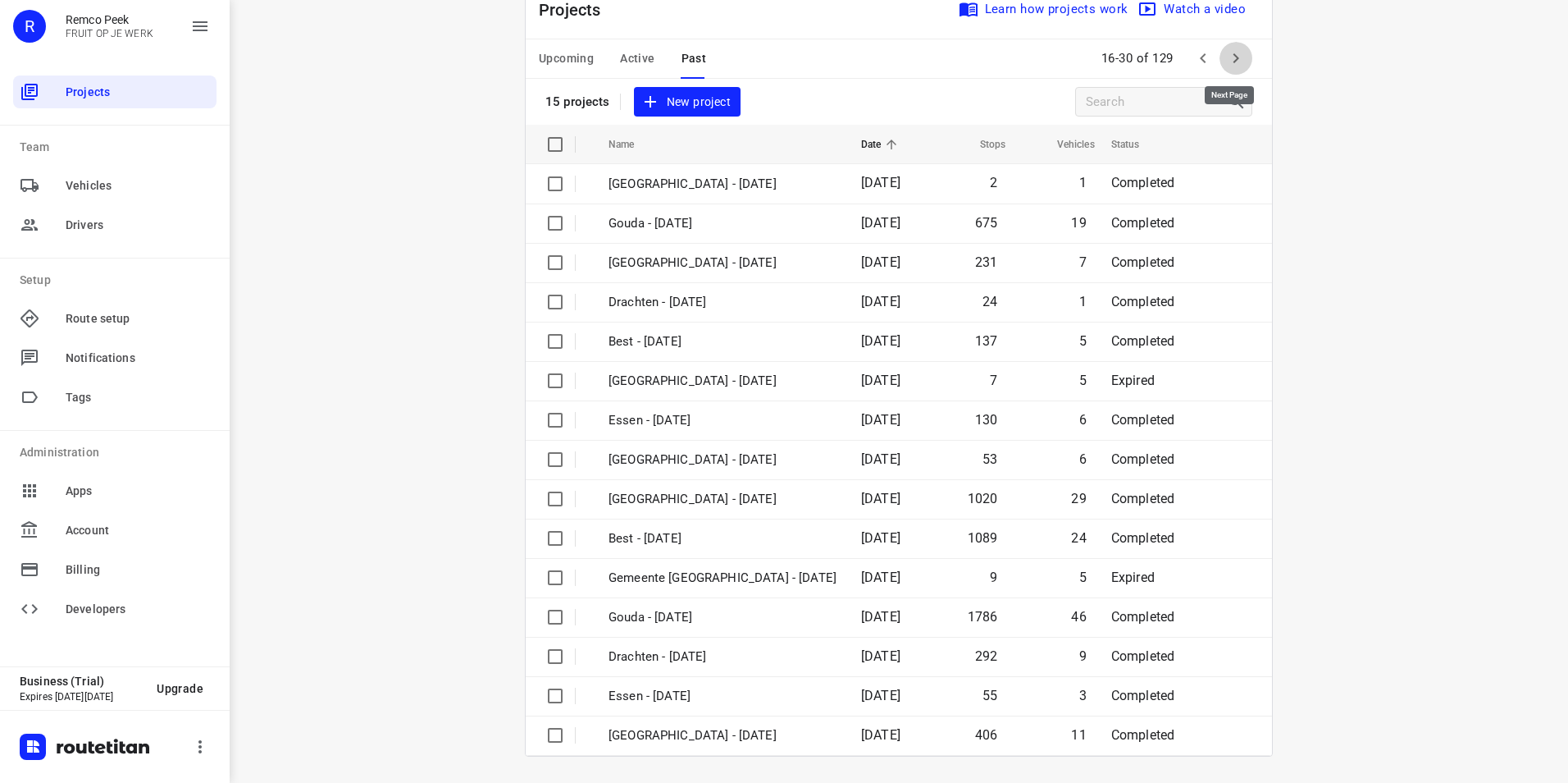
click at [1233, 55] on icon "button" at bounding box center [1235, 58] width 19 height 19
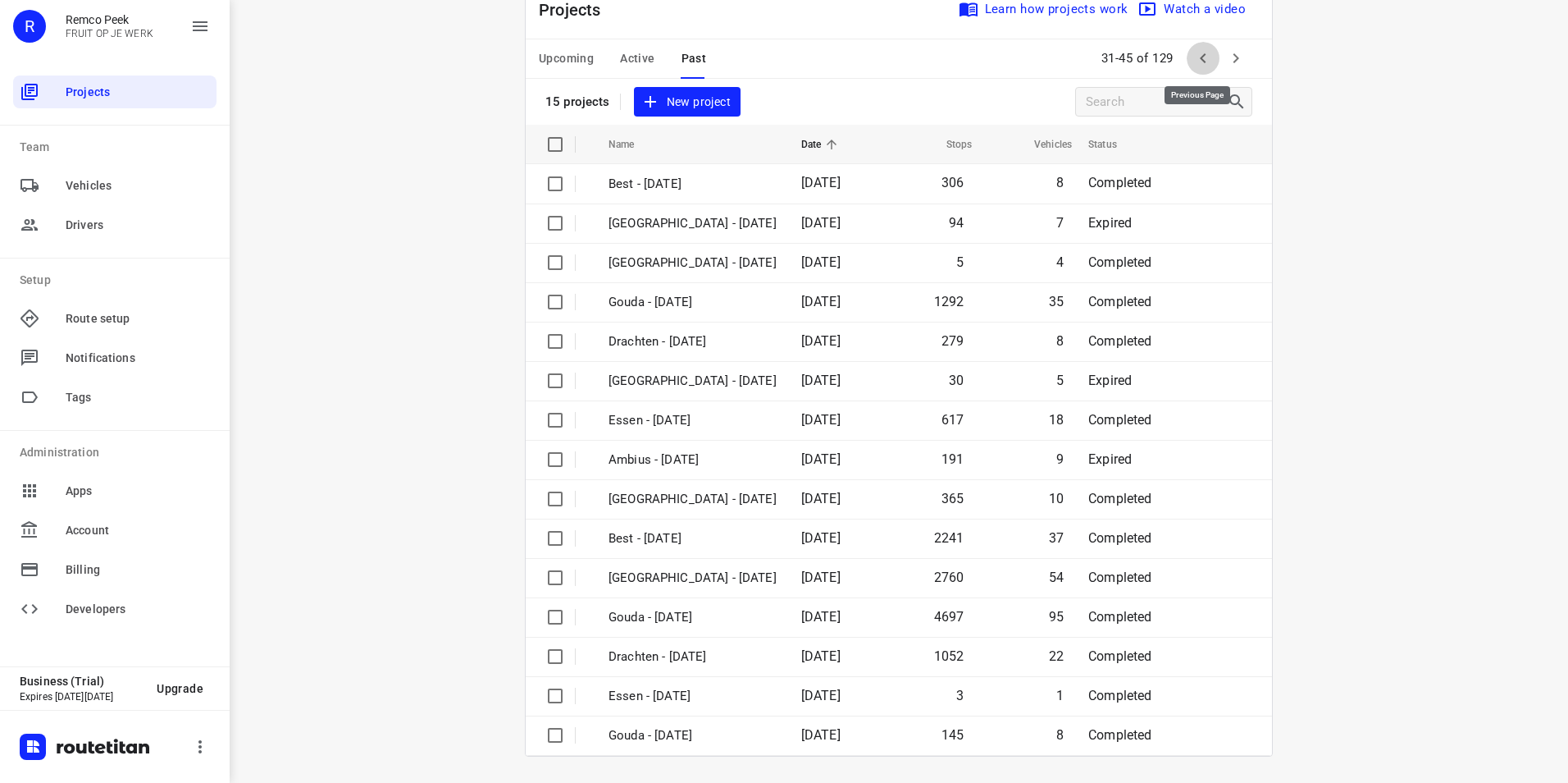
click at [1193, 58] on icon "button" at bounding box center [1202, 58] width 19 height 19
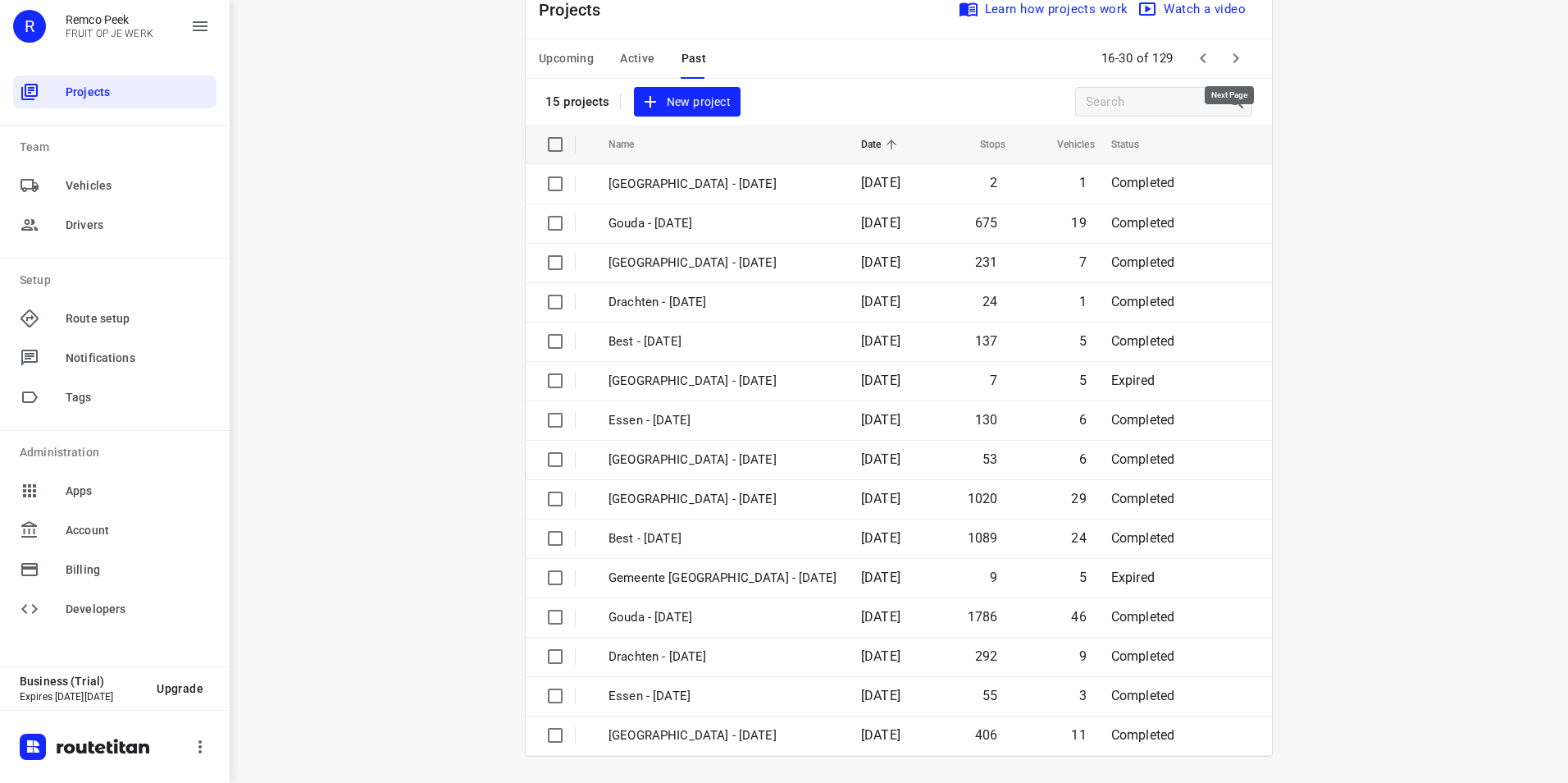
click at [1240, 63] on button "button" at bounding box center [1235, 58] width 33 height 33
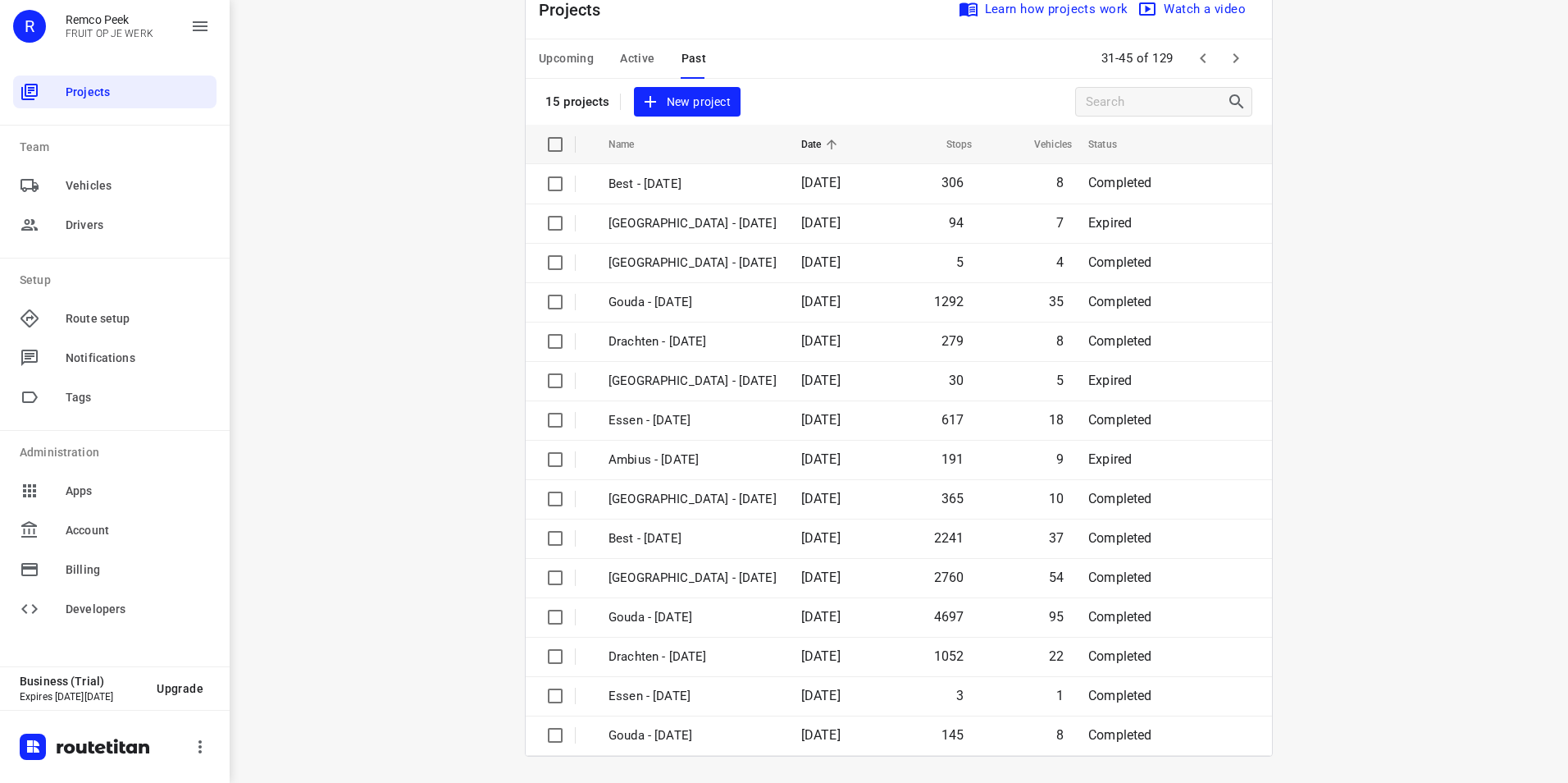
click at [1200, 57] on icon "button" at bounding box center [1202, 58] width 6 height 10
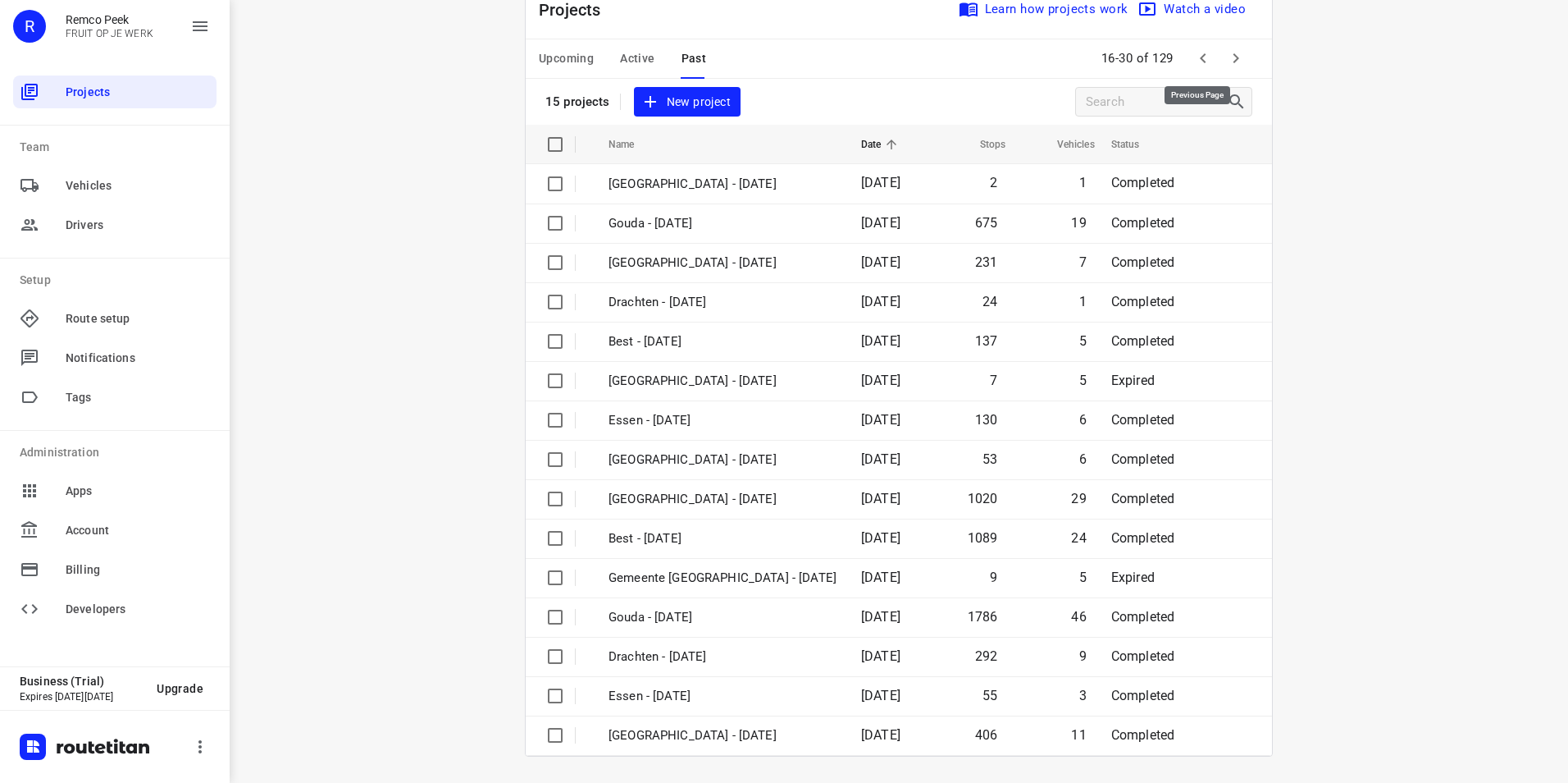
click at [1193, 55] on icon "button" at bounding box center [1202, 58] width 19 height 19
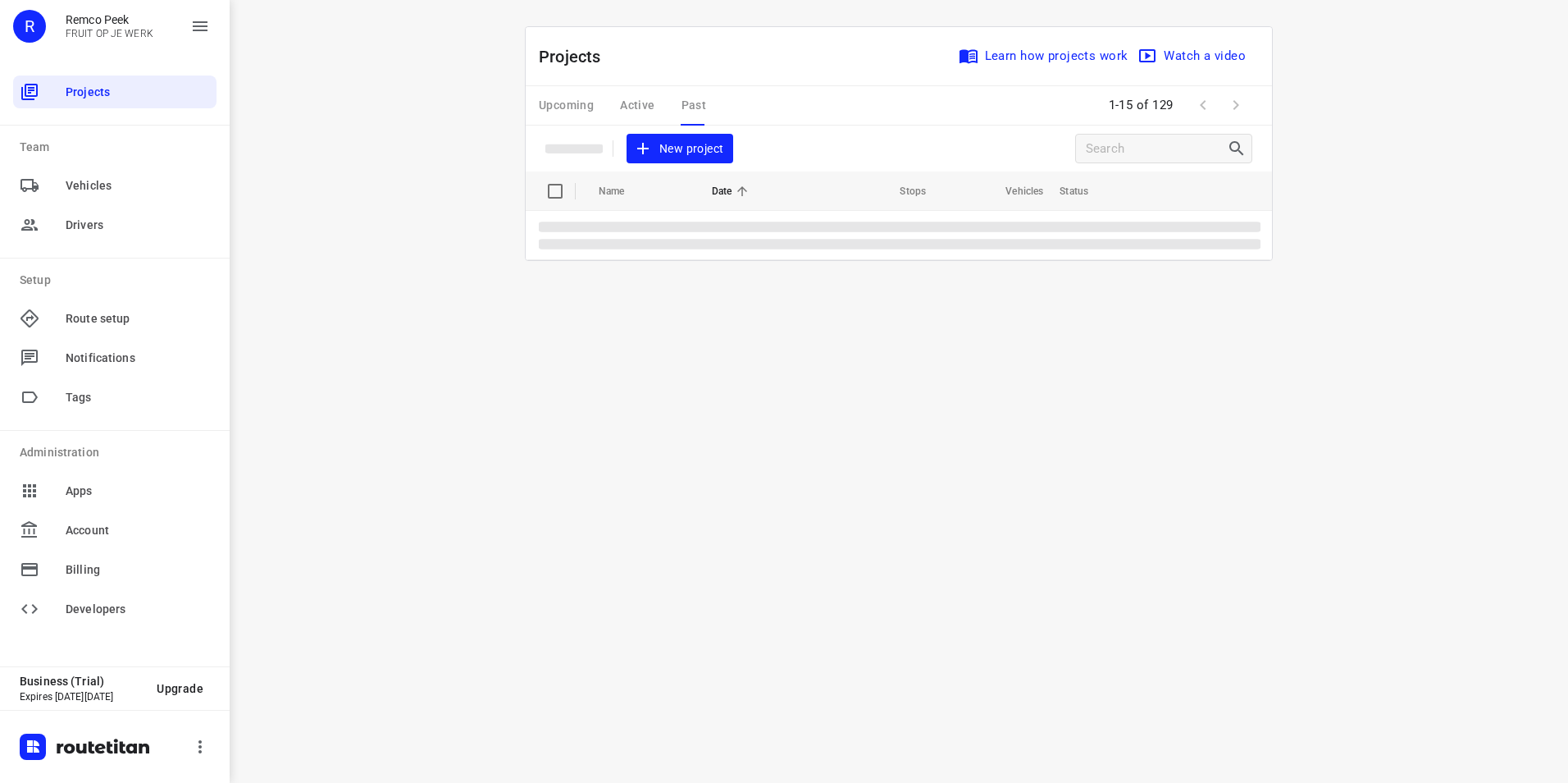
scroll to position [0, 0]
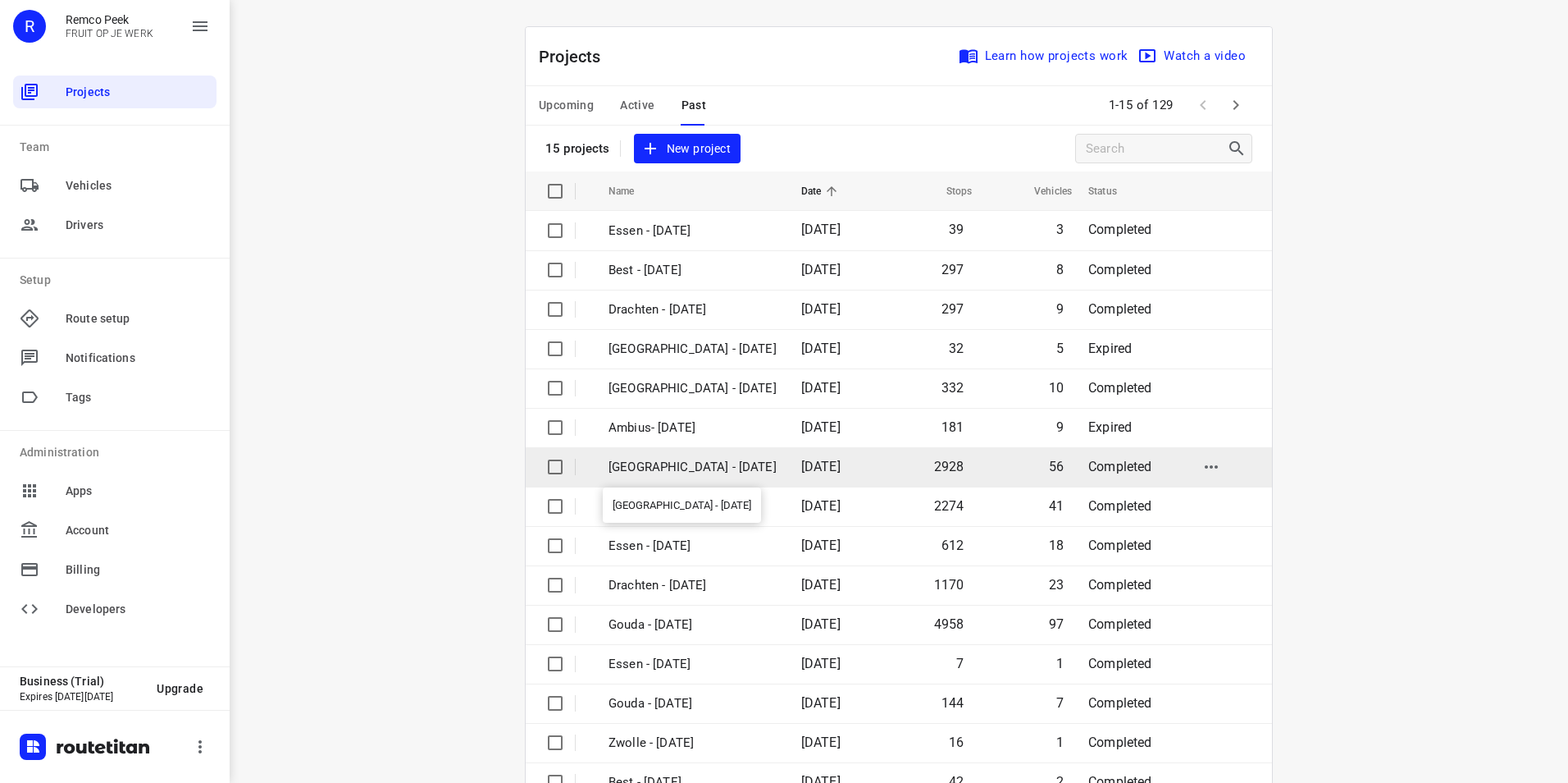
click at [672, 471] on p "[GEOGRAPHIC_DATA] - [DATE]" at bounding box center [692, 467] width 168 height 19
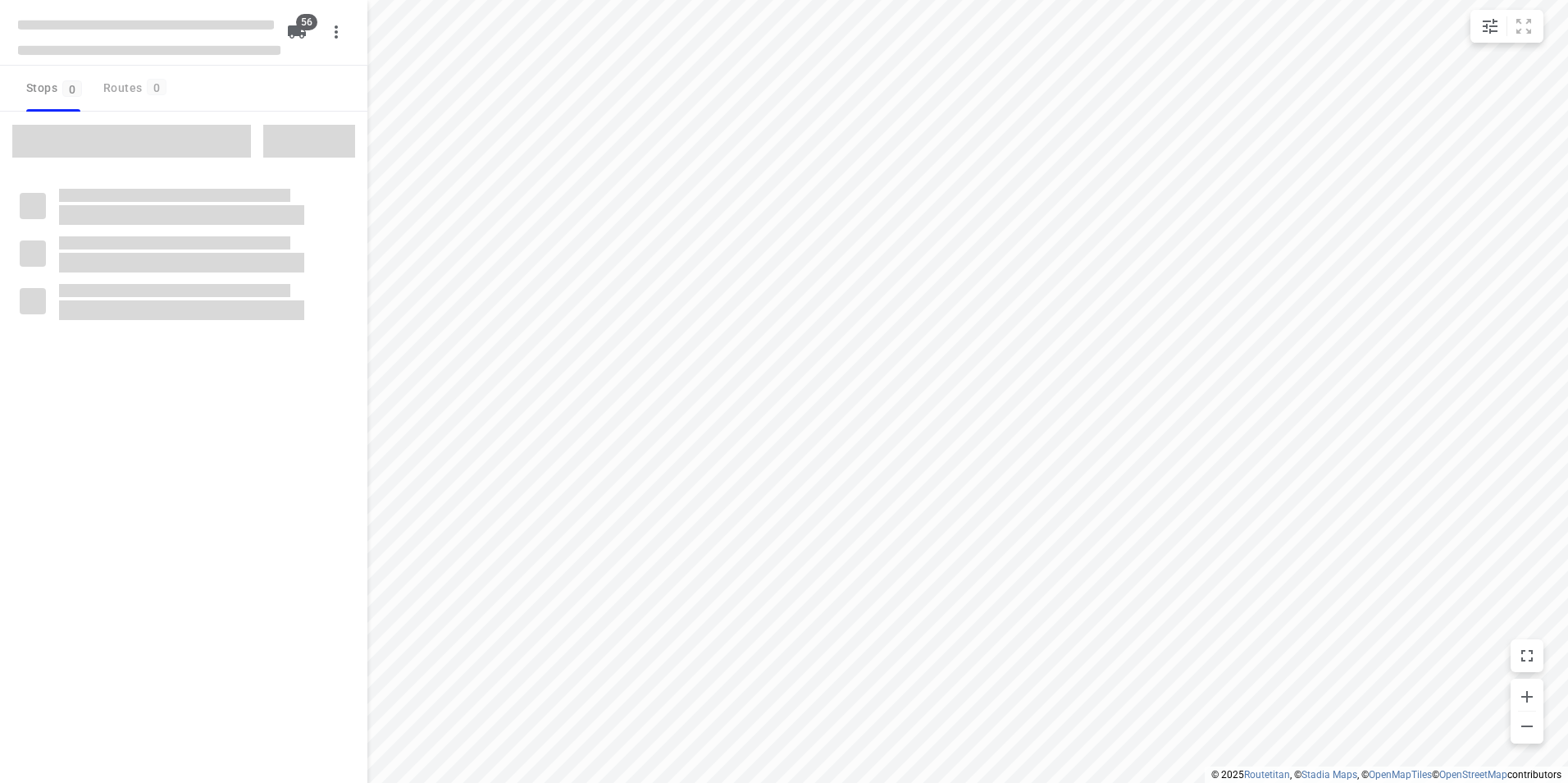
checkbox input "true"
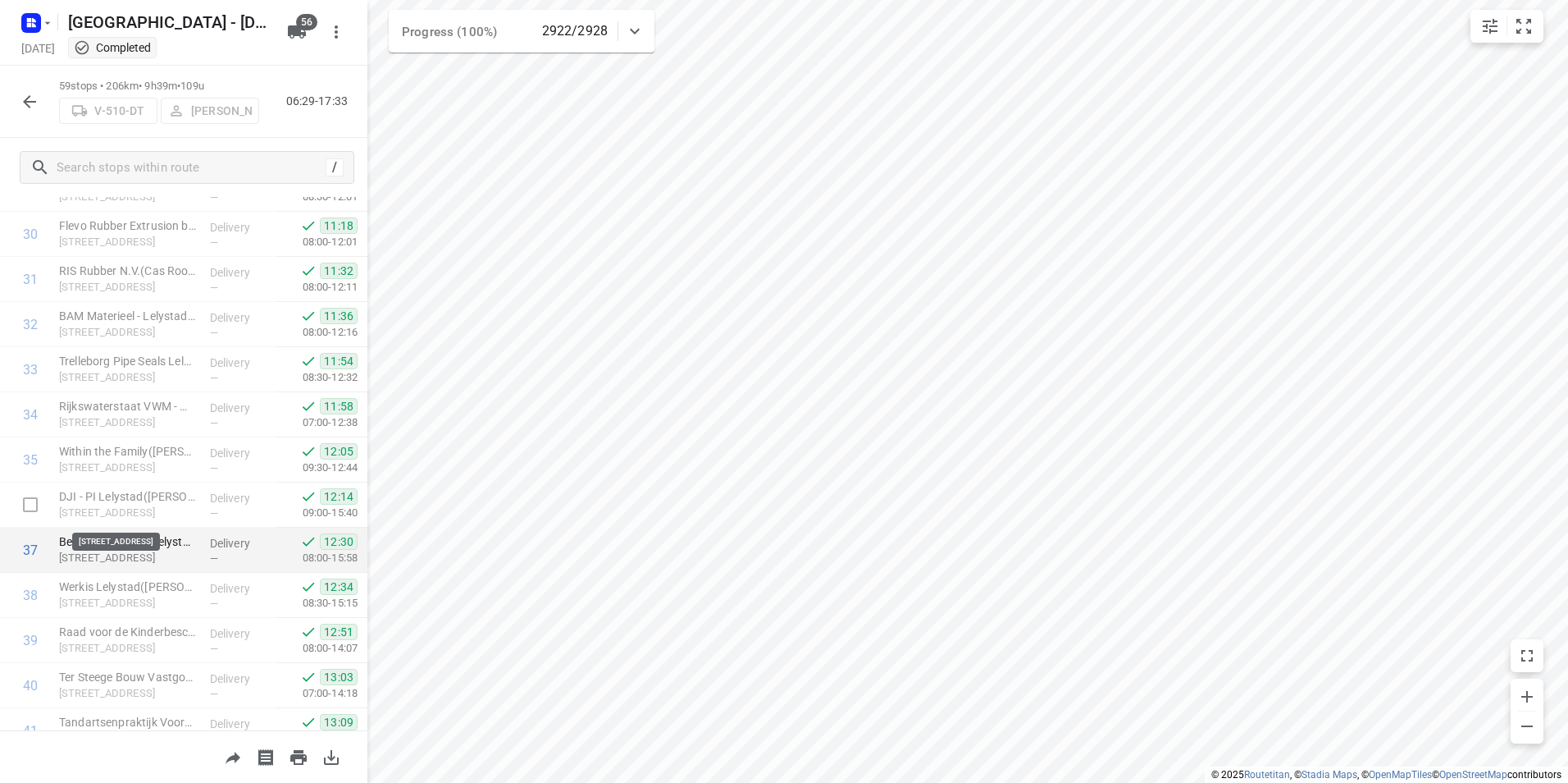
scroll to position [1394, 0]
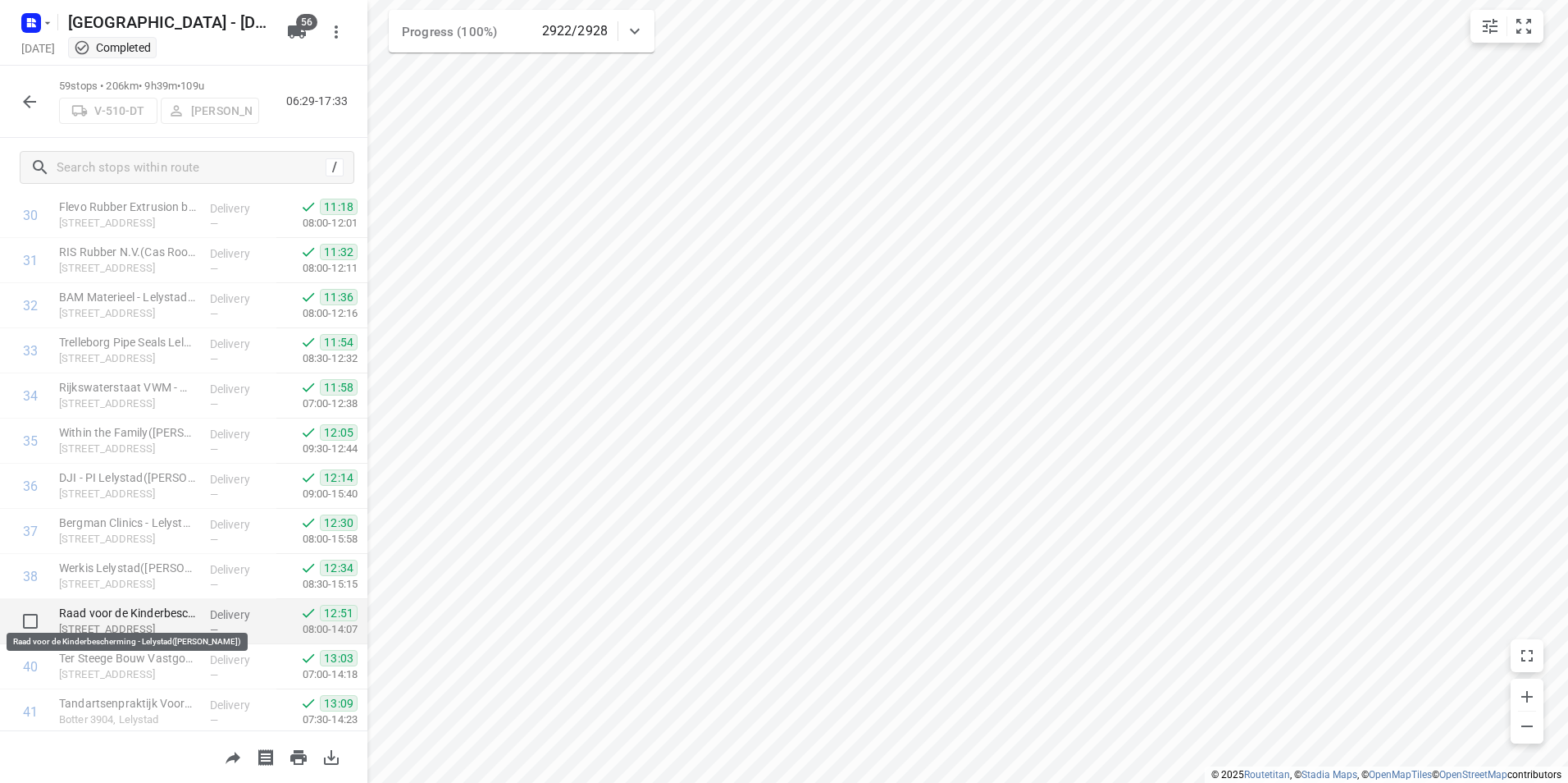
click at [136, 609] on p "Raad voor de Kinderbescherming - Lelystad([PERSON_NAME])" at bounding box center [128, 612] width 138 height 16
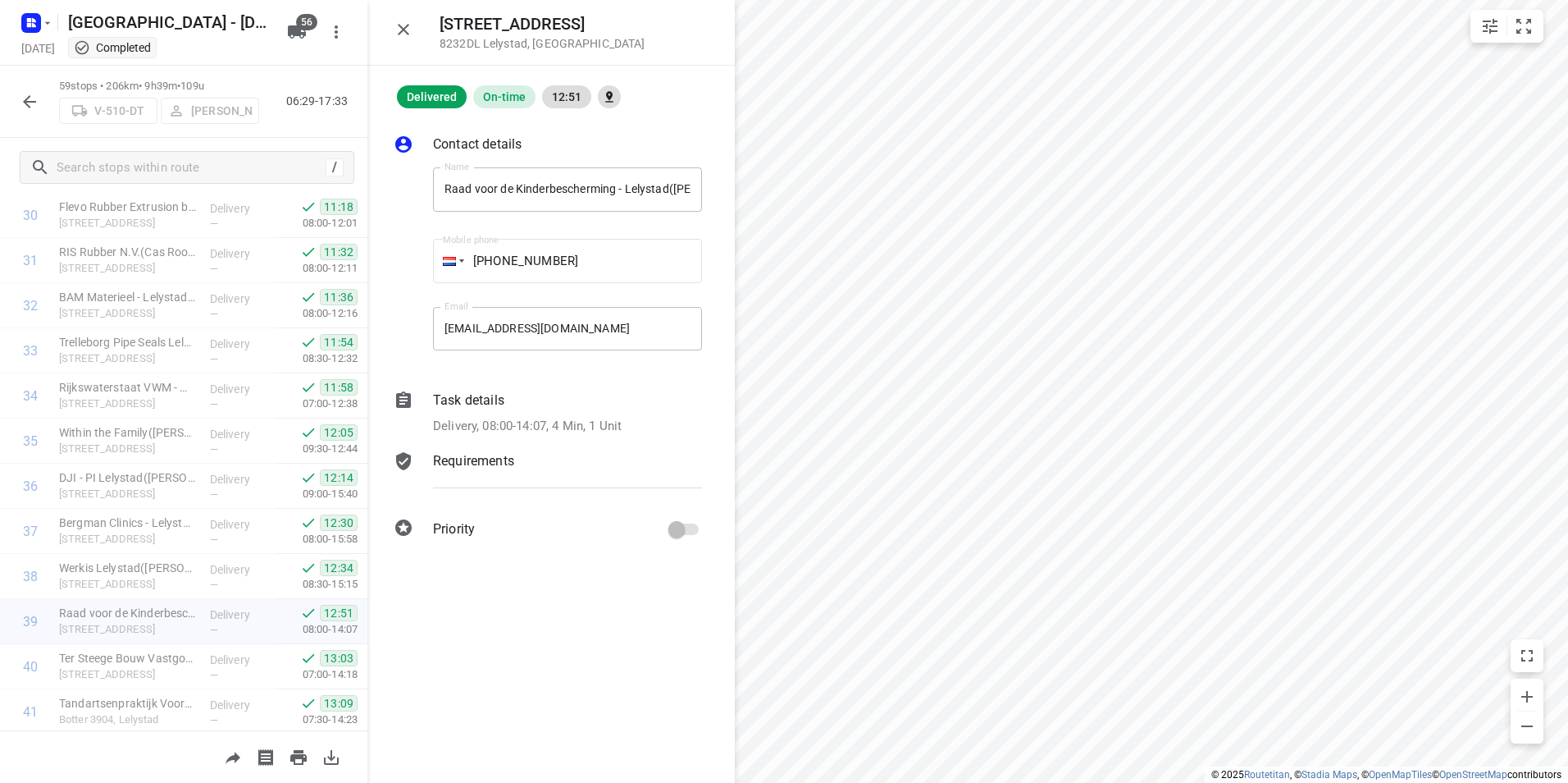
click at [465, 400] on p "Task details" at bounding box center [469, 400] width 71 height 19
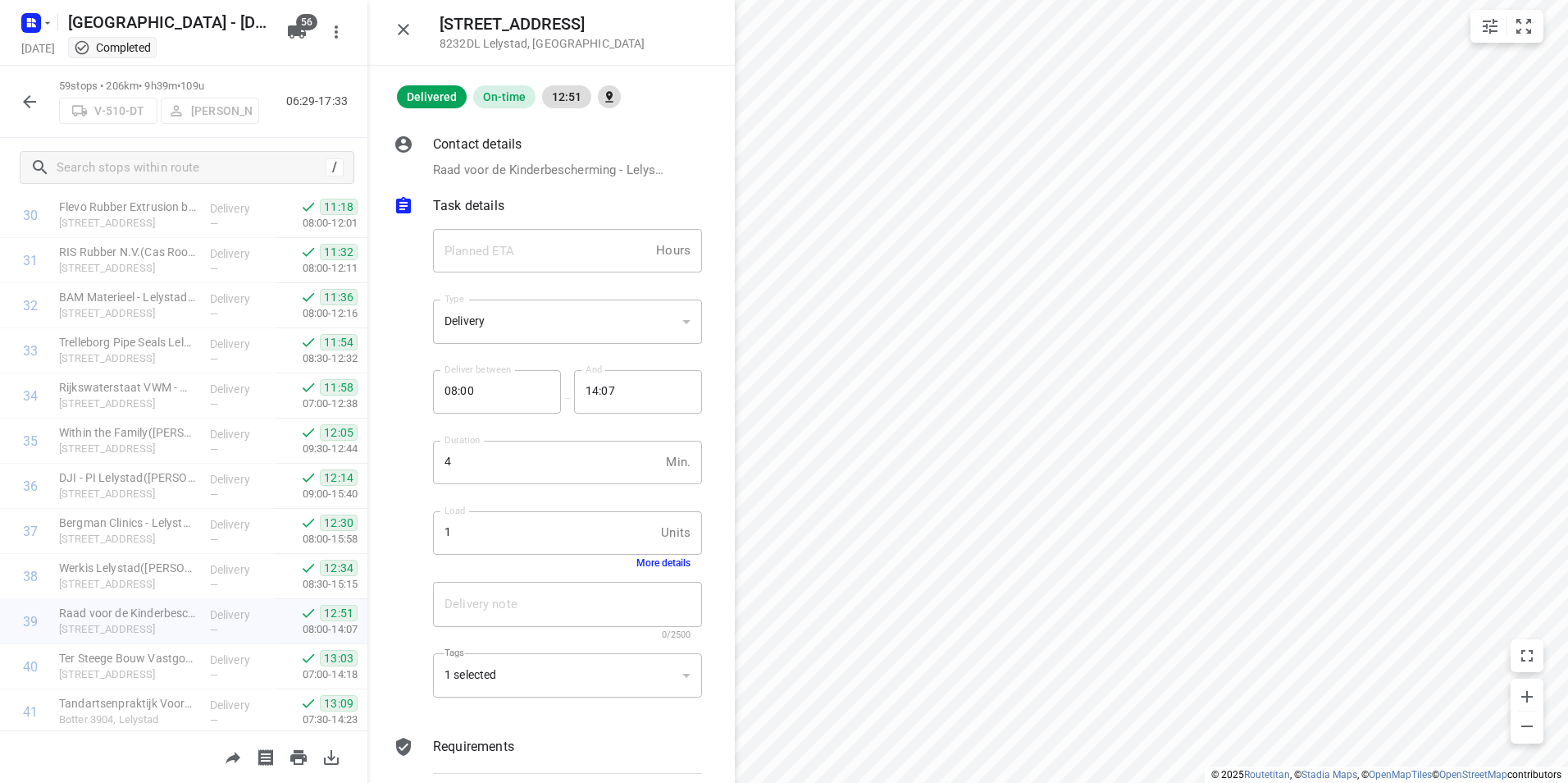
click at [655, 565] on button "More details" at bounding box center [663, 563] width 54 height 12
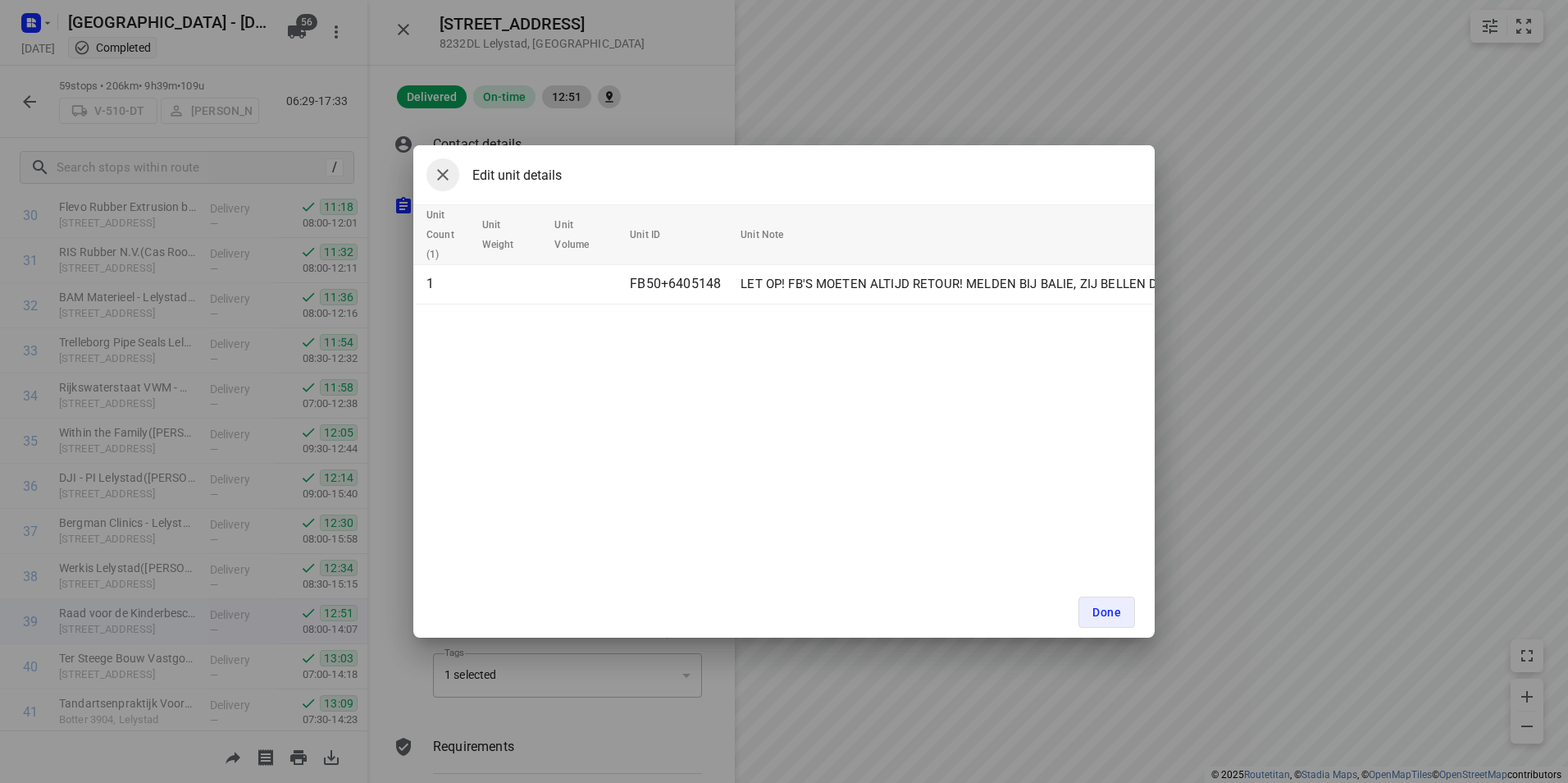
click at [447, 179] on icon "button" at bounding box center [443, 175] width 12 height 12
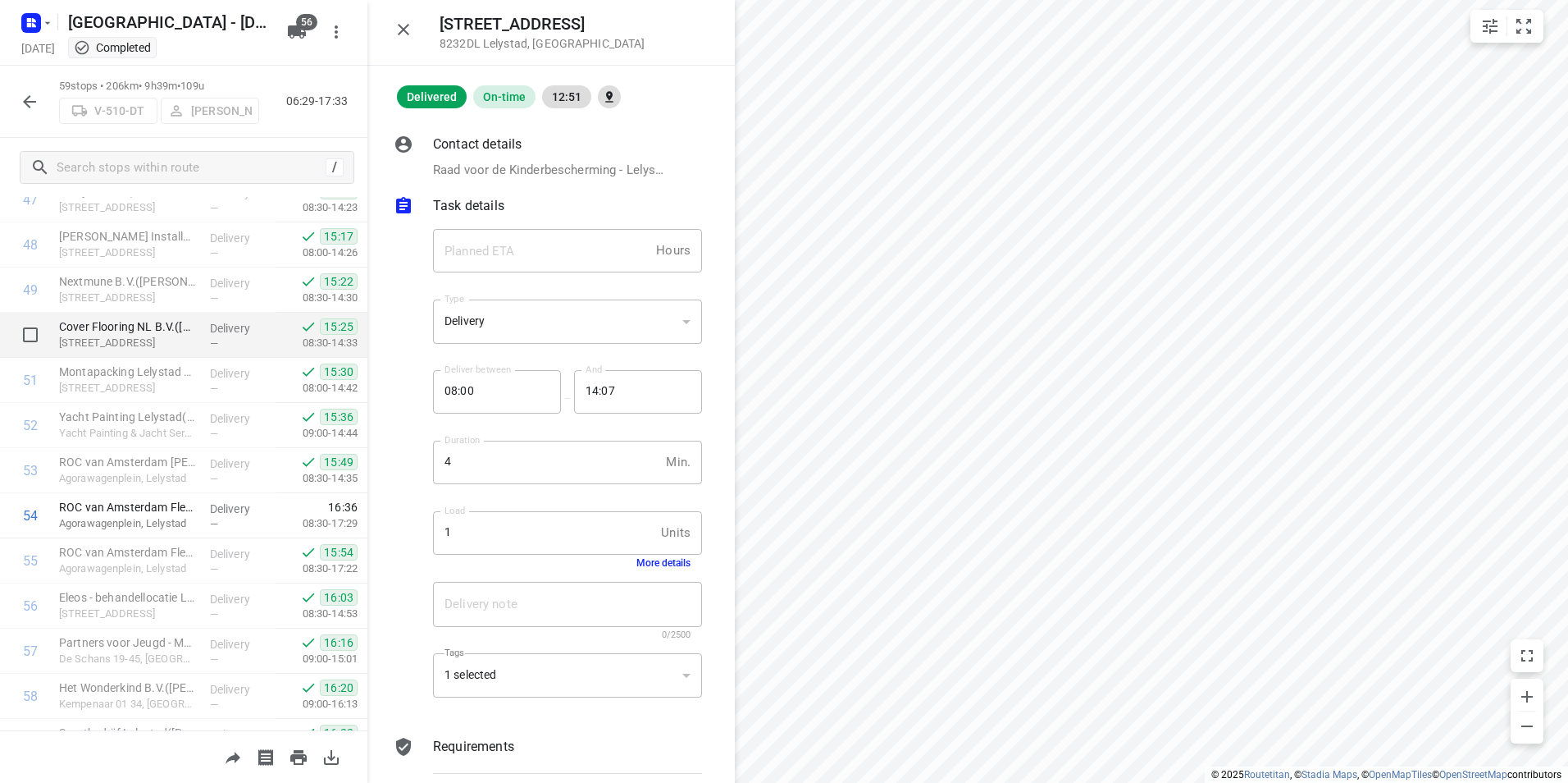
scroll to position [2256, 0]
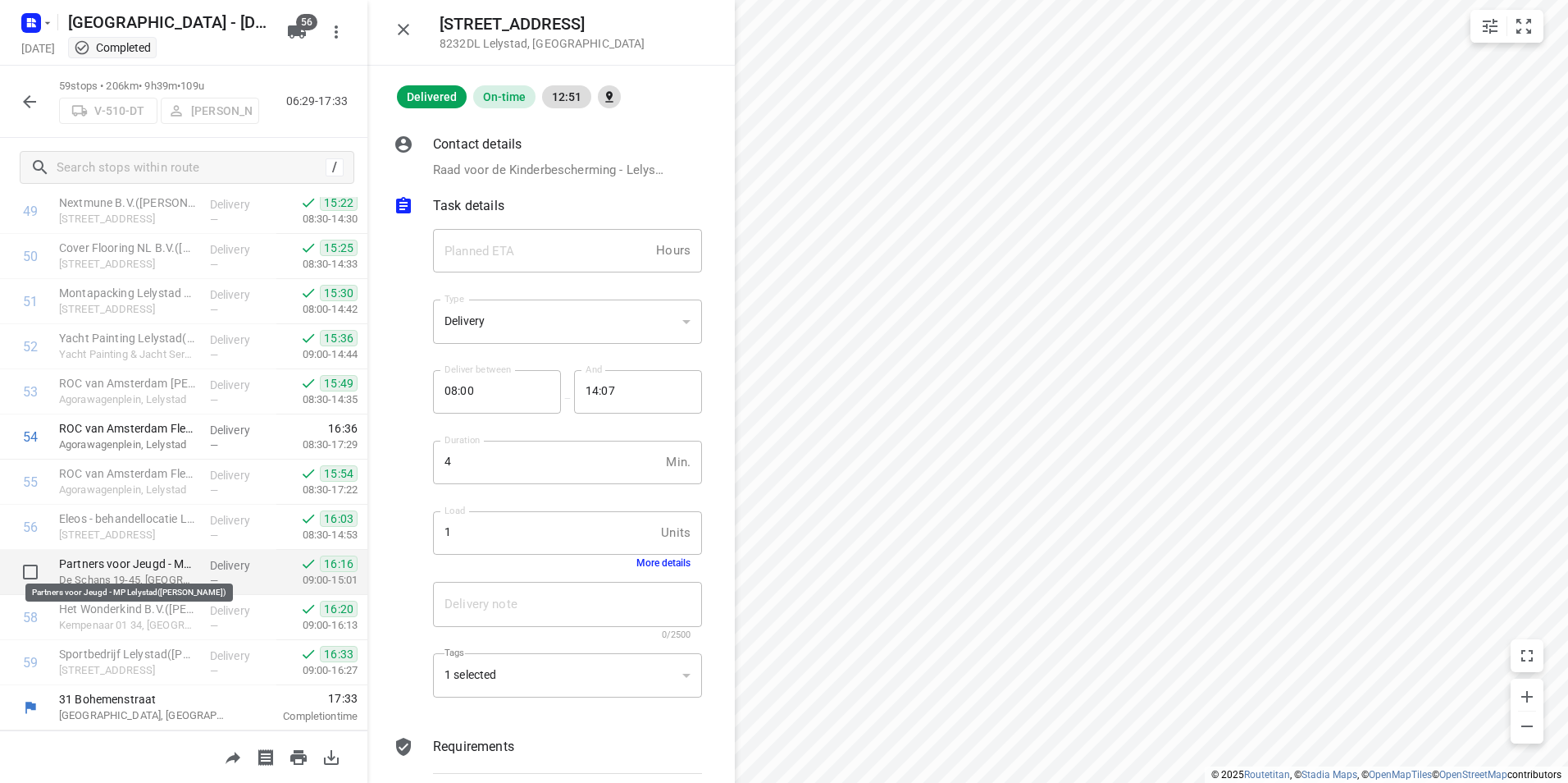
click at [102, 561] on p "Partners voor Jeugd - MP Lelystad([PERSON_NAME])" at bounding box center [128, 563] width 138 height 16
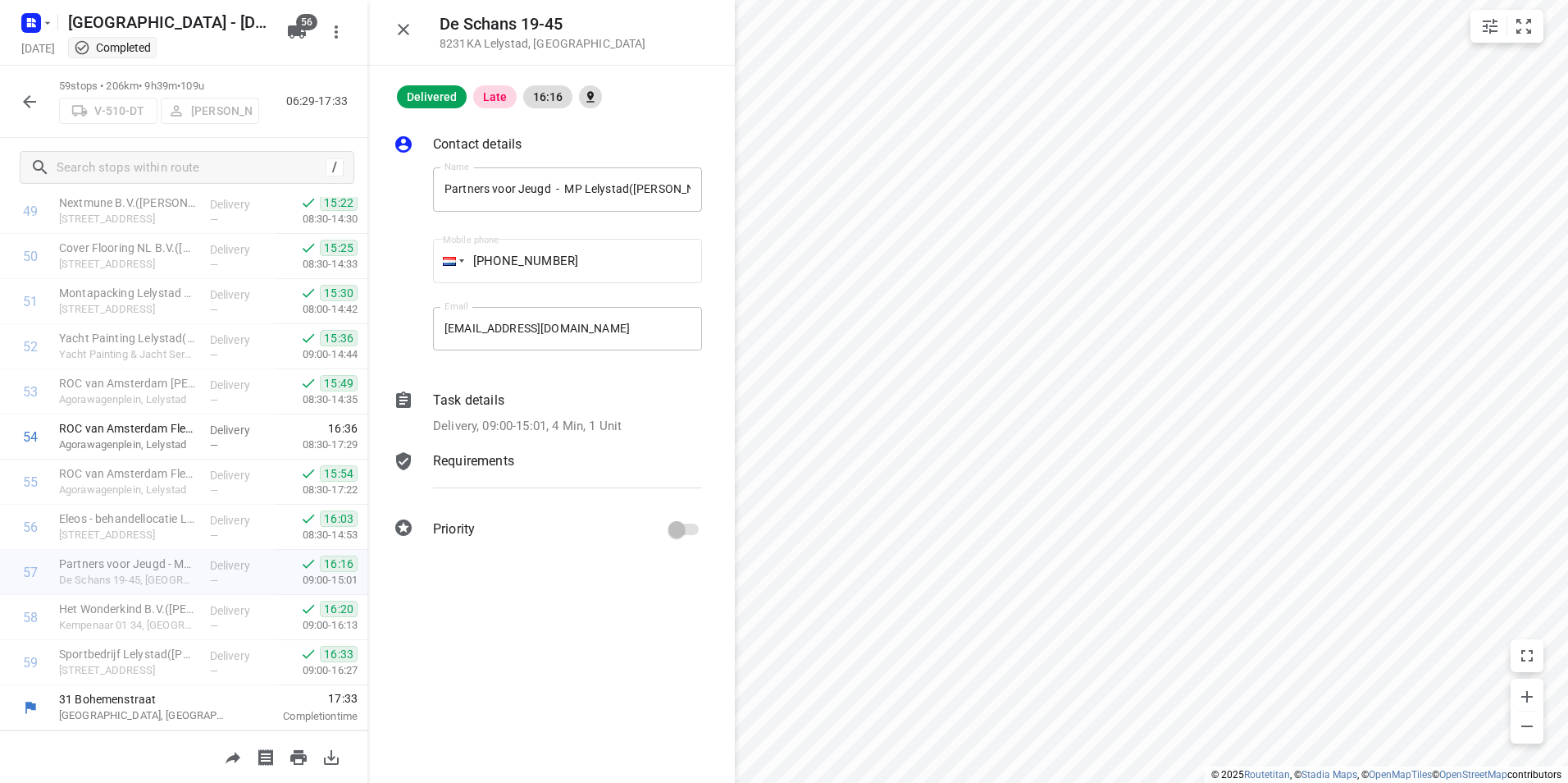
click at [464, 410] on p "Task details" at bounding box center [469, 400] width 71 height 19
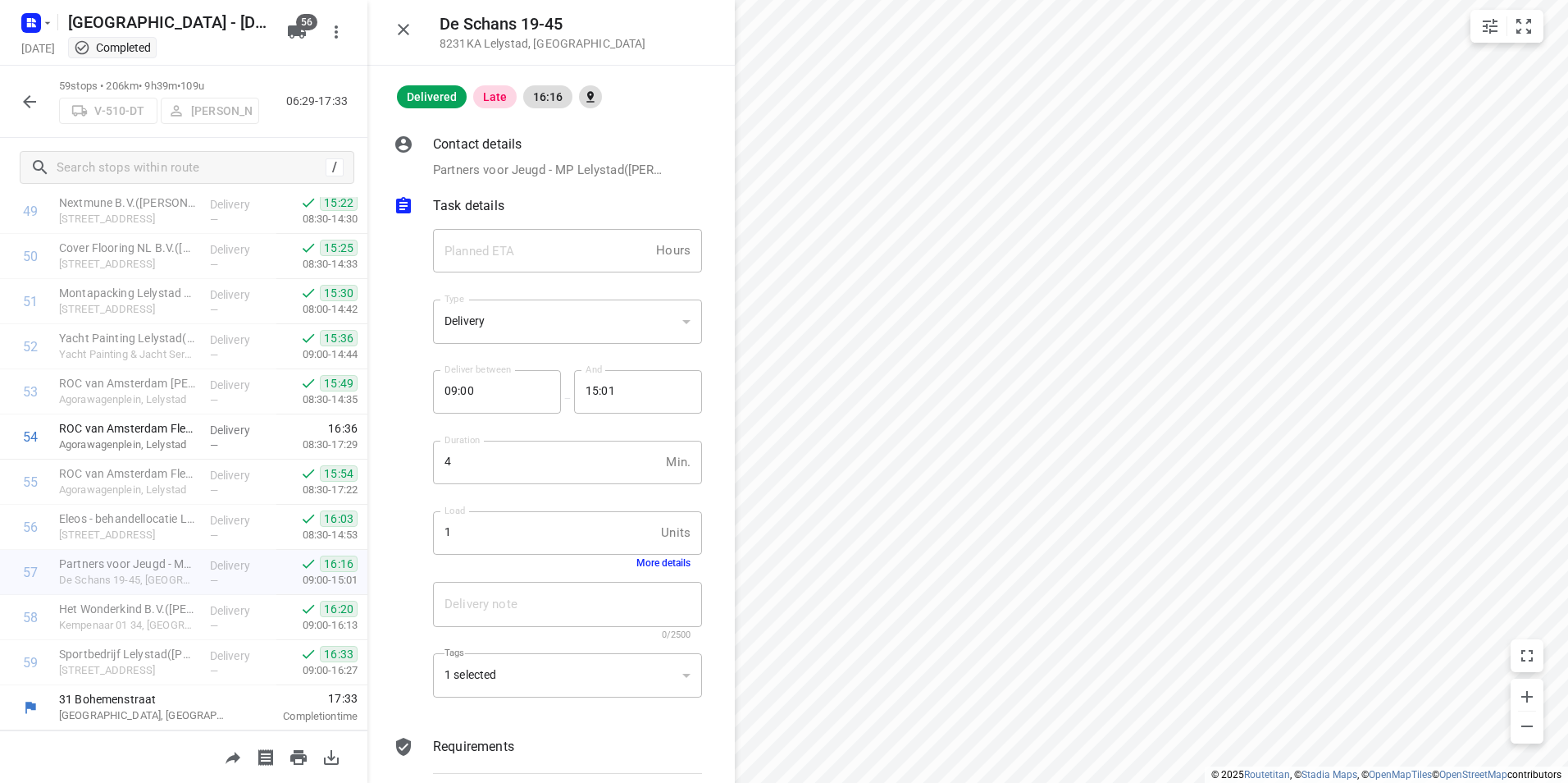
click at [672, 560] on button "More details" at bounding box center [663, 563] width 54 height 12
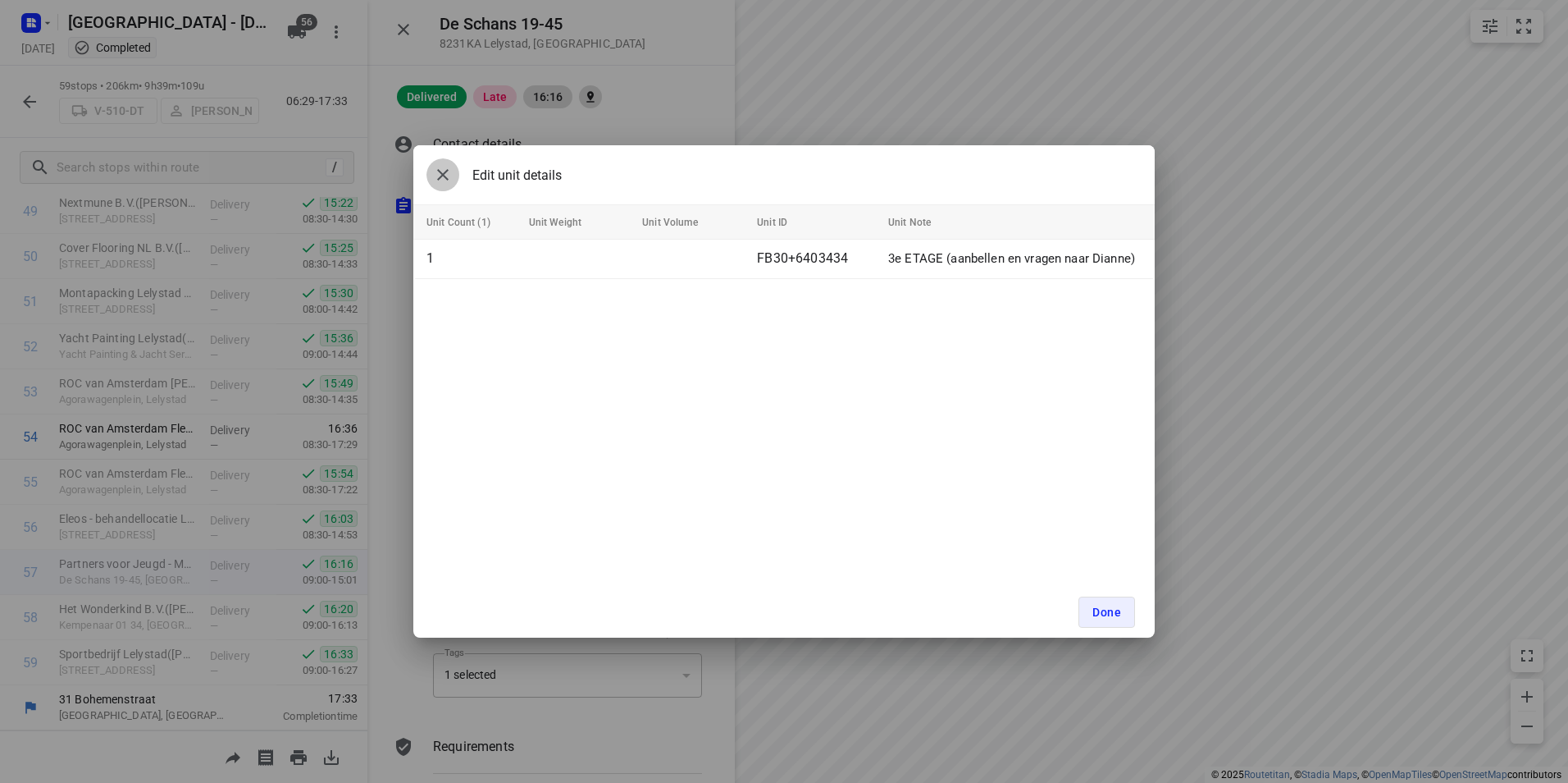
click at [443, 174] on icon "button" at bounding box center [443, 175] width 12 height 12
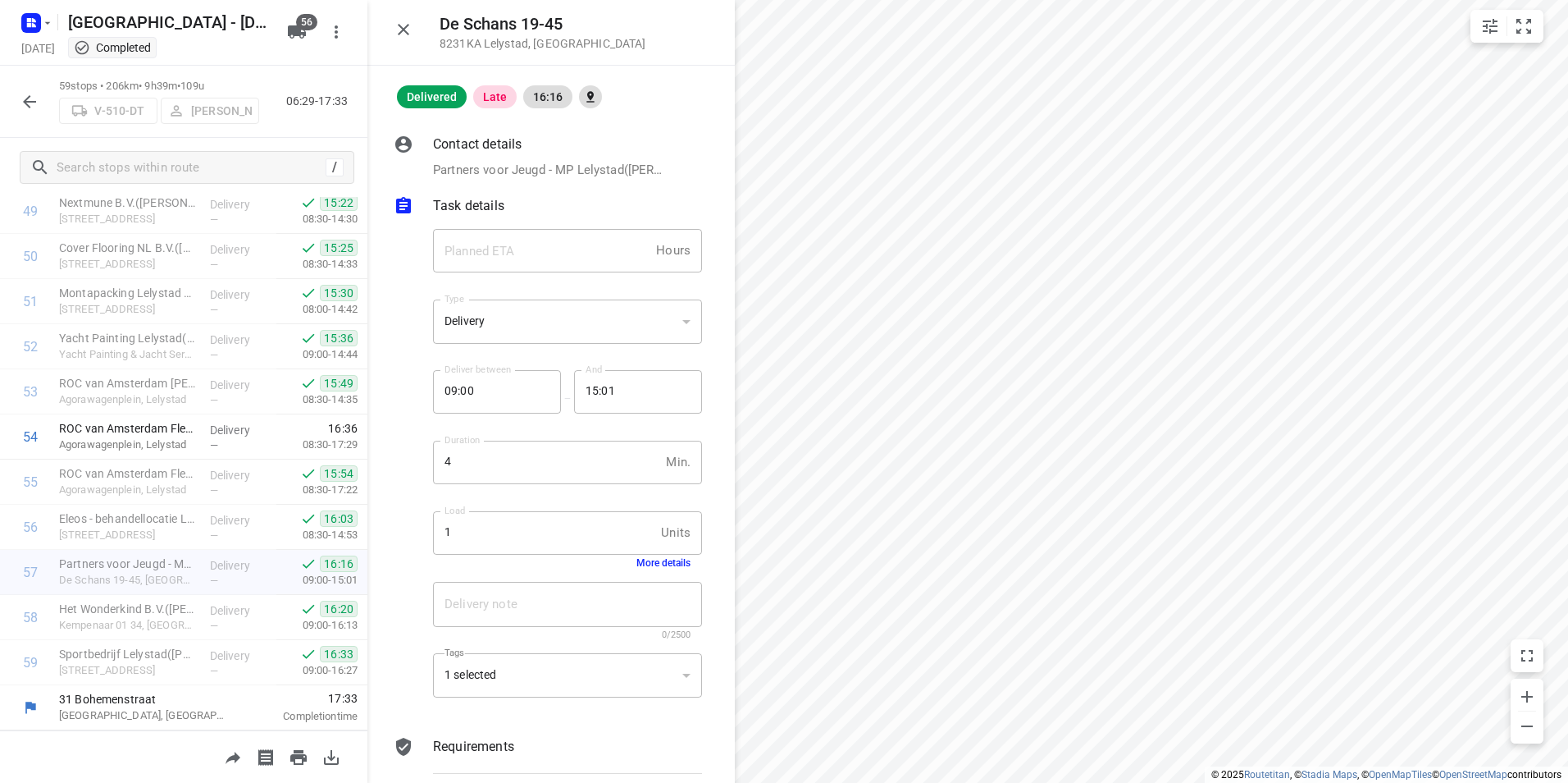
click at [274, 114] on div "59 stops • 206km • 9h39m • 109u V-510-DT [PERSON_NAME] 06:29-17:33" at bounding box center [184, 102] width 367 height 72
click at [30, 103] on icon "button" at bounding box center [29, 102] width 19 height 19
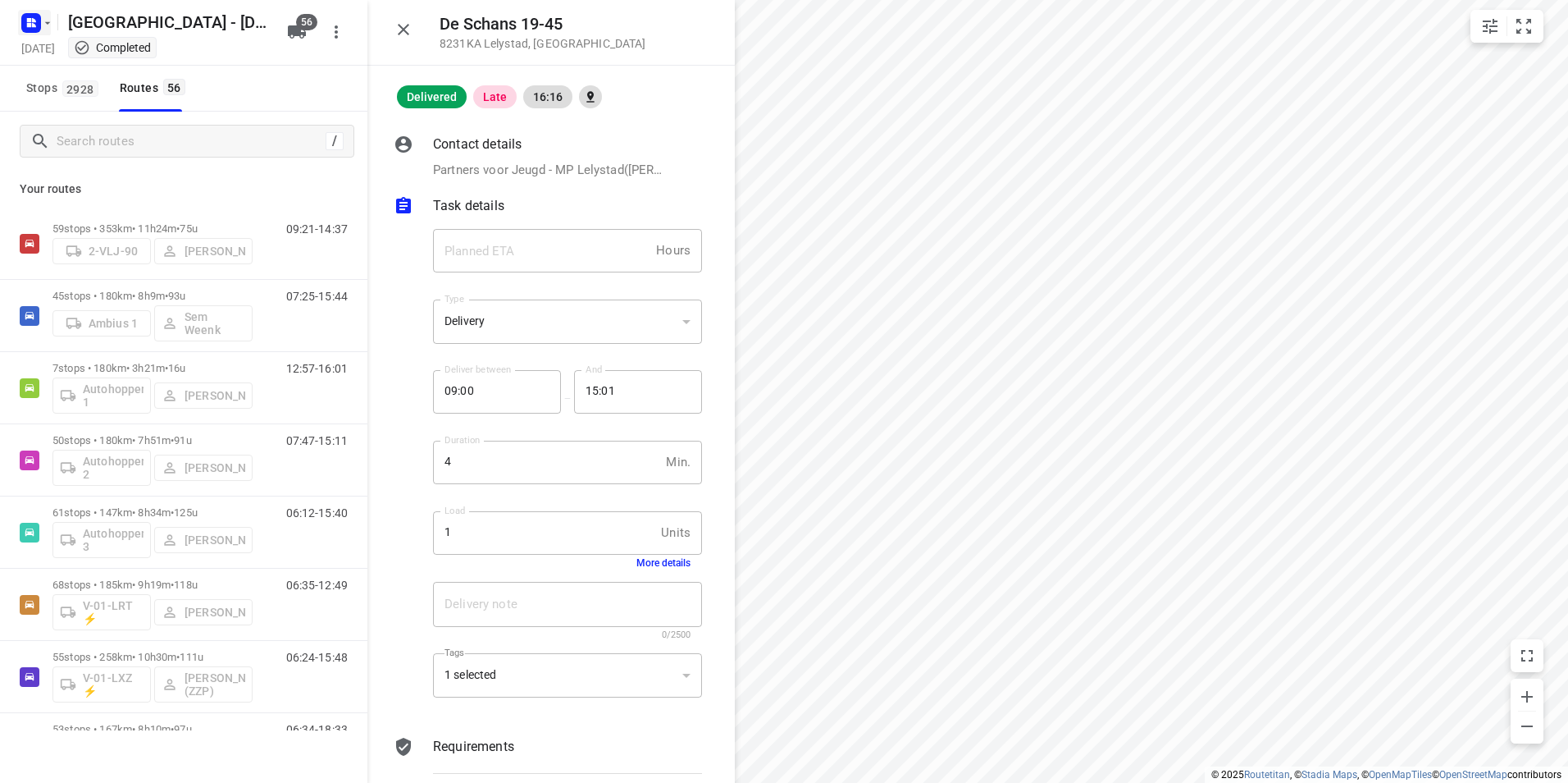
click at [35, 27] on rect "button" at bounding box center [30, 23] width 19 height 19
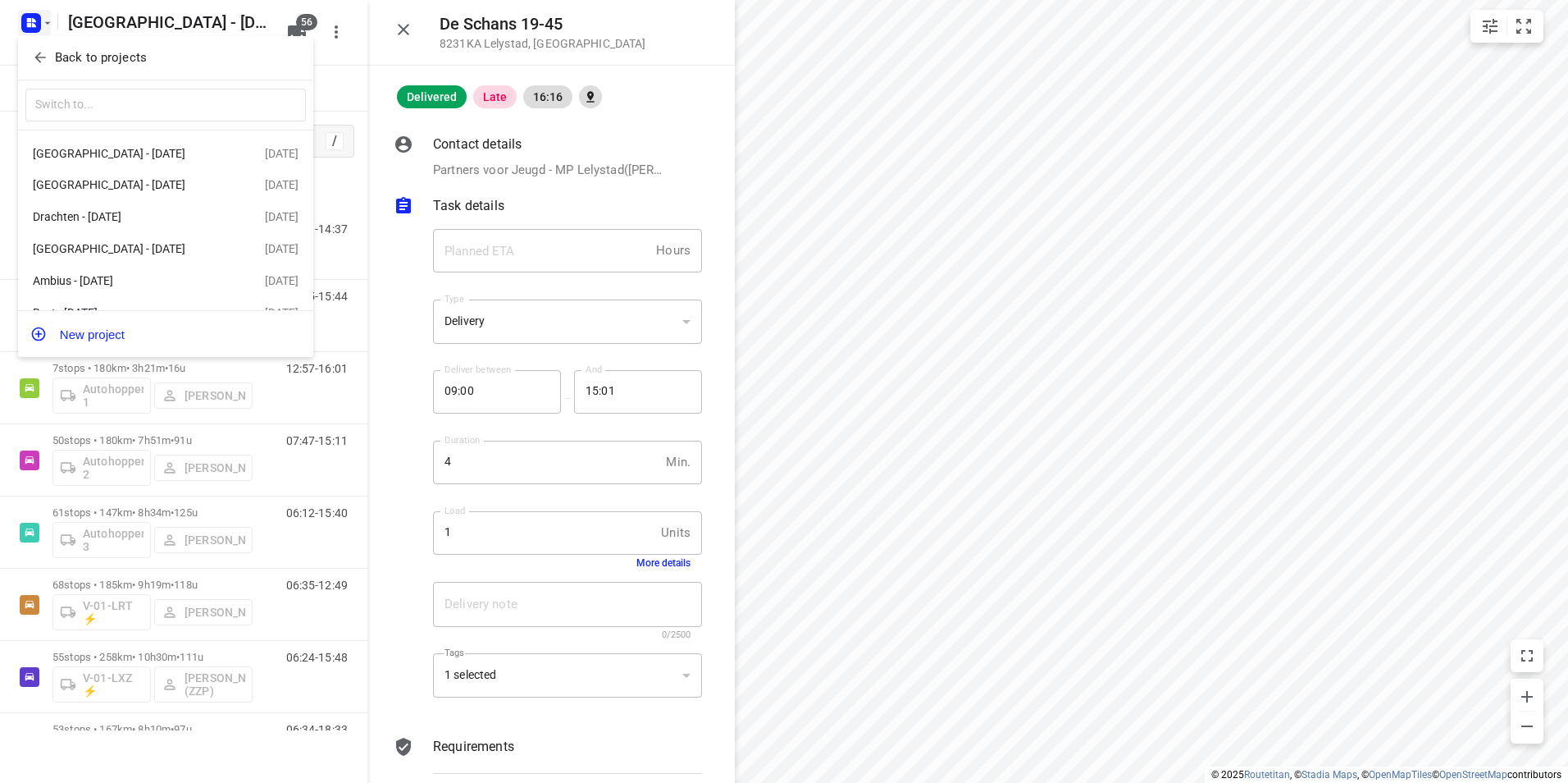
click at [30, 27] on div at bounding box center [784, 391] width 1568 height 783
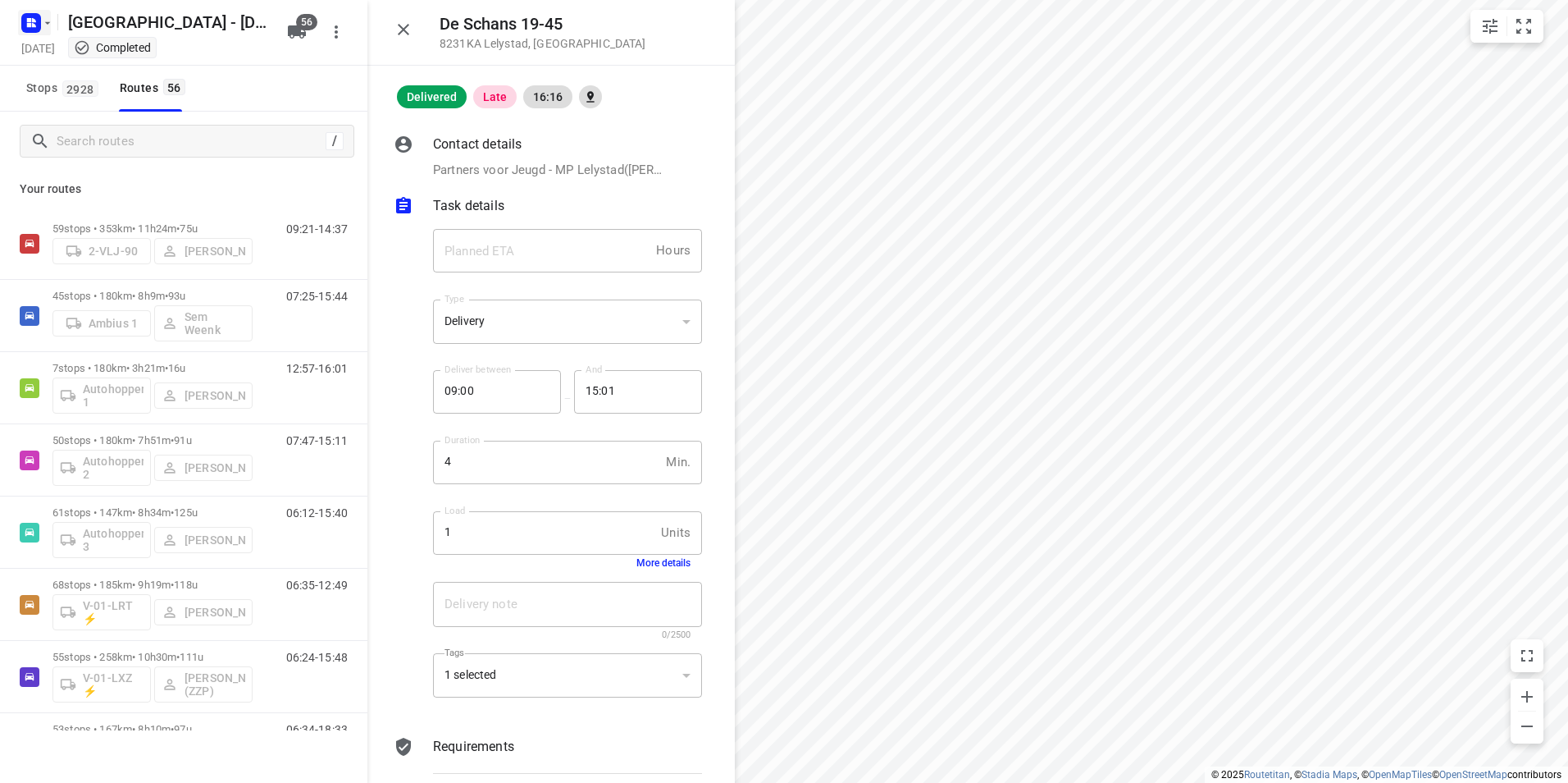
click at [22, 22] on rect "button" at bounding box center [30, 23] width 19 height 19
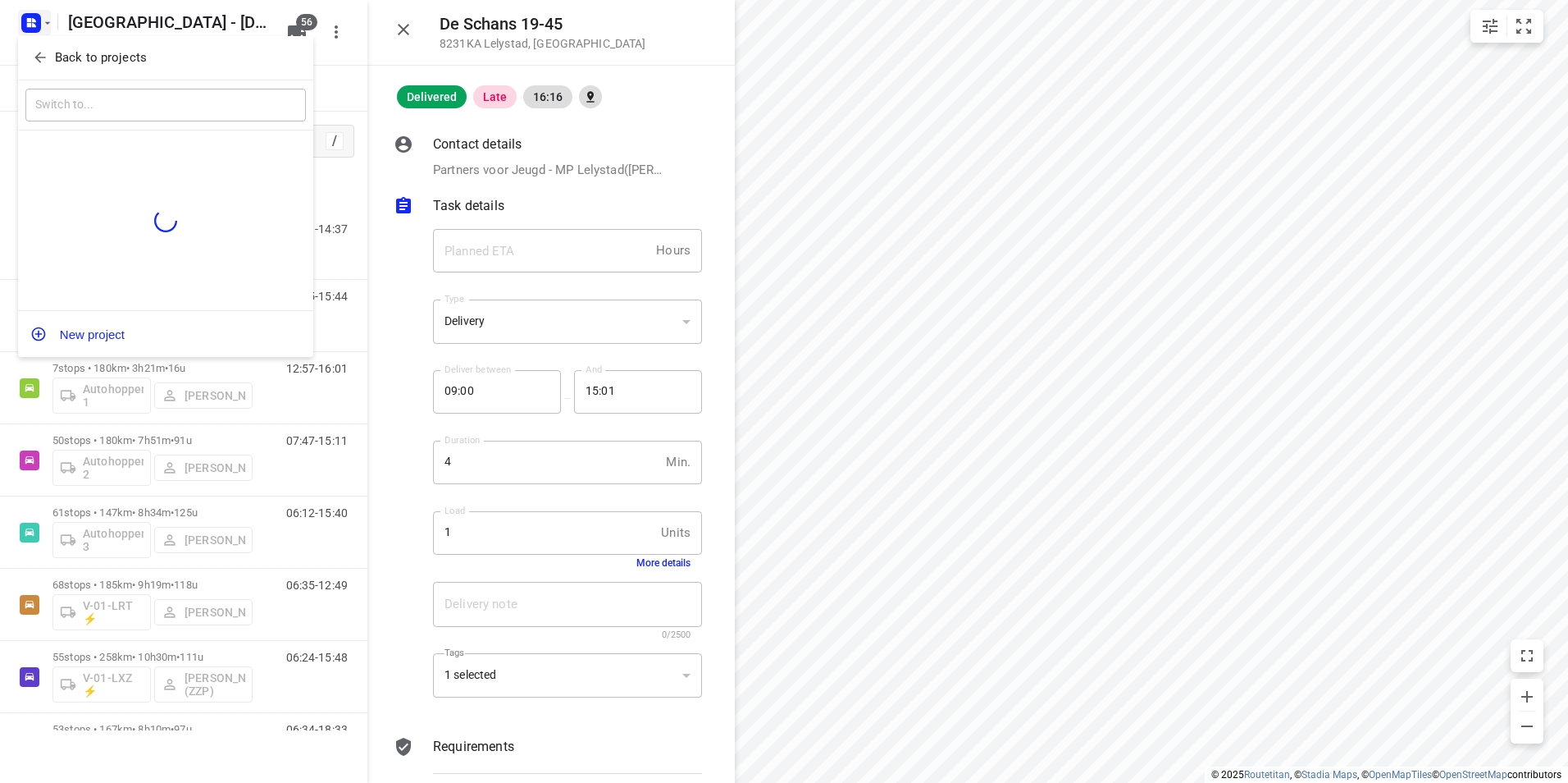
click at [33, 58] on icon "button" at bounding box center [40, 57] width 16 height 16
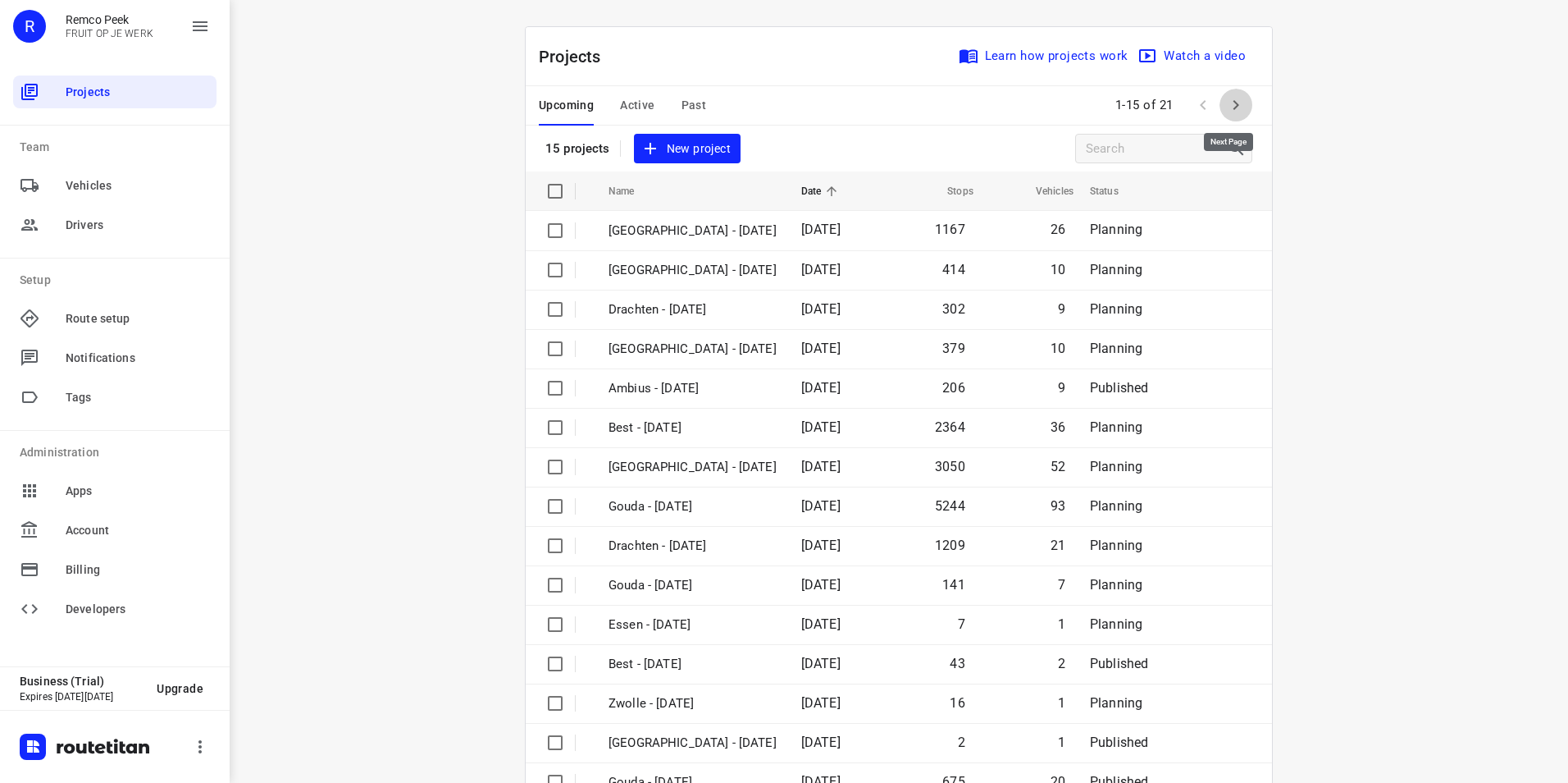
click at [1227, 102] on icon "button" at bounding box center [1235, 104] width 19 height 19
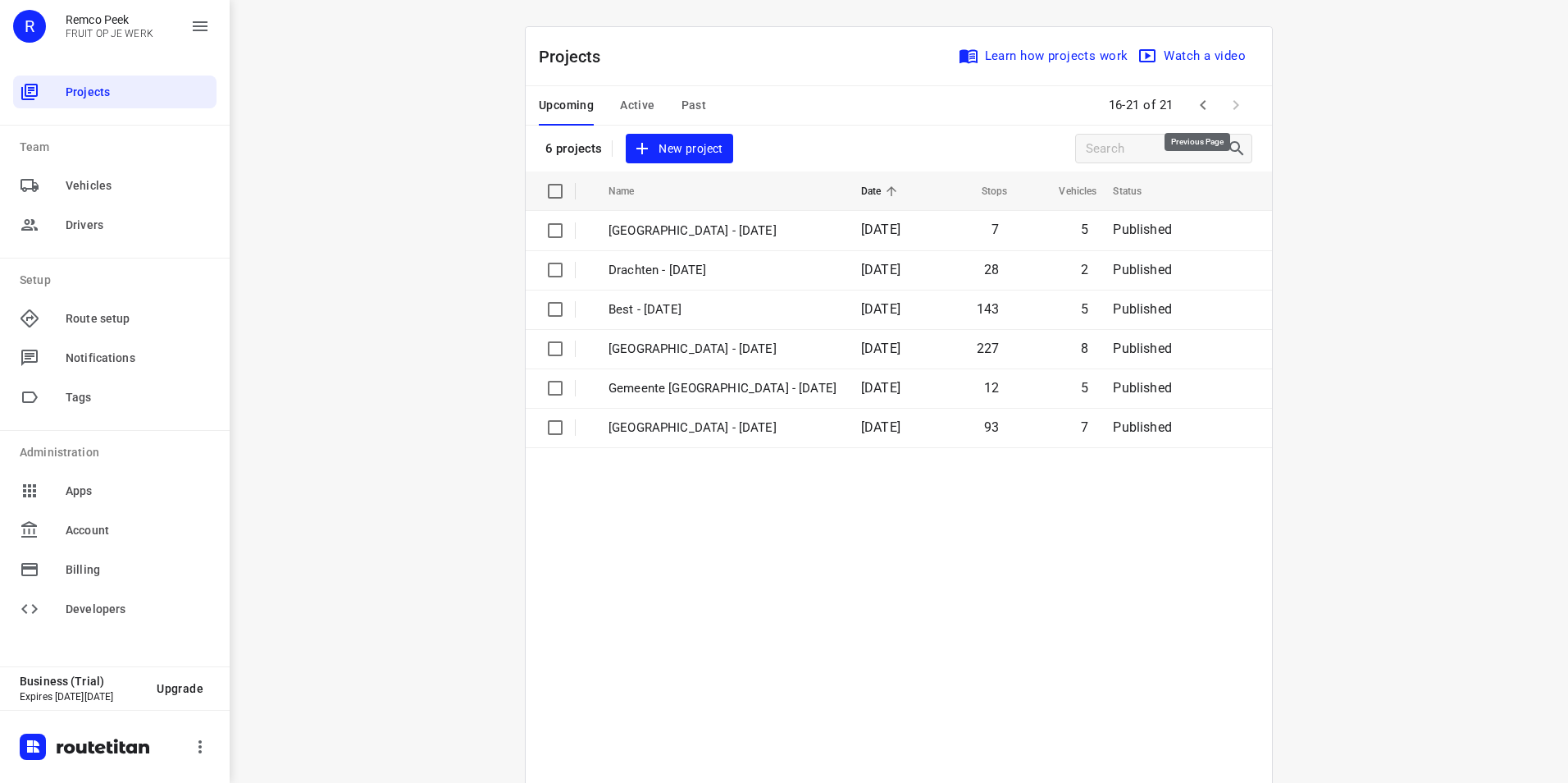
click at [1193, 106] on icon "button" at bounding box center [1202, 104] width 19 height 19
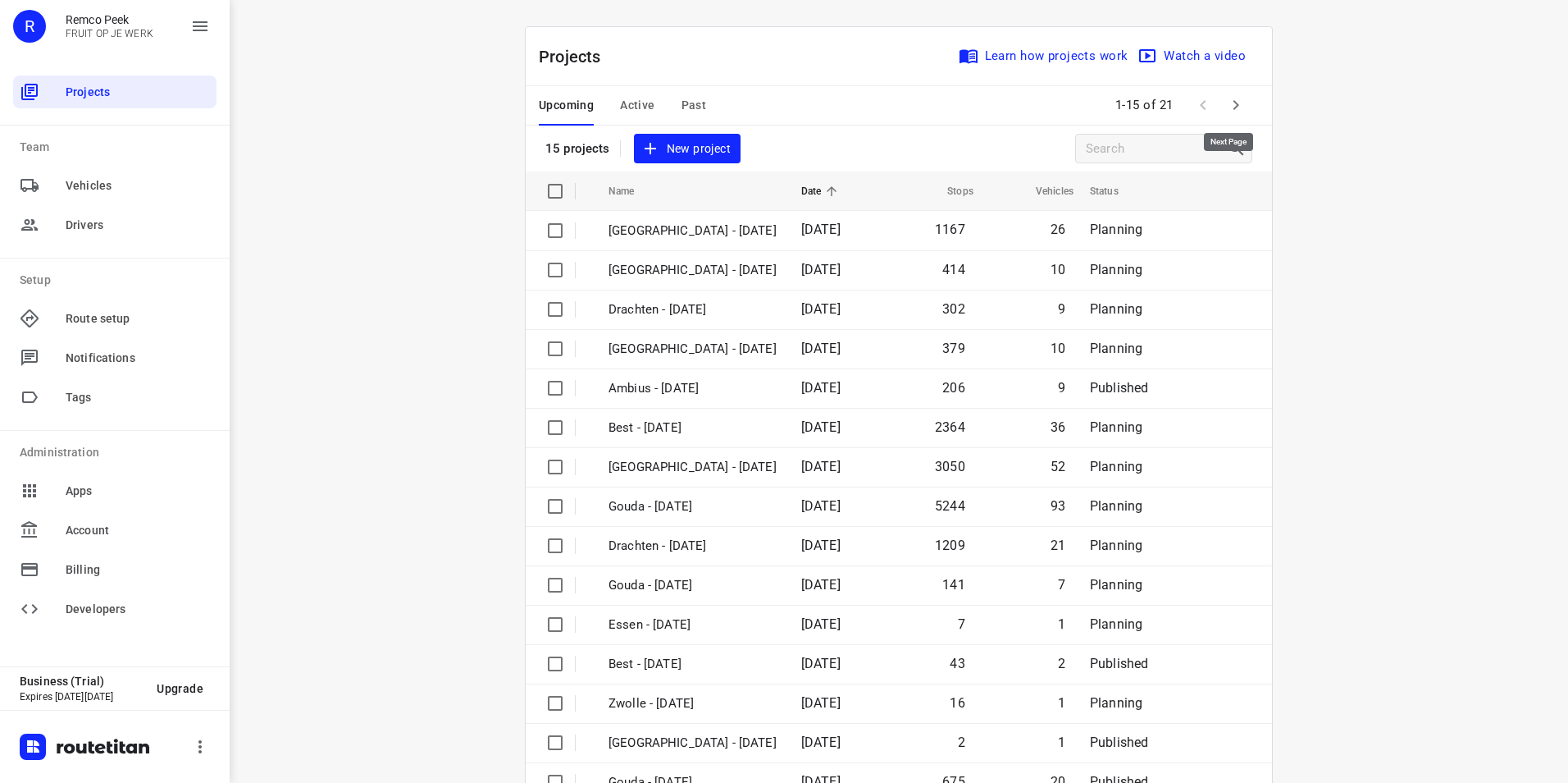
click at [1227, 113] on icon "button" at bounding box center [1235, 104] width 19 height 19
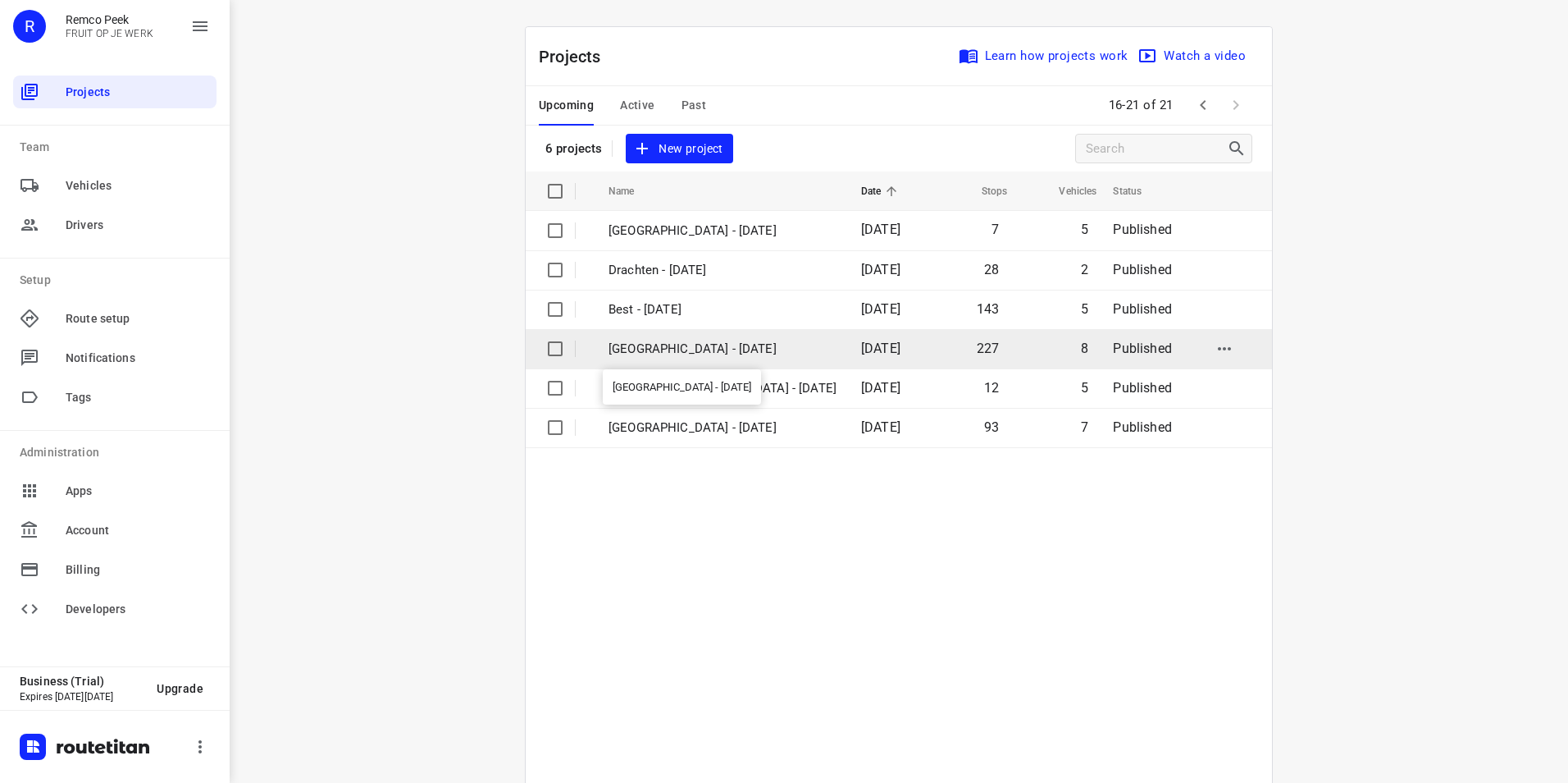
click at [656, 346] on p "[GEOGRAPHIC_DATA] - [DATE]" at bounding box center [722, 349] width 228 height 19
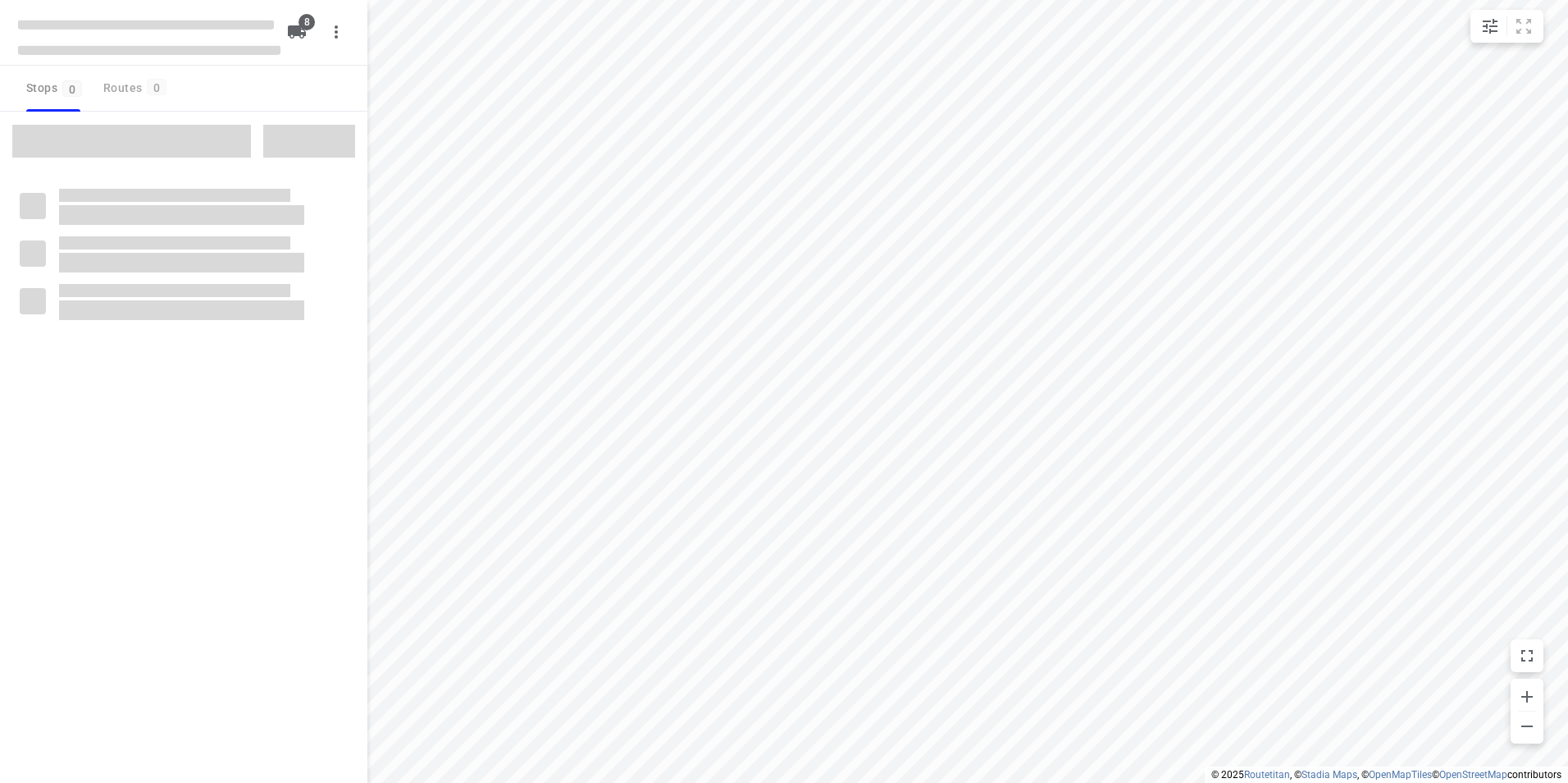
checkbox input "true"
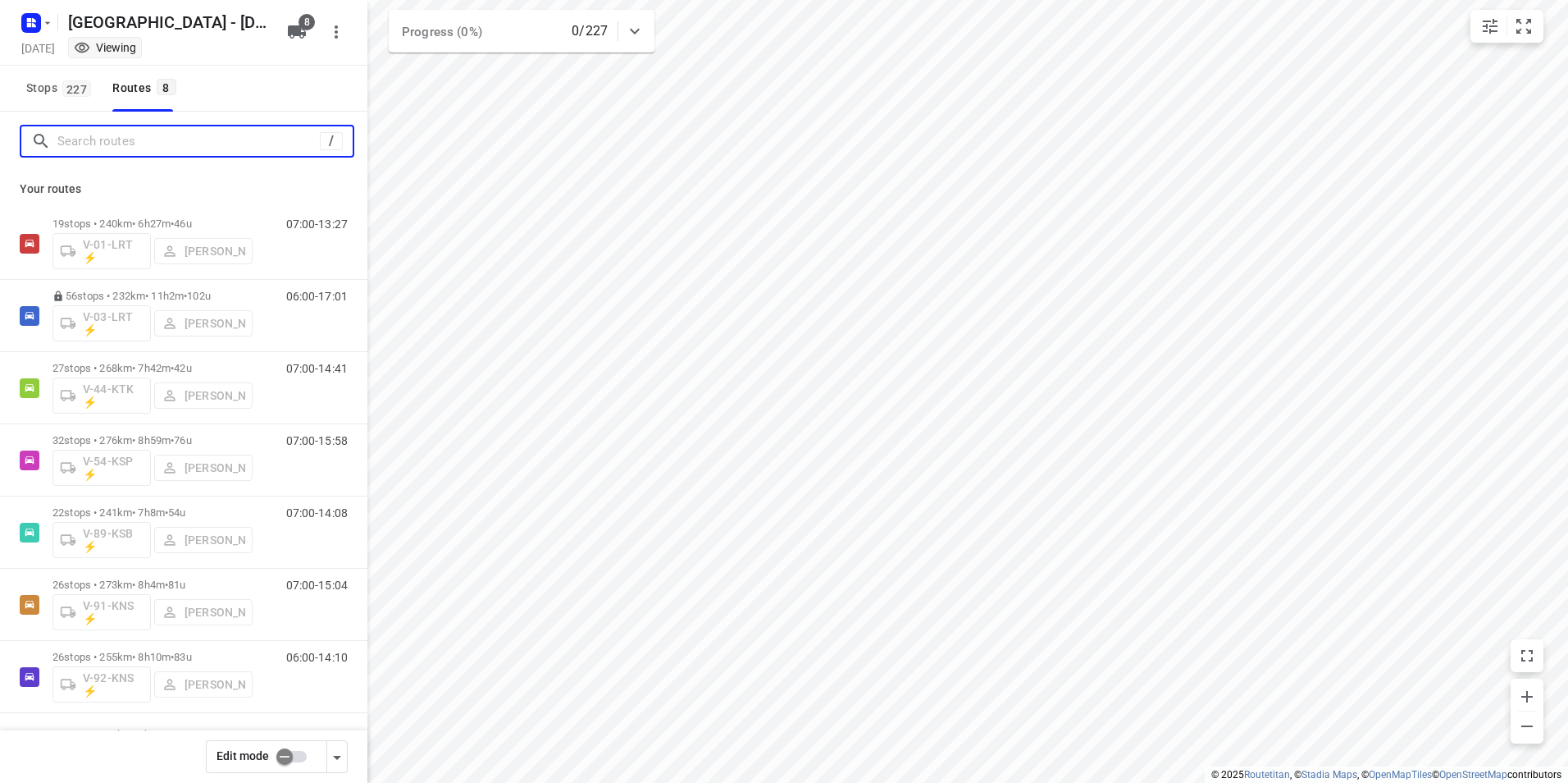
click at [130, 136] on input "Search routes" at bounding box center [189, 141] width 262 height 25
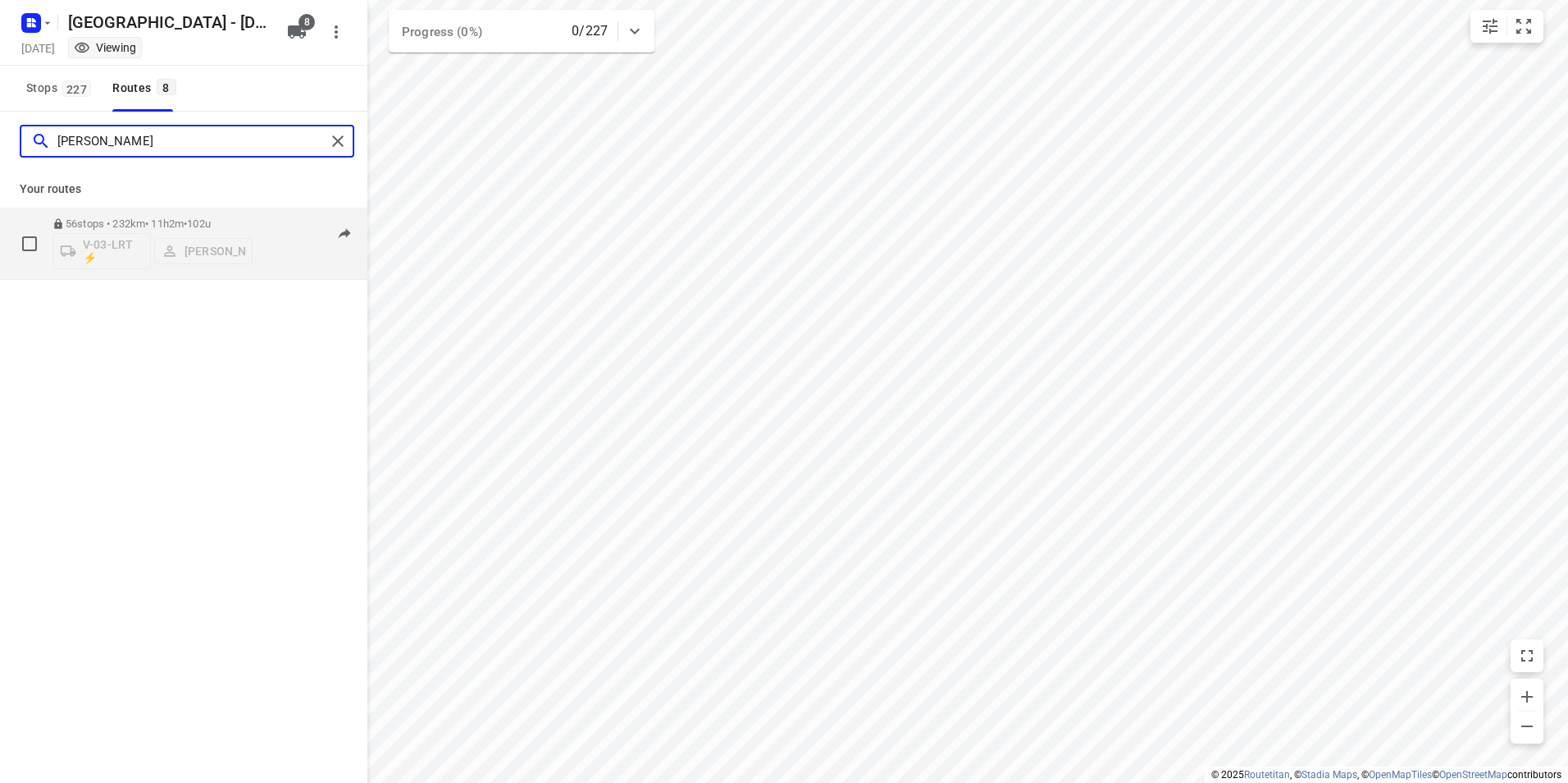
type input "[PERSON_NAME]"
click at [254, 218] on div "56 stops • 232km • 11h2m • 102u V-03-LRT ⚡ [PERSON_NAME] 06:00-17:01" at bounding box center [210, 243] width 315 height 68
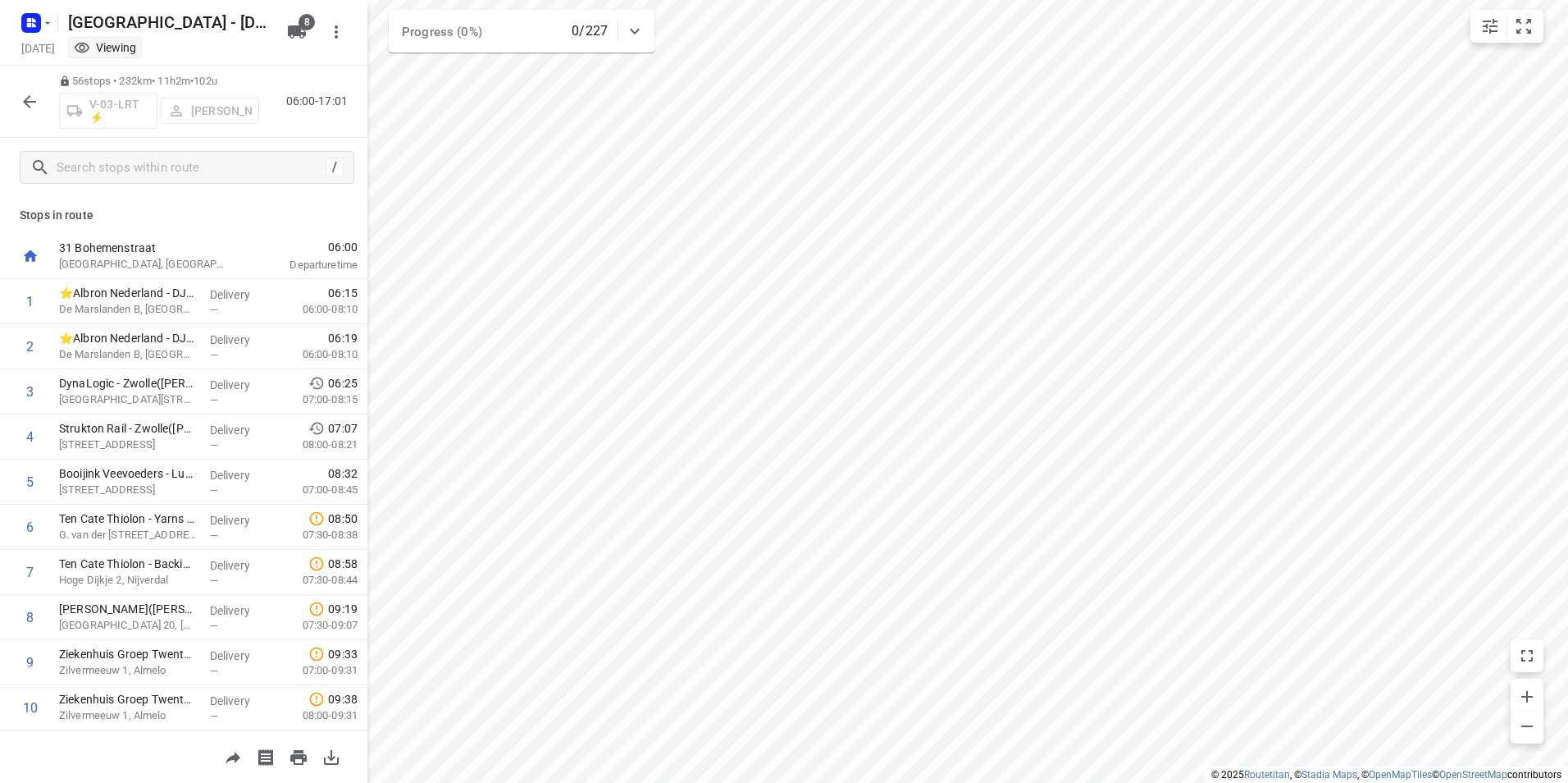
click at [18, 113] on button "button" at bounding box center [30, 102] width 33 height 33
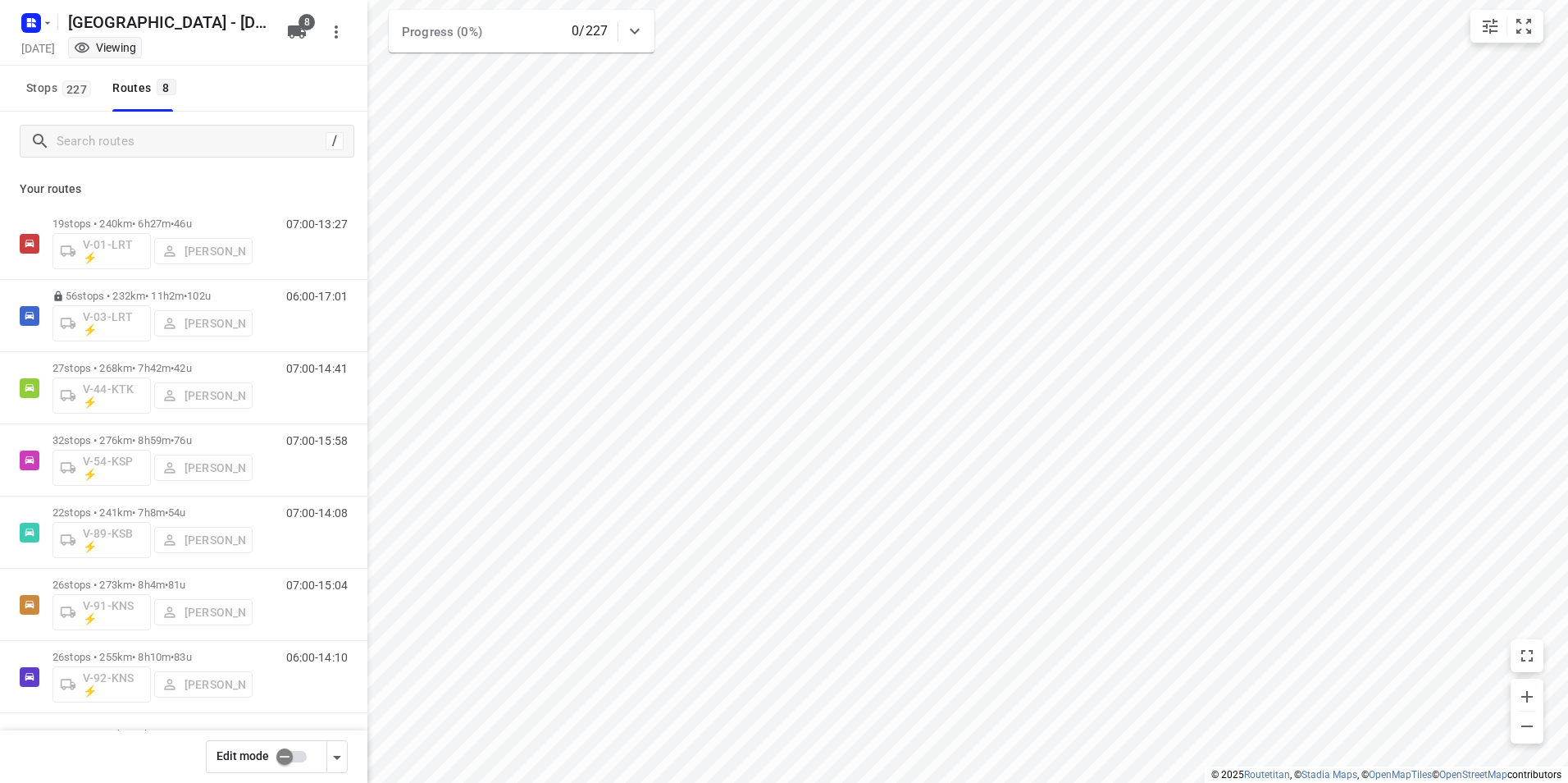
click at [332, 98] on div "Stops 227 Routes 8" at bounding box center [184, 89] width 367 height 46
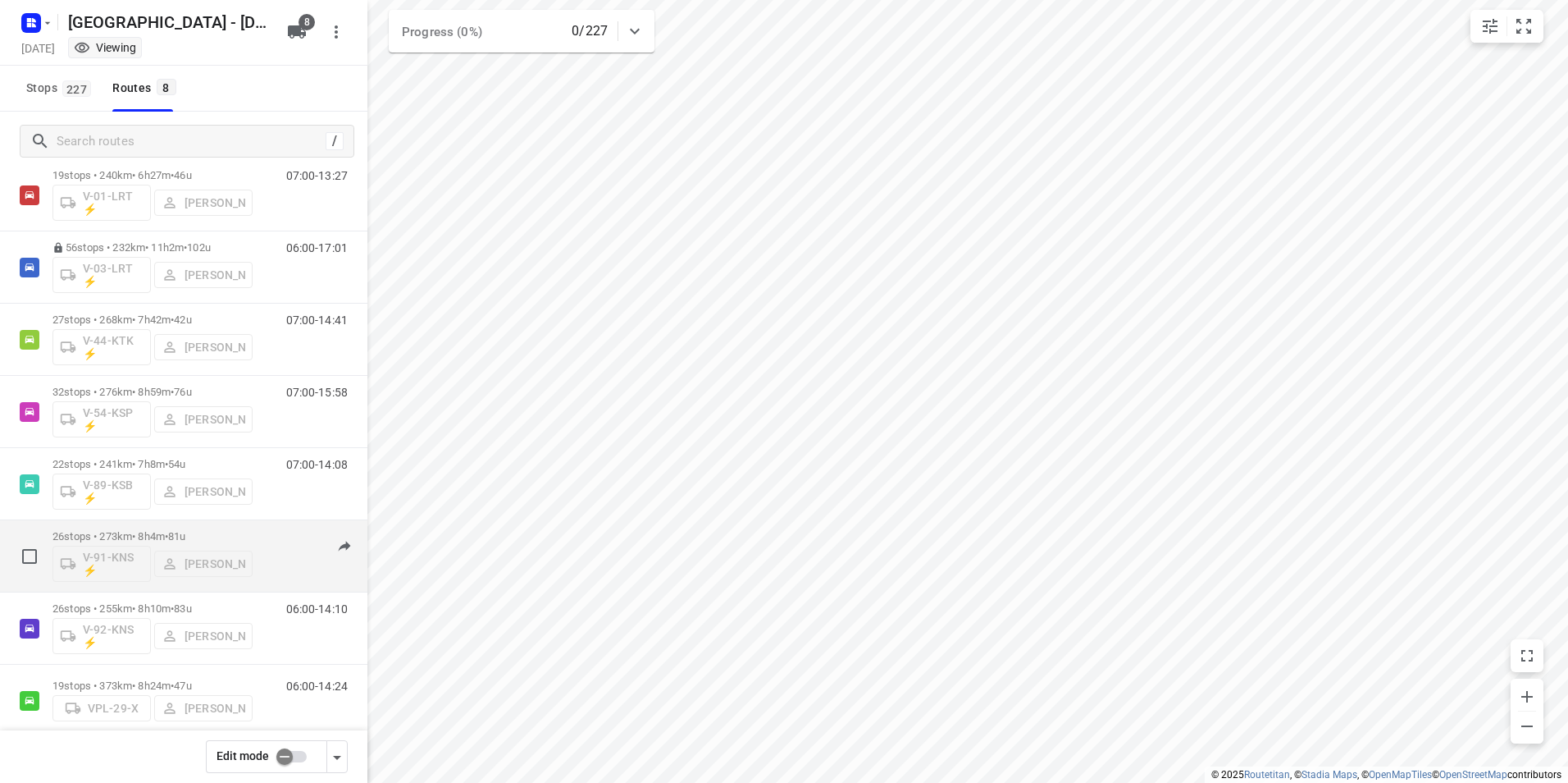
scroll to position [71, 0]
